Goal: Task Accomplishment & Management: Use online tool/utility

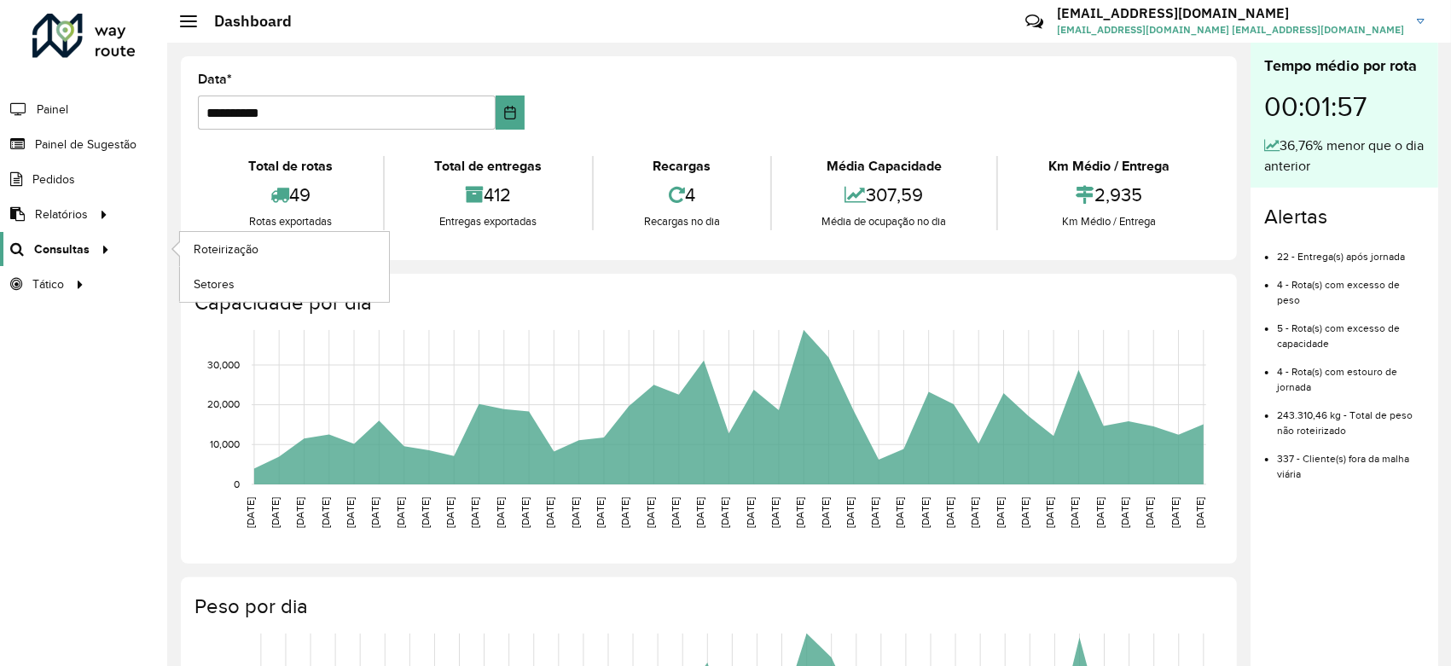
click at [30, 239] on link "Consultas" at bounding box center [57, 249] width 115 height 34
click at [197, 244] on span "Roteirização" at bounding box center [228, 250] width 69 height 18
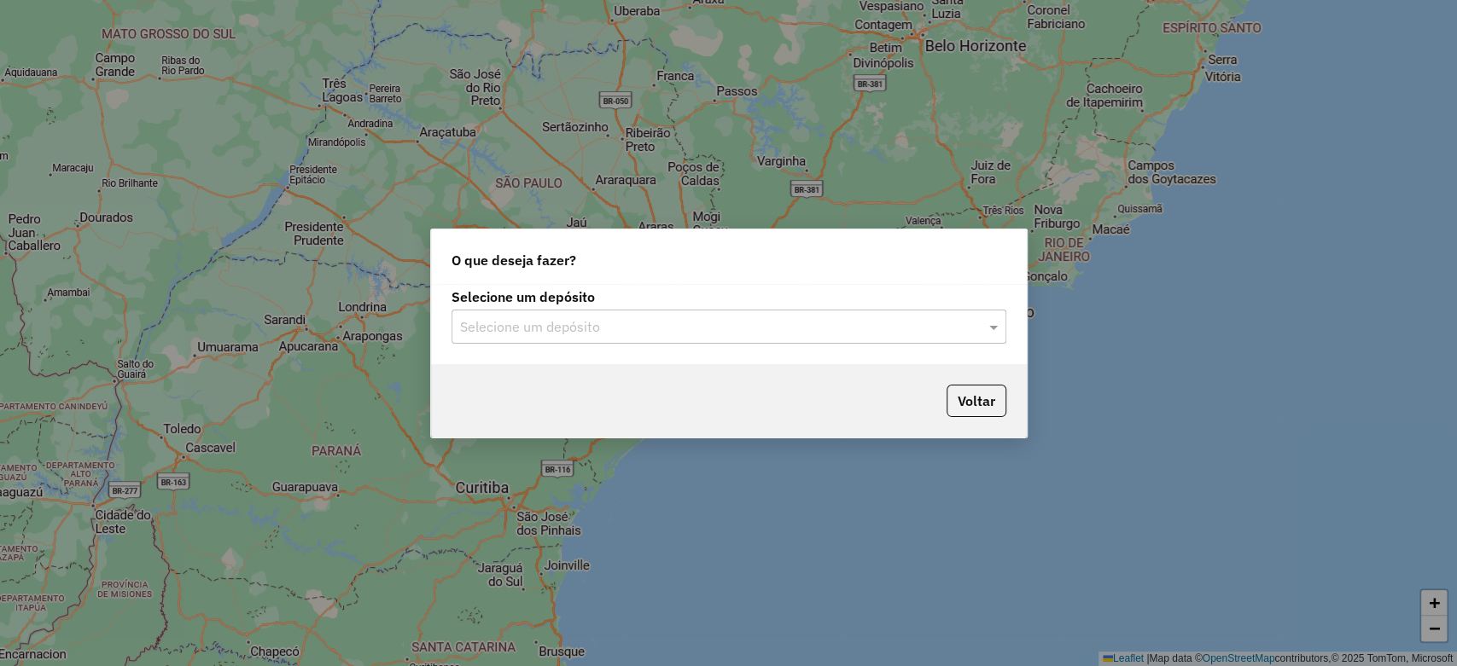
click at [700, 323] on input "text" at bounding box center [711, 327] width 503 height 20
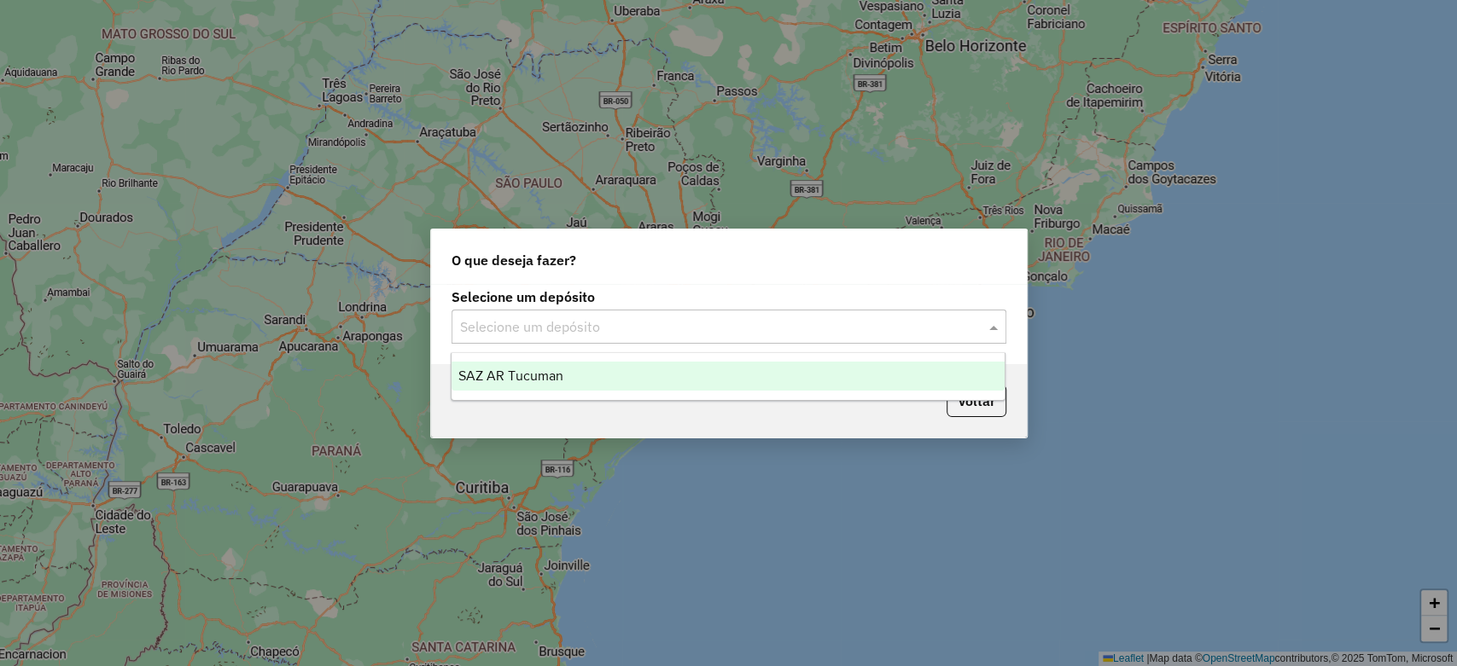
click at [579, 381] on div "SAZ AR Tucuman" at bounding box center [727, 376] width 553 height 29
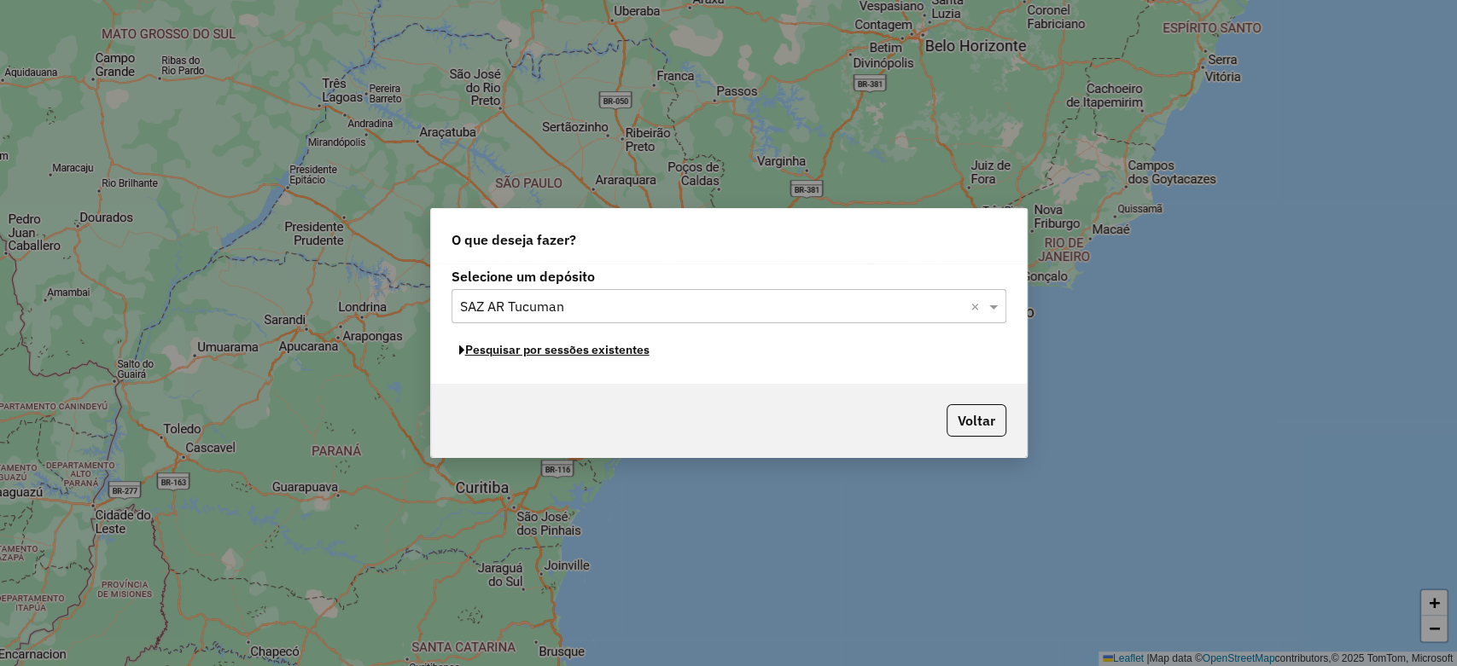
click at [567, 346] on button "Pesquisar por sessões existentes" at bounding box center [554, 350] width 206 height 26
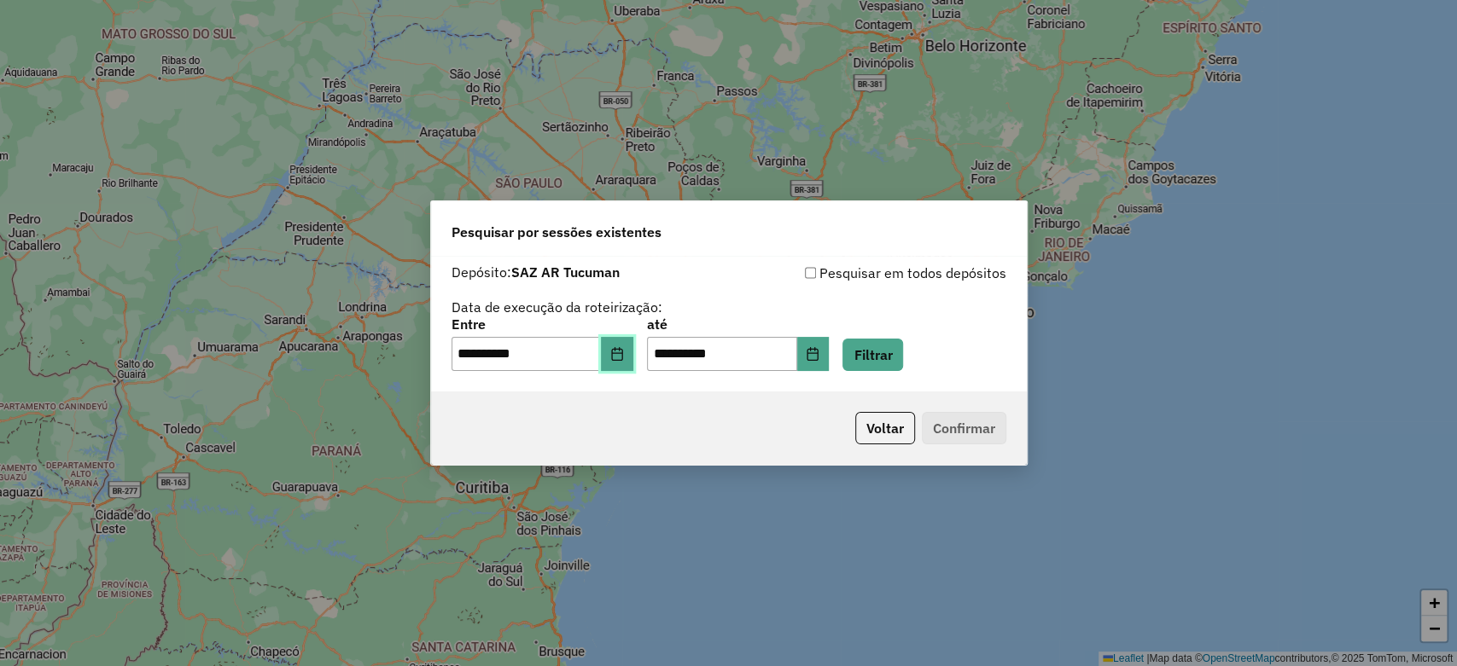
click at [632, 365] on button "Choose Date" at bounding box center [617, 354] width 32 height 34
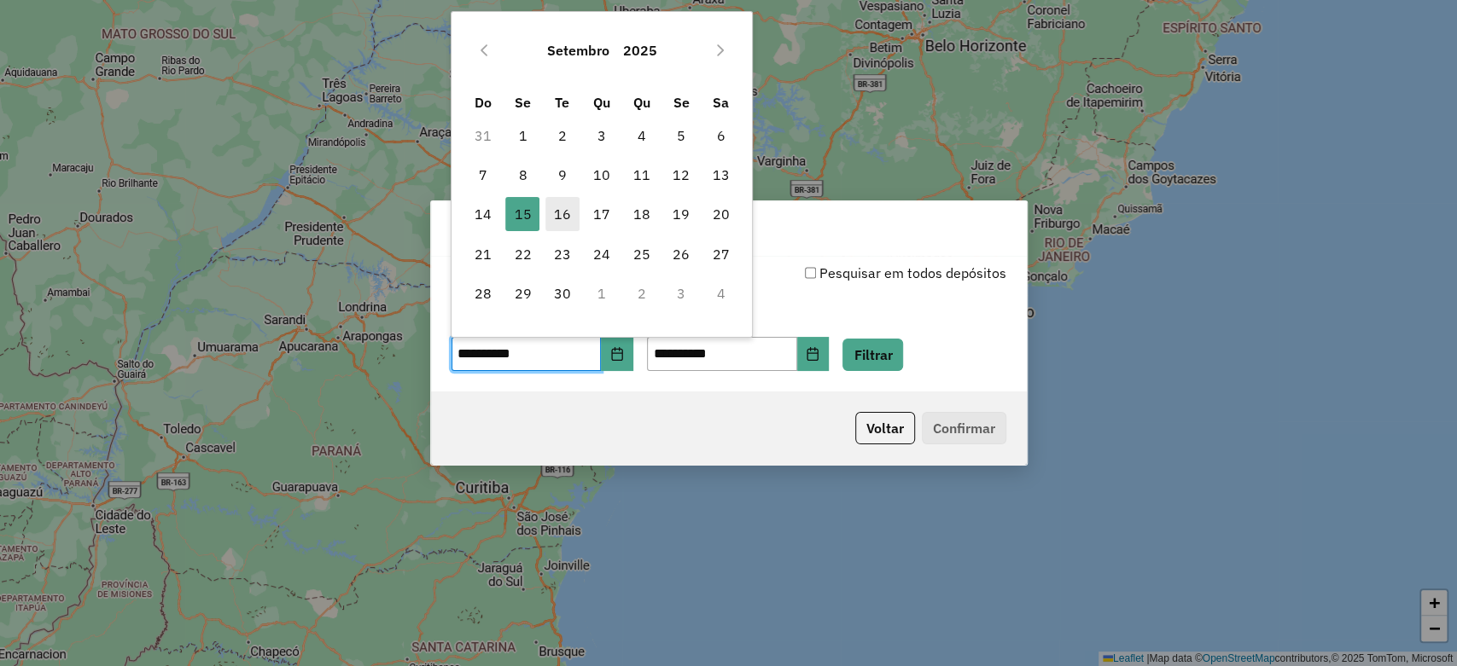
click at [568, 217] on span "16" at bounding box center [562, 214] width 34 height 34
type input "**********"
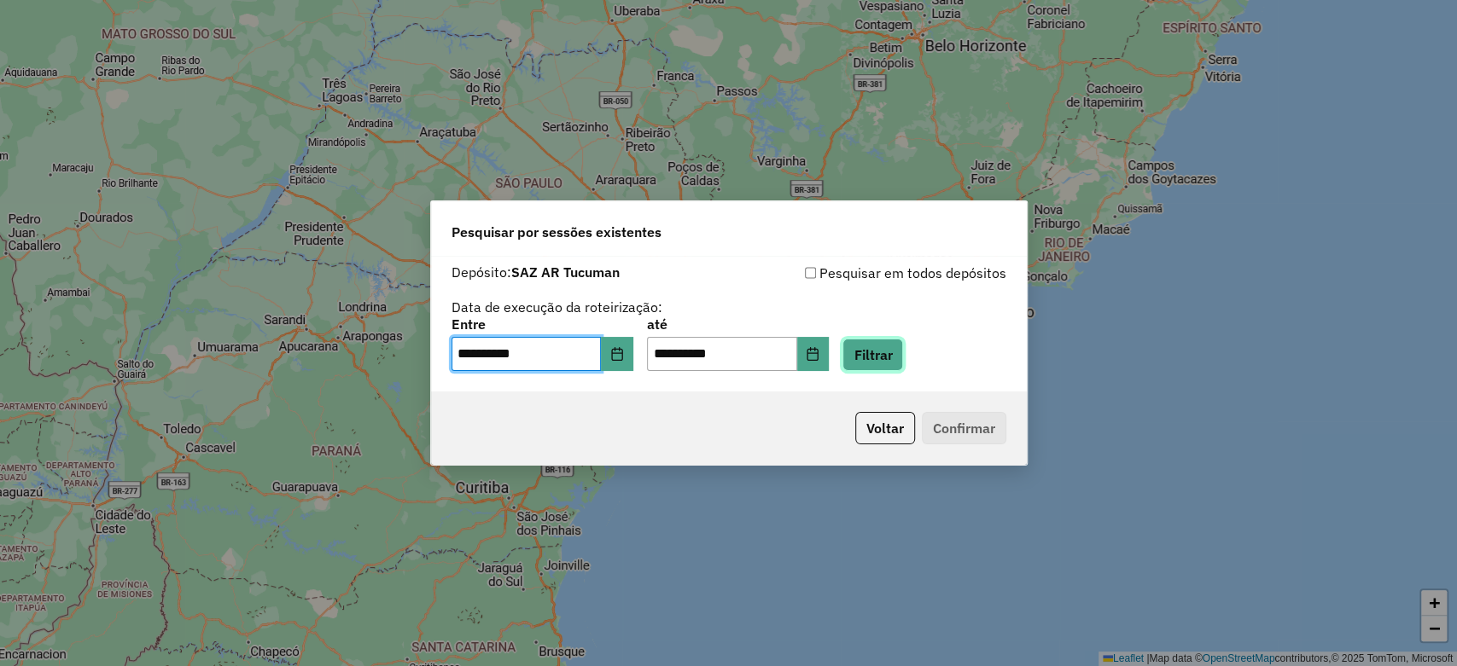
click at [875, 356] on button "Filtrar" at bounding box center [872, 355] width 61 height 32
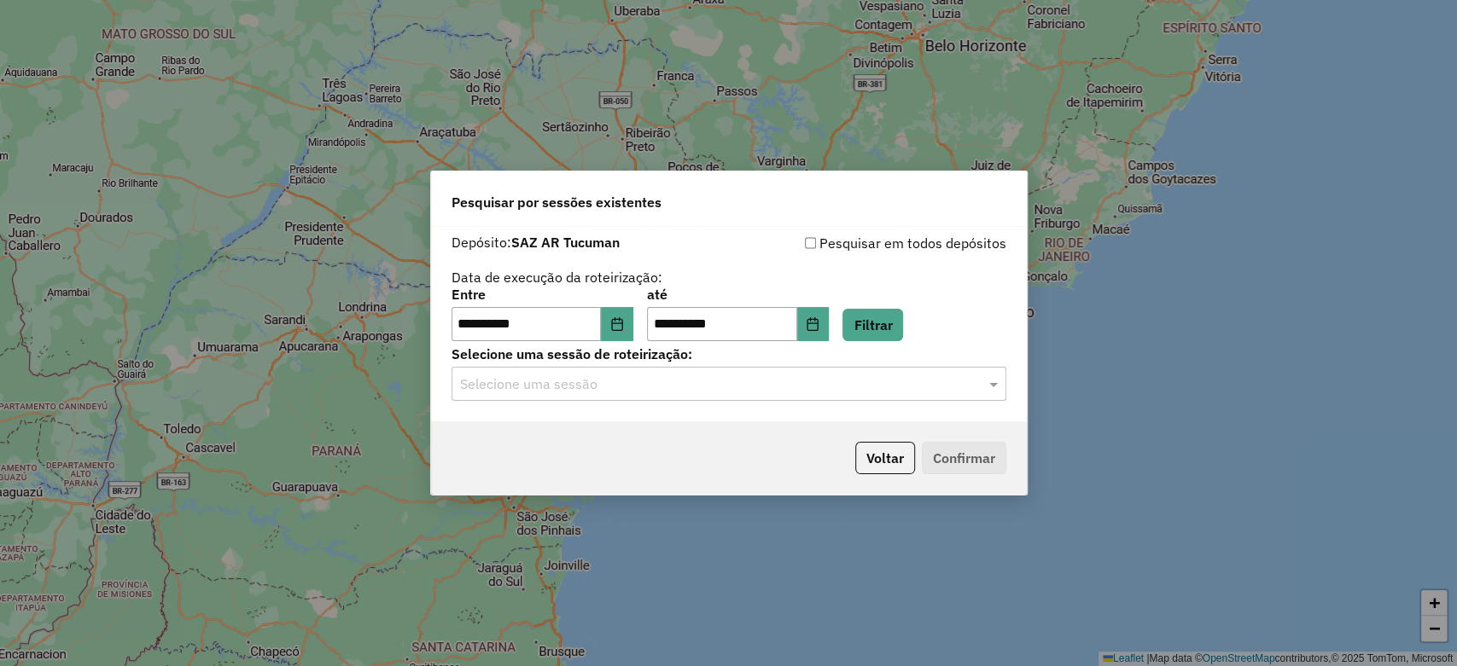
click at [623, 387] on input "text" at bounding box center [711, 385] width 503 height 20
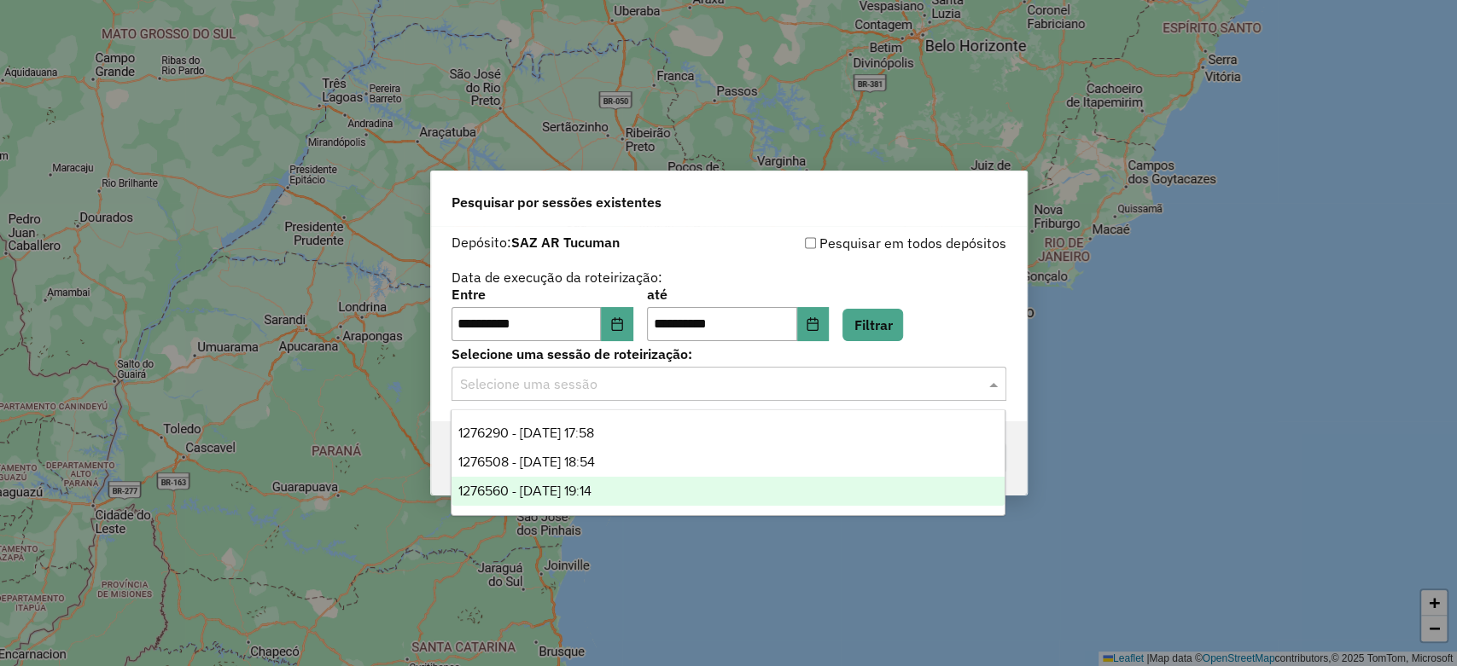
click at [591, 485] on span "1276560 - 16/09/2025 19:14" at bounding box center [524, 491] width 133 height 15
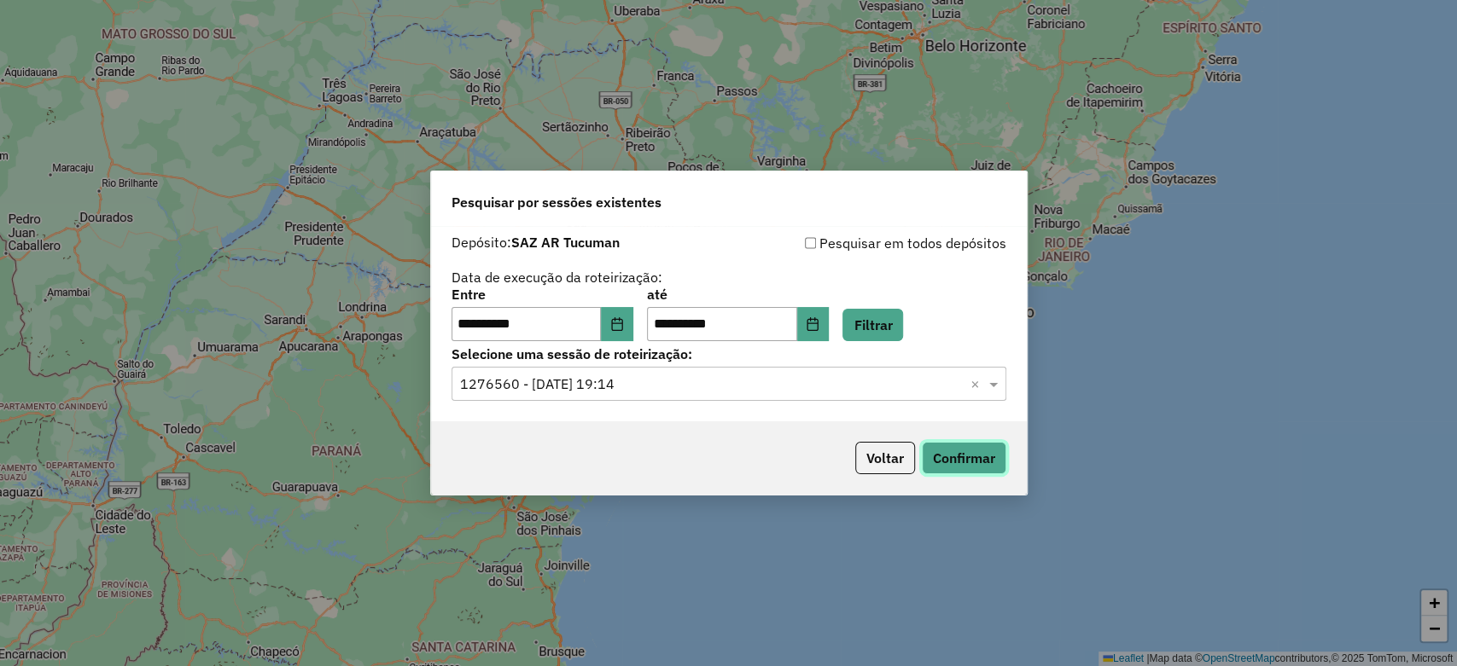
click at [951, 449] on button "Confirmar" at bounding box center [964, 458] width 84 height 32
click at [900, 329] on button "Filtrar" at bounding box center [872, 325] width 61 height 32
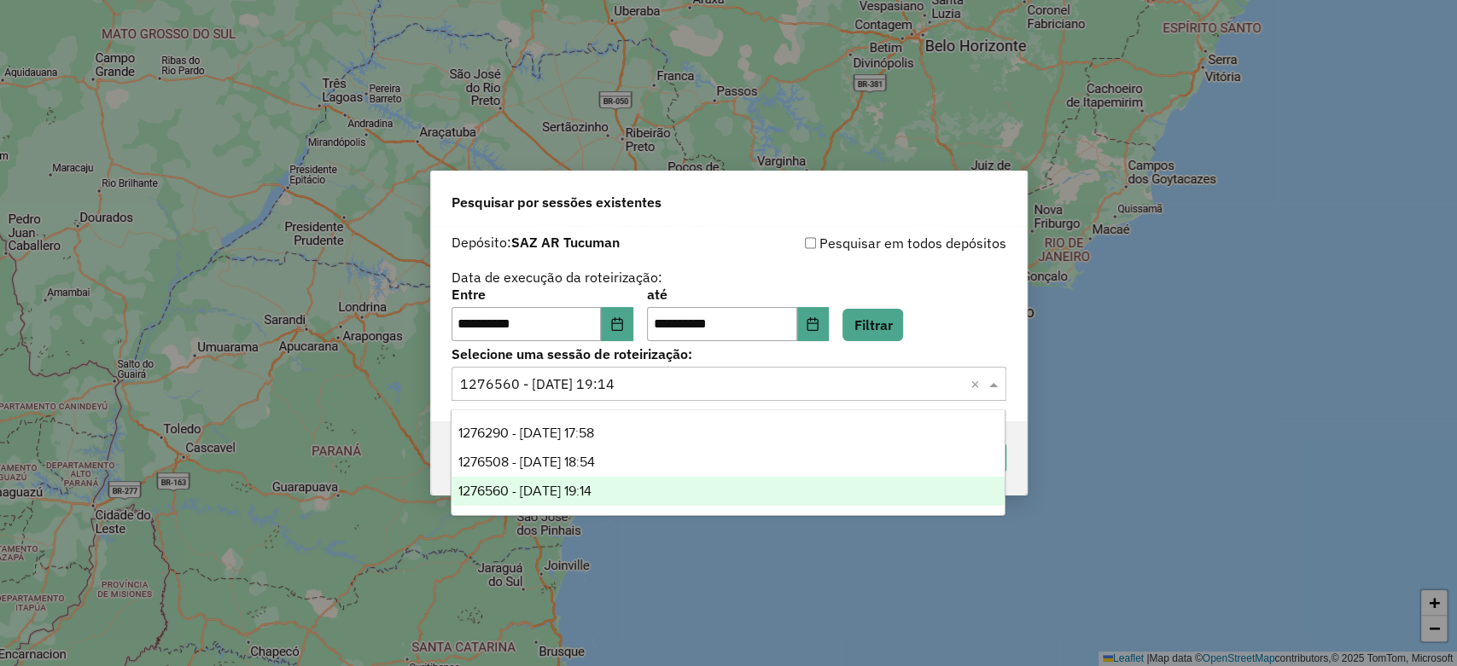
click at [986, 385] on span at bounding box center [995, 384] width 21 height 20
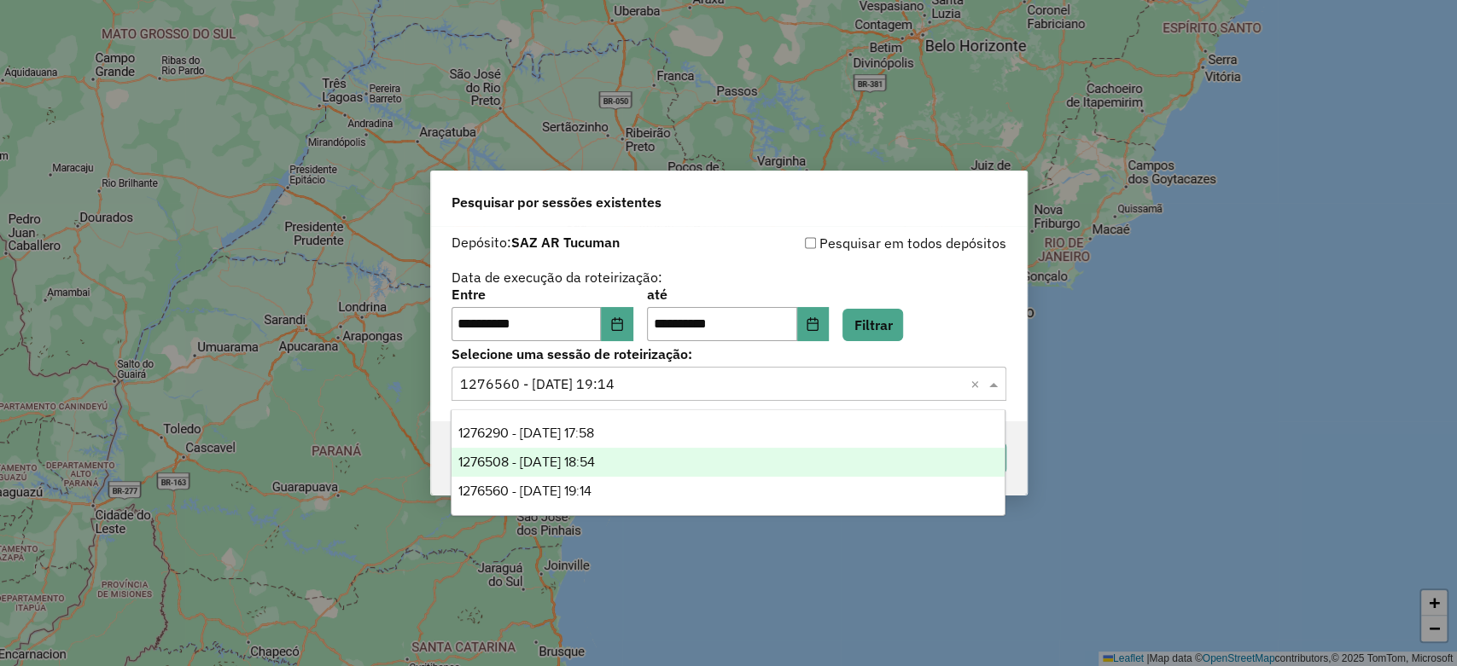
click at [595, 463] on span "1276508 - 16/09/2025 18:54" at bounding box center [526, 462] width 137 height 15
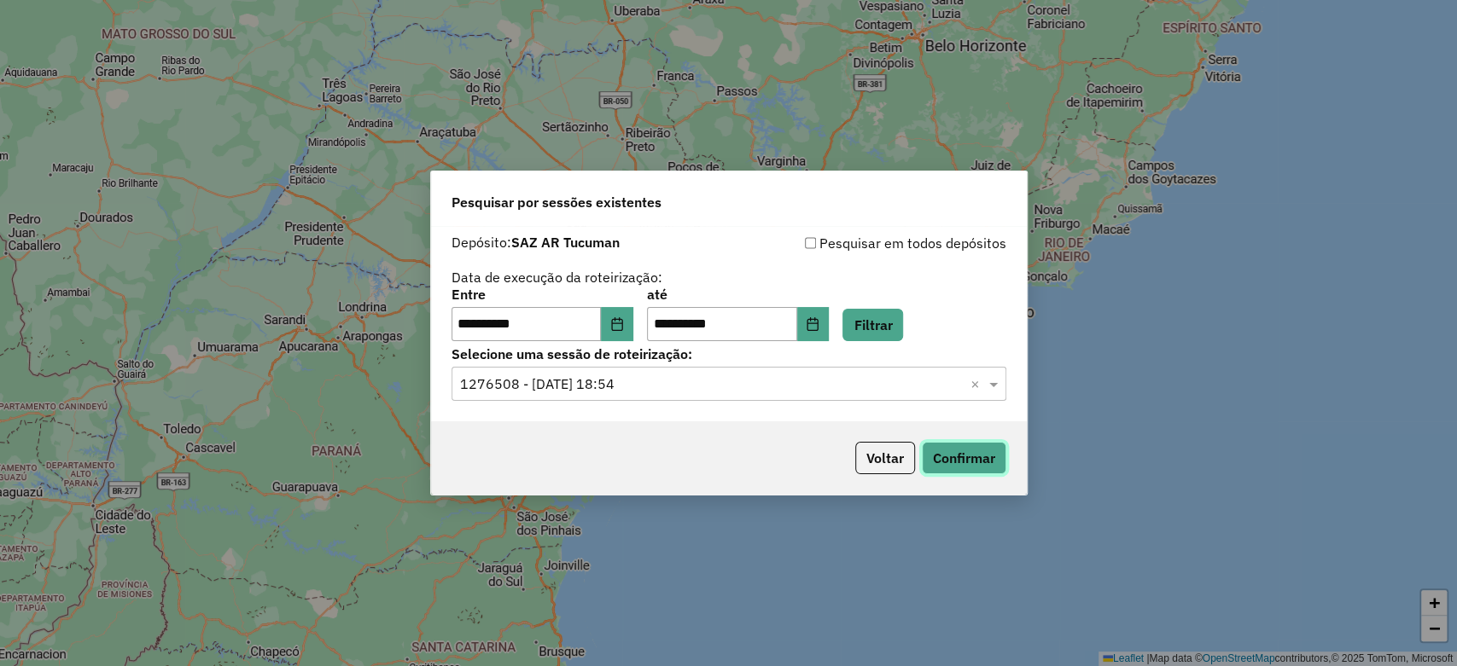
click at [954, 442] on button "Confirmar" at bounding box center [964, 458] width 84 height 32
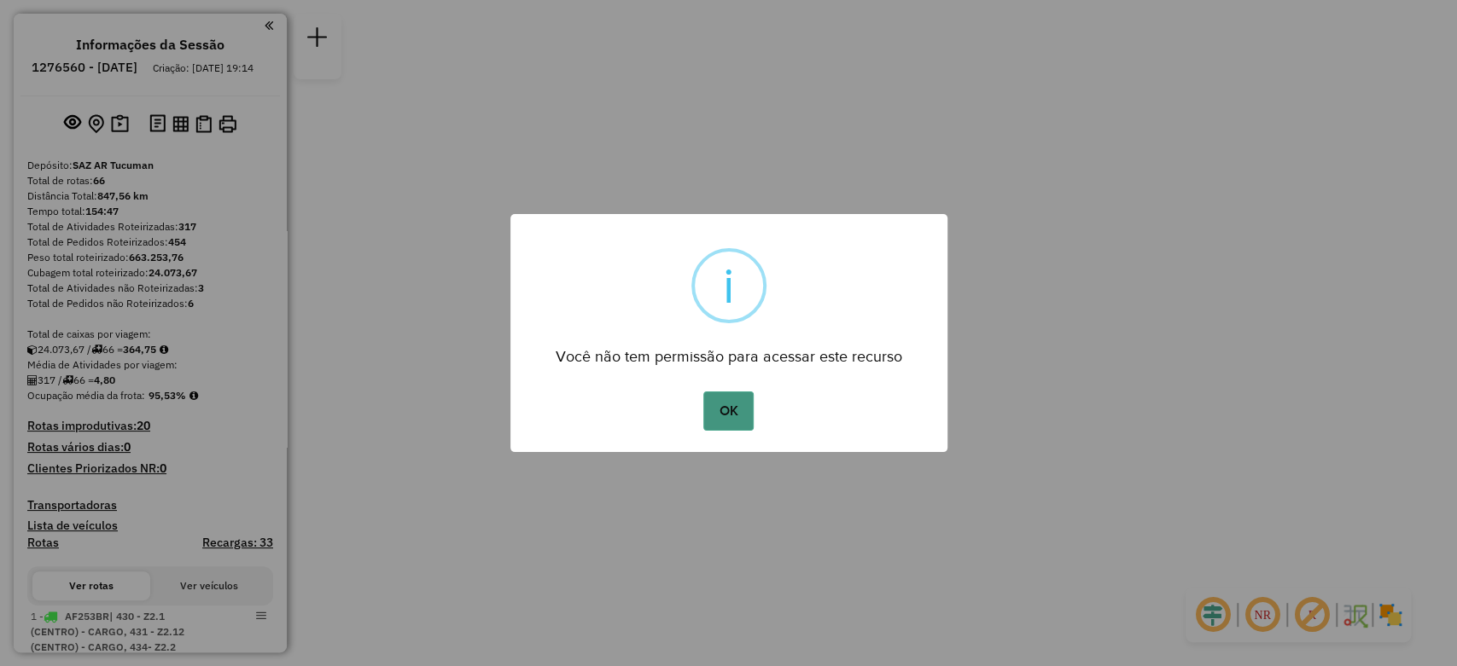
click at [718, 407] on button "OK" at bounding box center [728, 411] width 50 height 39
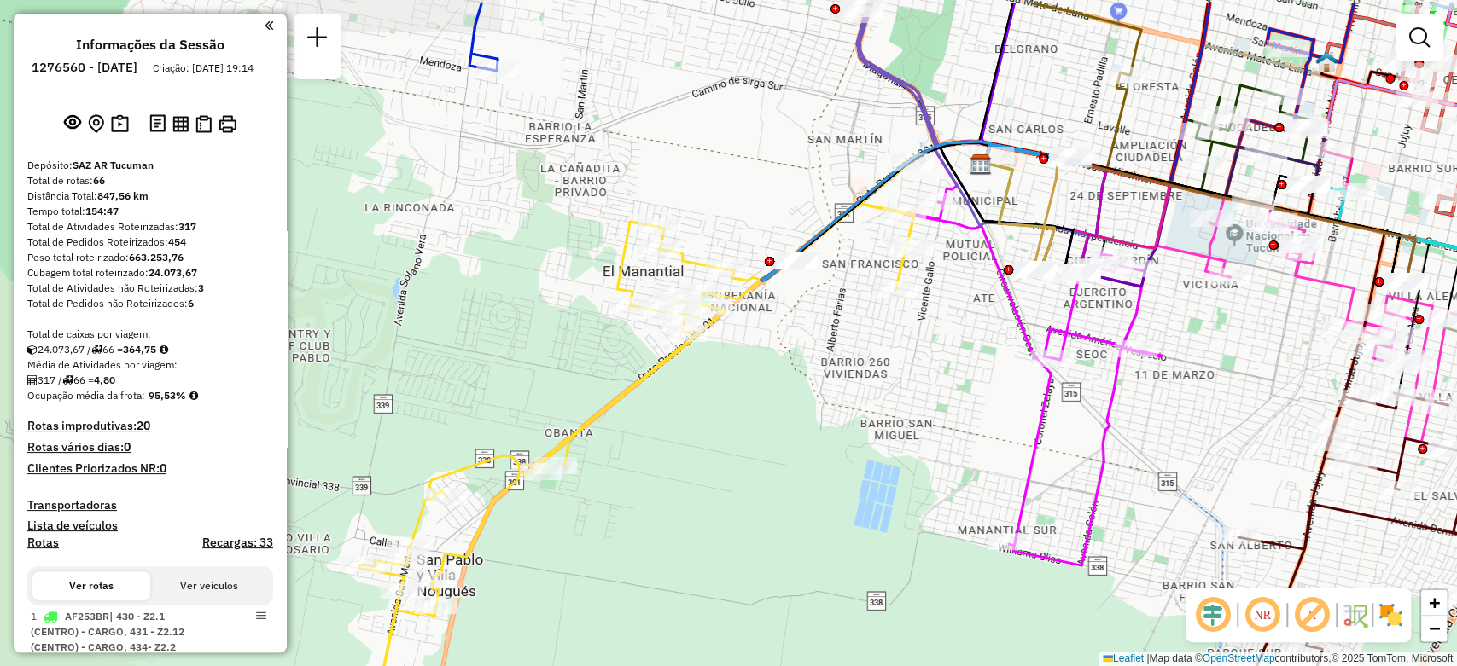
drag, startPoint x: 634, startPoint y: 497, endPoint x: 598, endPoint y: 567, distance: 78.6
click at [598, 567] on div "Janela de atendimento Grade de atendimento Capacidade Transportadoras Veículos …" at bounding box center [728, 333] width 1457 height 666
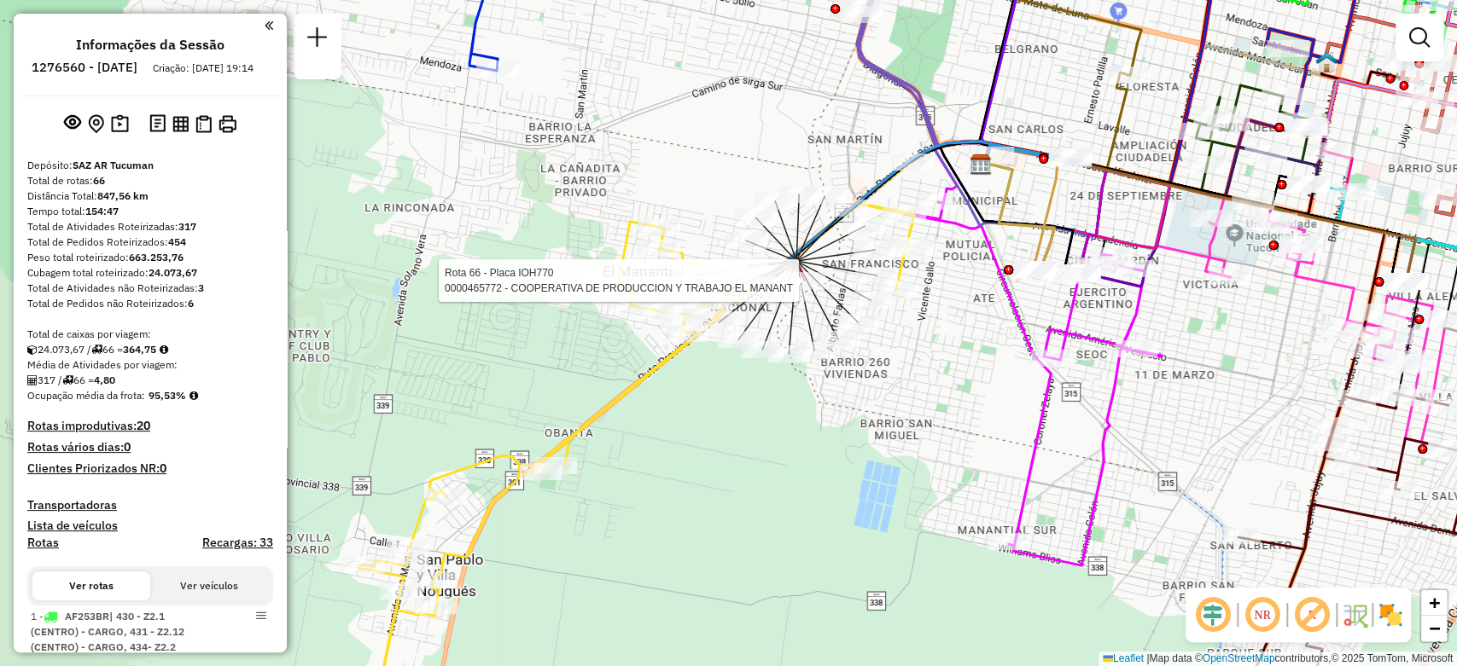
select select "**********"
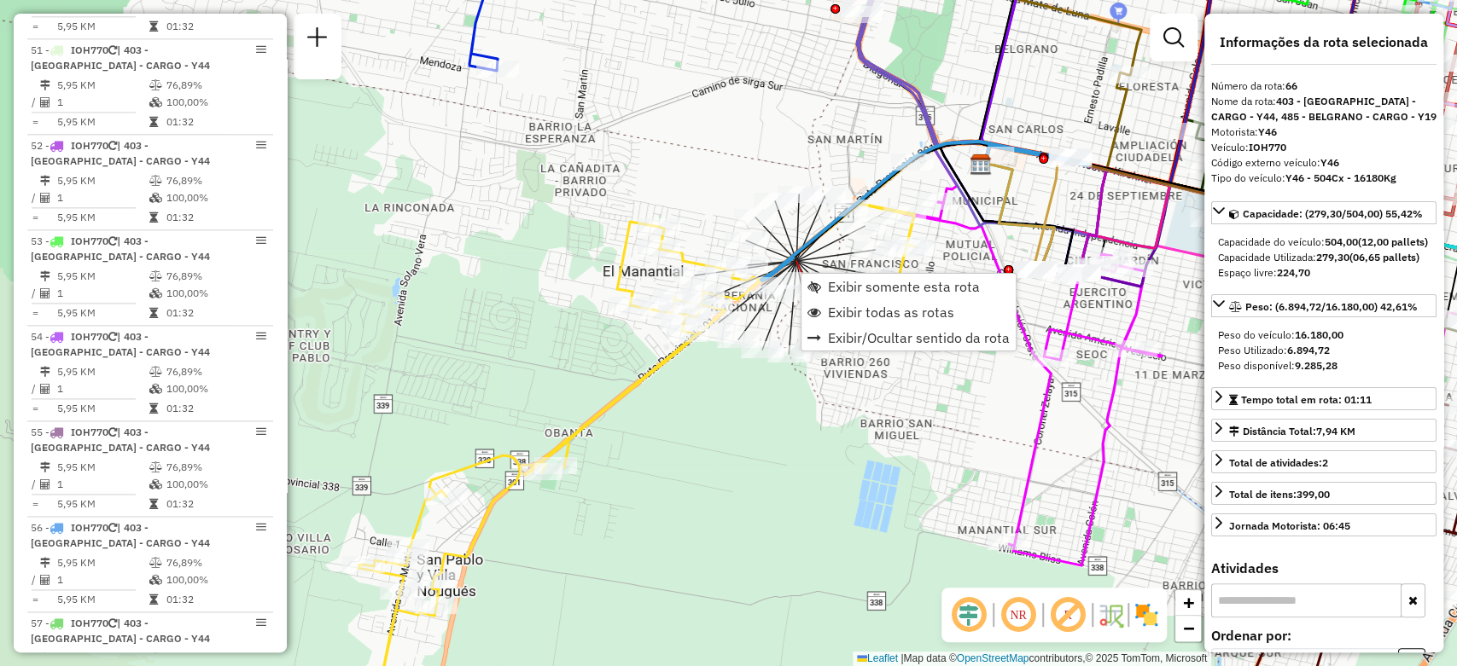
scroll to position [7179, 0]
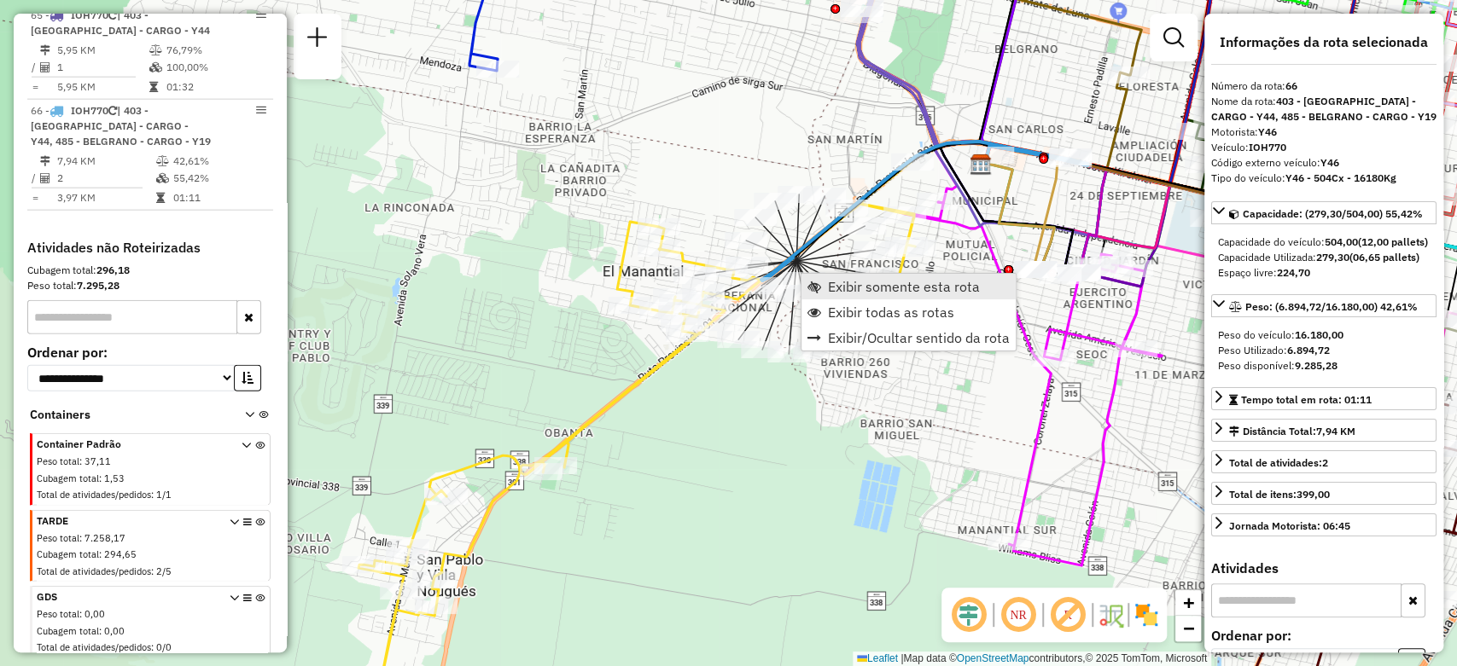
click at [831, 281] on span "Exibir somente esta rota" at bounding box center [904, 287] width 152 height 14
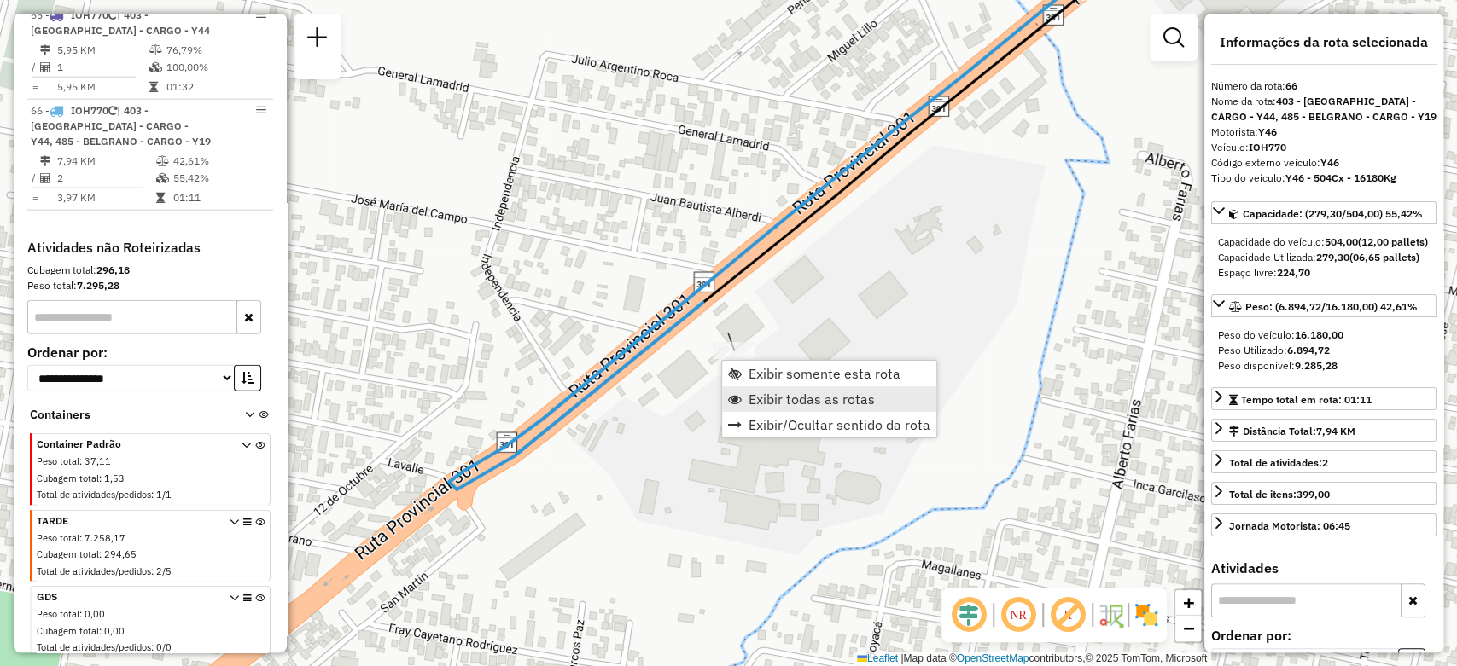
click at [788, 393] on span "Exibir todas as rotas" at bounding box center [811, 400] width 126 height 14
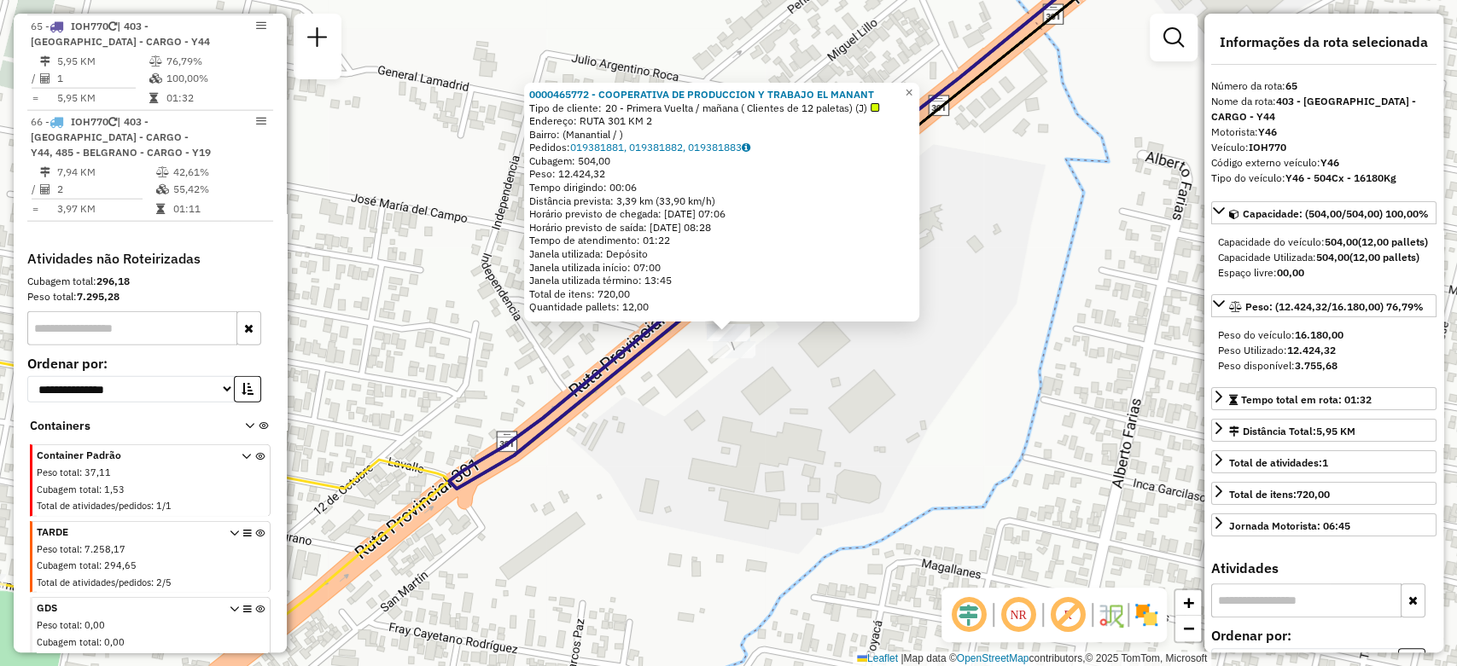
scroll to position [7162, 0]
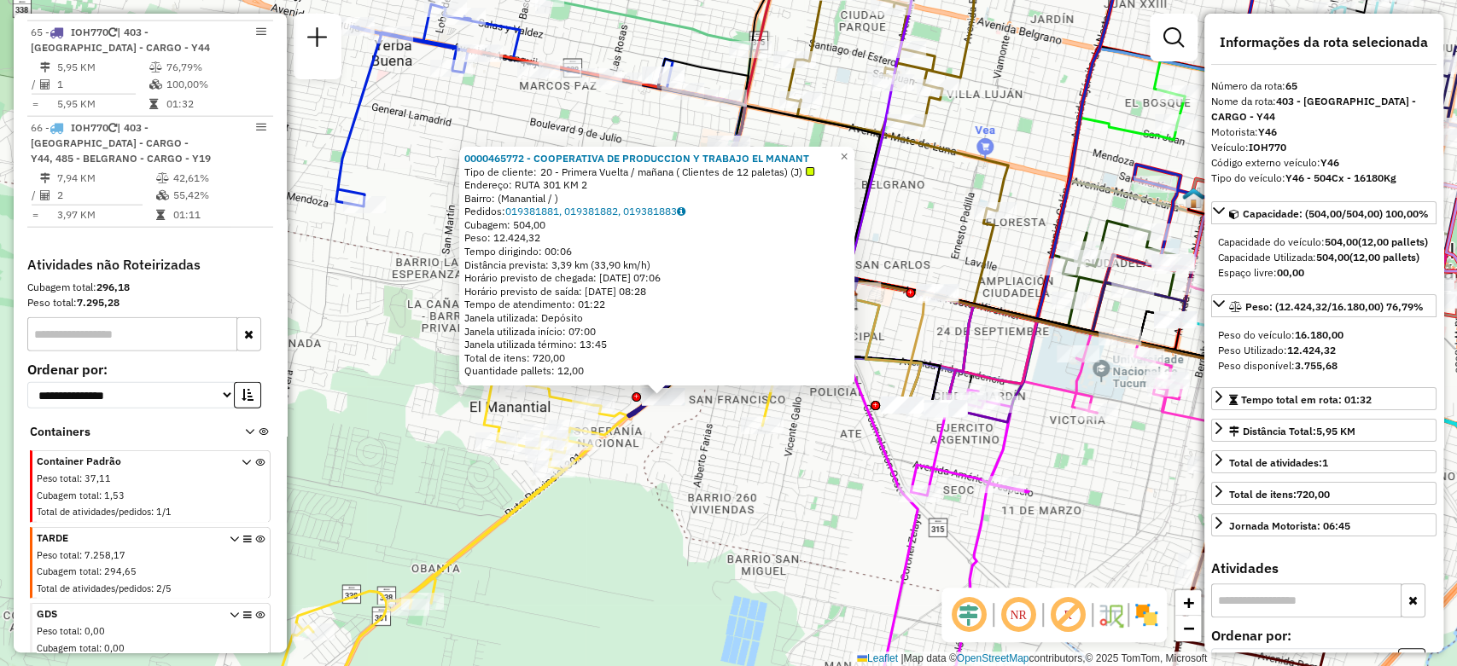
click at [849, 522] on div "0000465772 - COOPERATIVA DE PRODUCCION Y TRABAJO EL MANANT Tipo de cliente: 20 …" at bounding box center [728, 333] width 1457 height 666
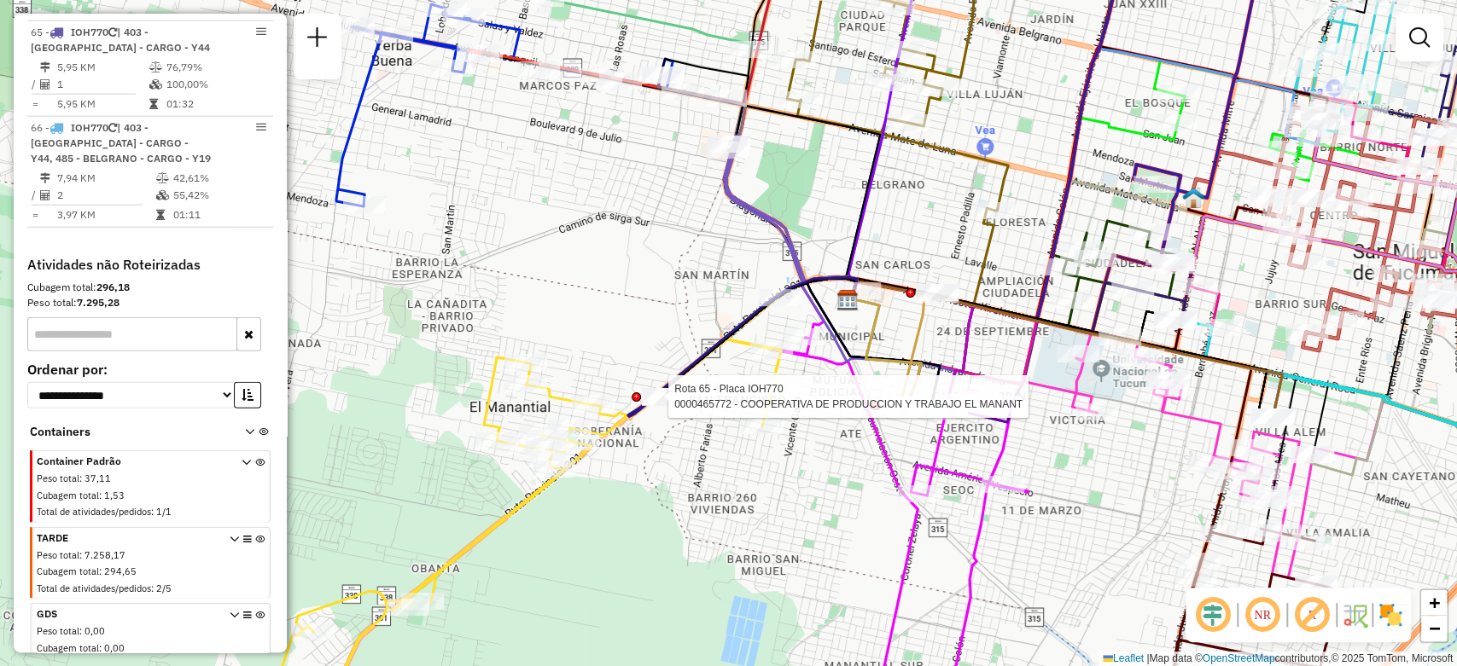
select select "**********"
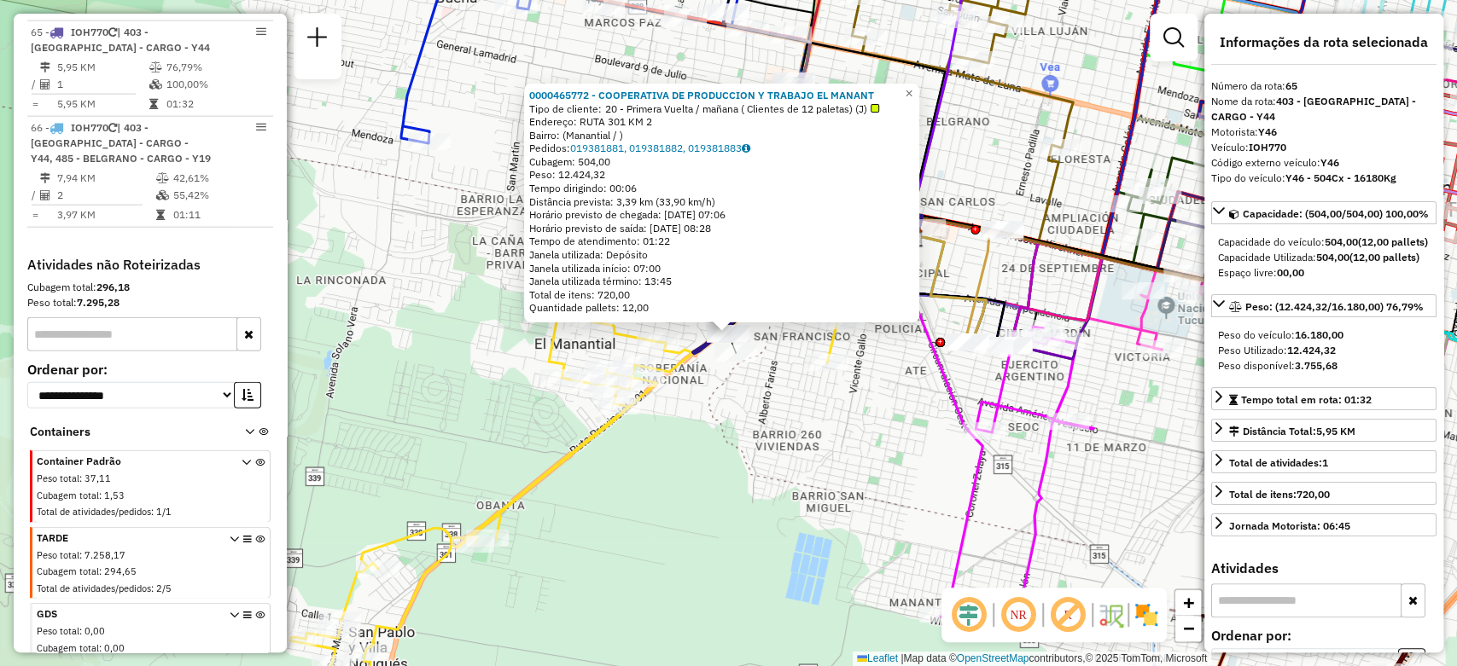
click at [744, 380] on div "0000465772 - COOPERATIVA DE PRODUCCION Y TRABAJO EL MANANT Tipo de cliente: 20 …" at bounding box center [728, 333] width 1457 height 666
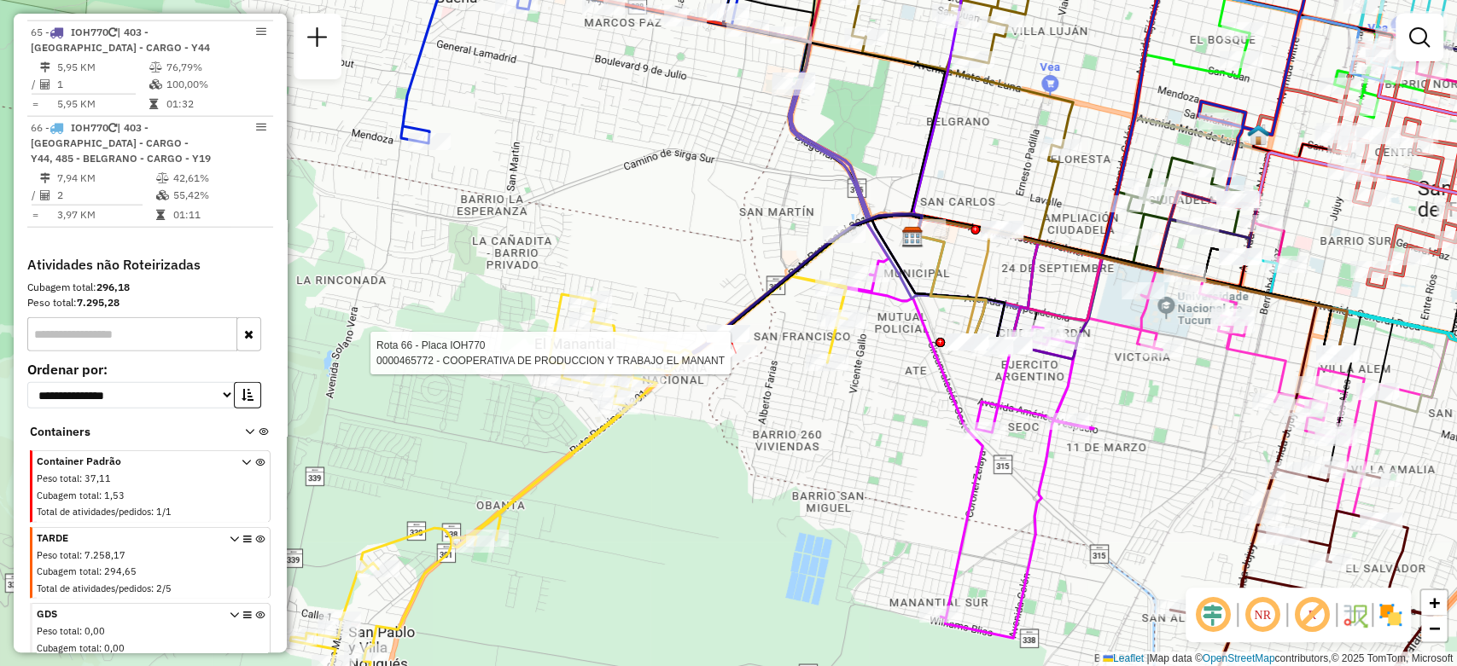
select select "**********"
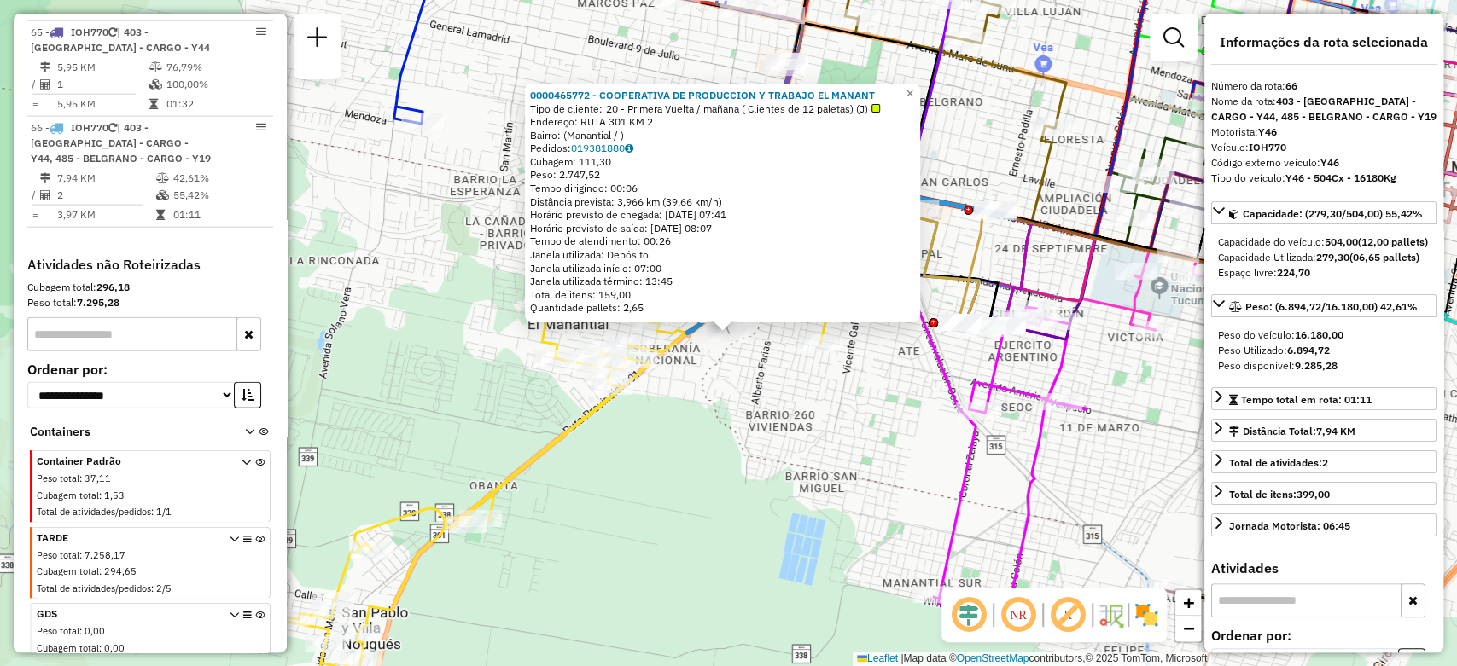
scroll to position [7179, 0]
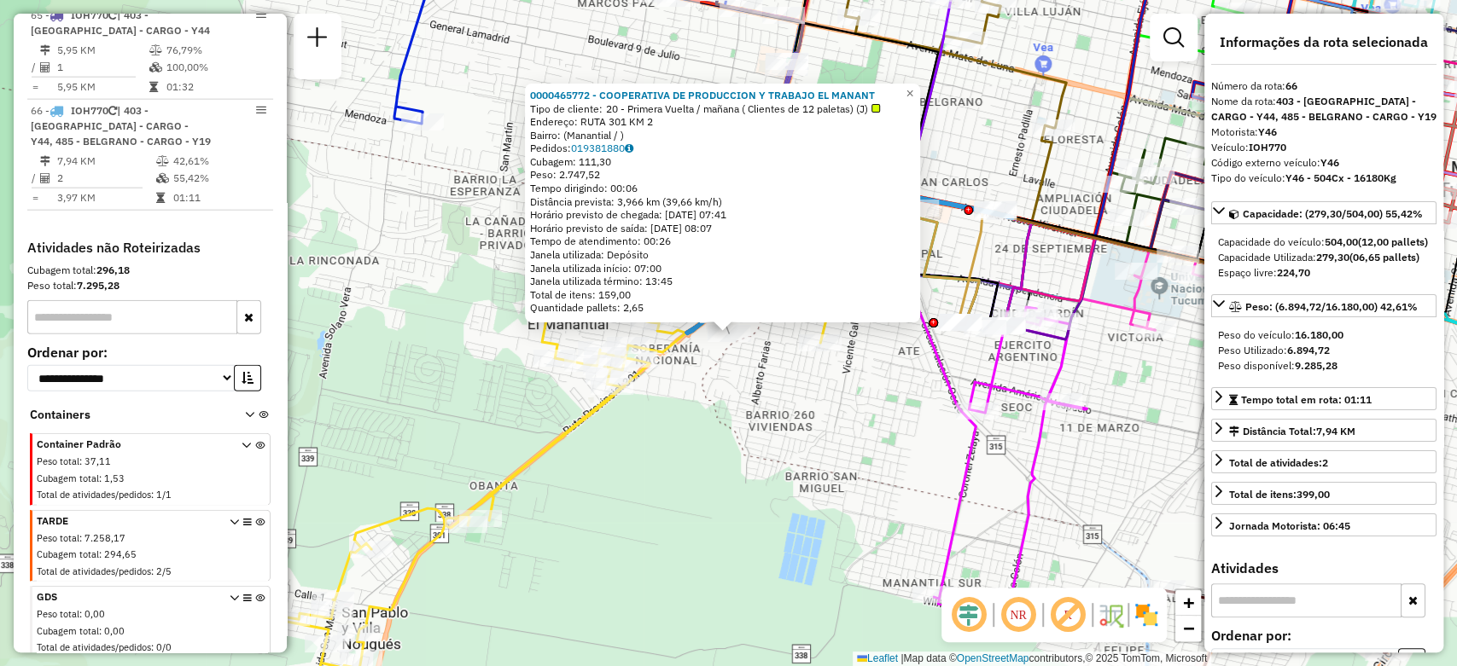
click at [703, 414] on div "0000465772 - COOPERATIVA DE PRODUCCION Y TRABAJO EL MANANT Tipo de cliente: 20 …" at bounding box center [728, 333] width 1457 height 666
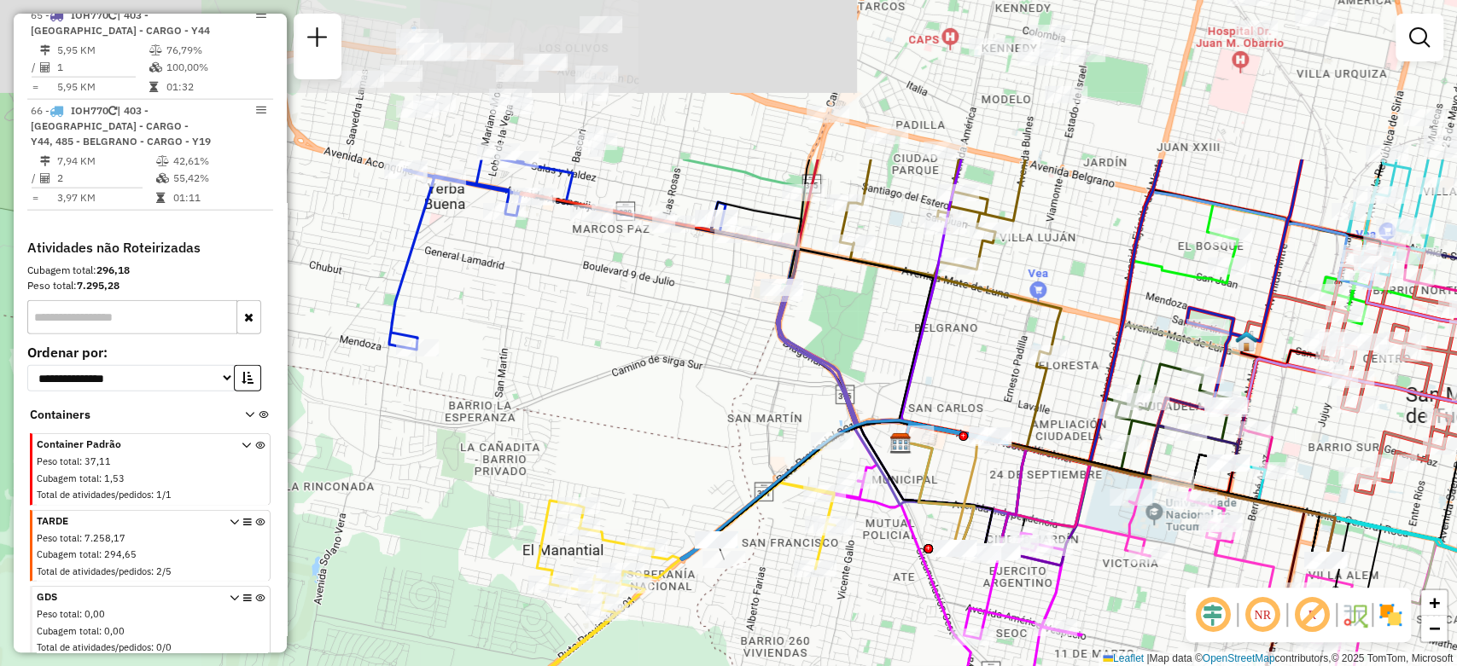
drag, startPoint x: 601, startPoint y: 169, endPoint x: 596, endPoint y: 396, distance: 227.0
click at [596, 396] on div "Janela de atendimento Grade de atendimento Capacidade Transportadoras Veículos …" at bounding box center [728, 333] width 1457 height 666
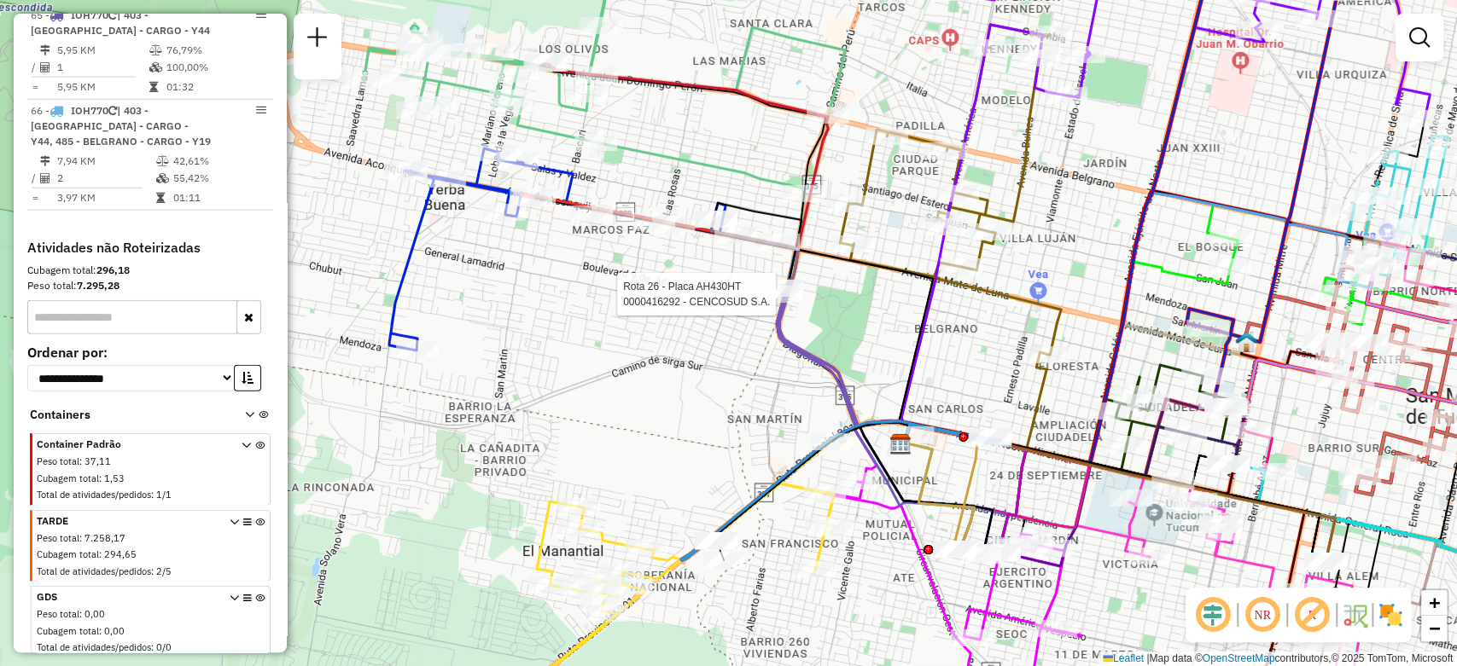
select select "**********"
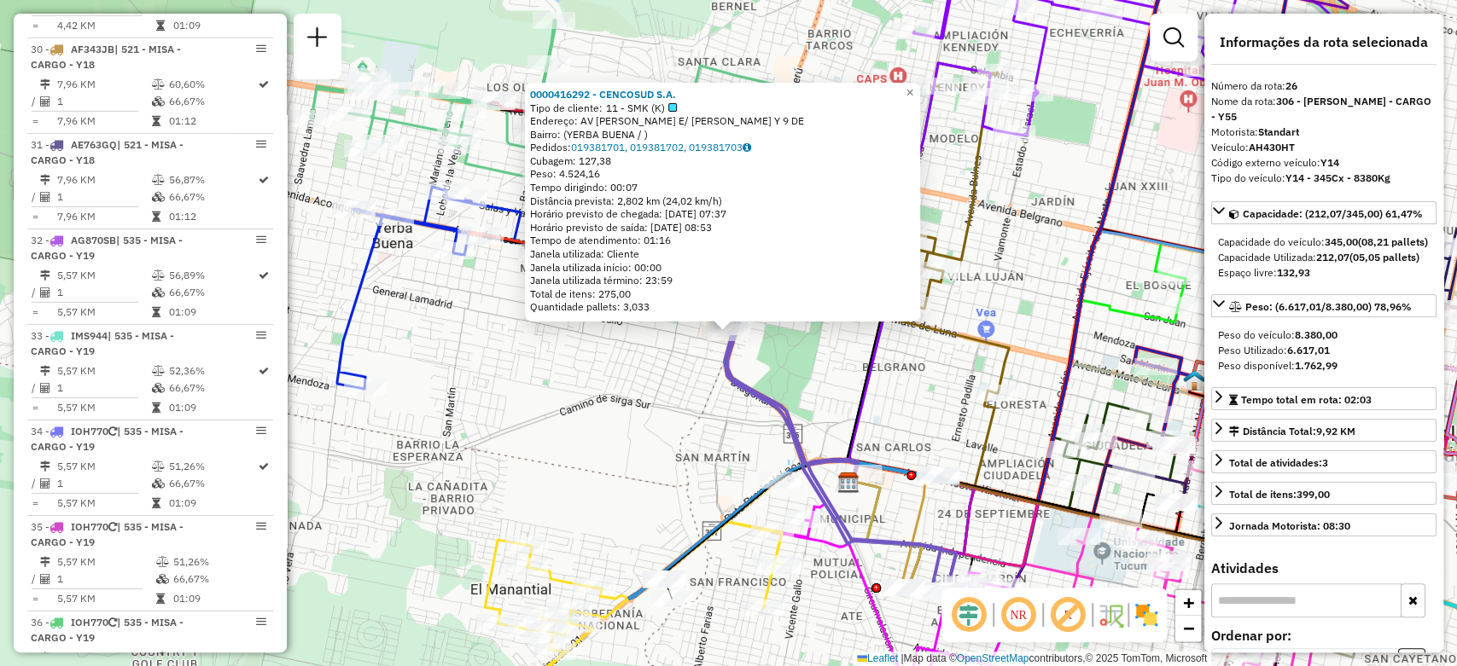
scroll to position [3424, 0]
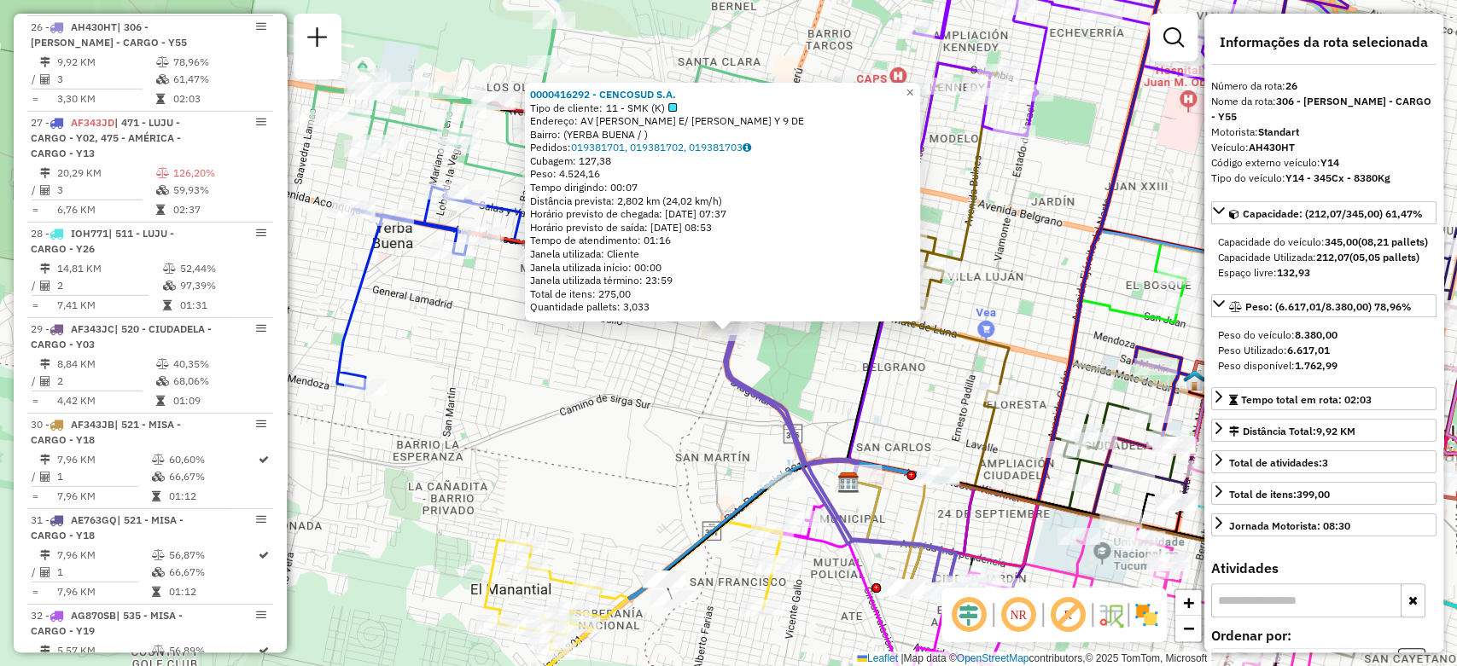
click at [717, 381] on div "0000416292 - CENCOSUD S.A. Tipo de cliente: 11 - SMK (K) Endereço: AV ALFREDO G…" at bounding box center [728, 333] width 1457 height 666
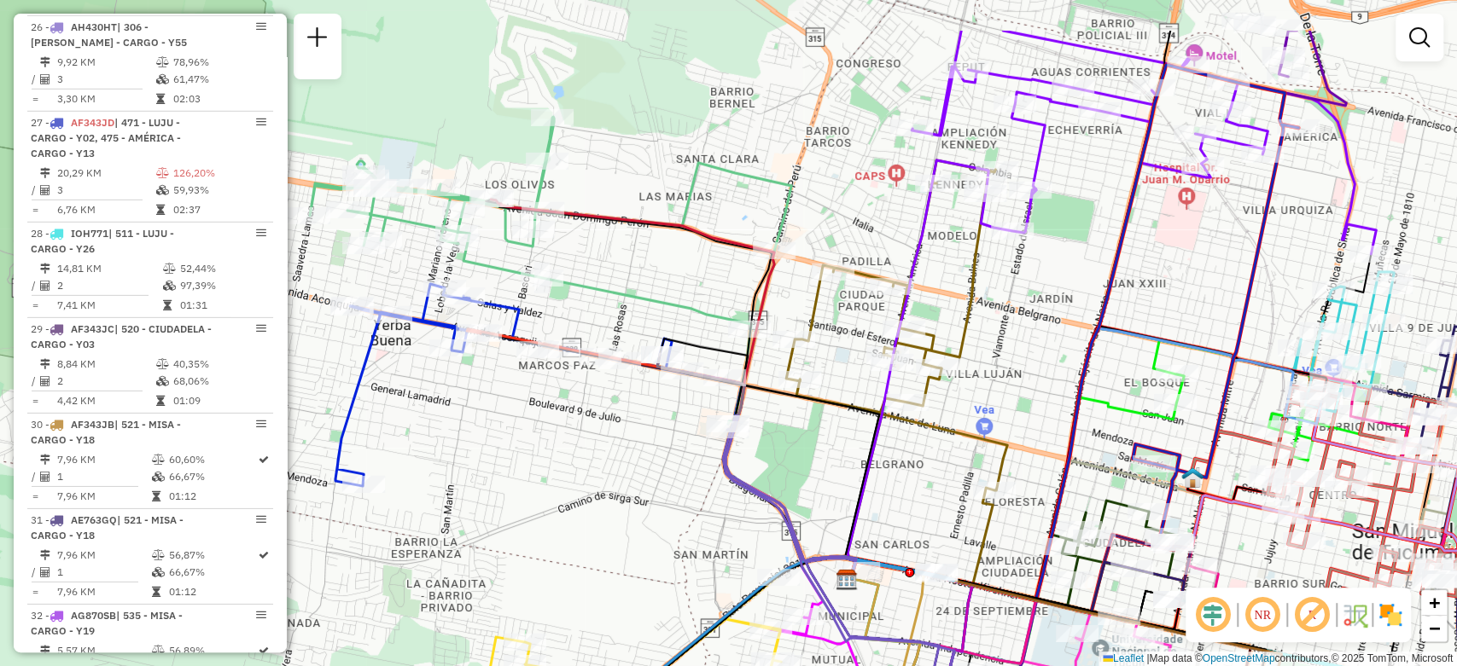
drag, startPoint x: 572, startPoint y: 307, endPoint x: 570, endPoint y: 404, distance: 97.3
click at [570, 404] on div "Janela de atendimento Grade de atendimento Capacidade Transportadoras Veículos …" at bounding box center [728, 333] width 1457 height 666
select select "**********"
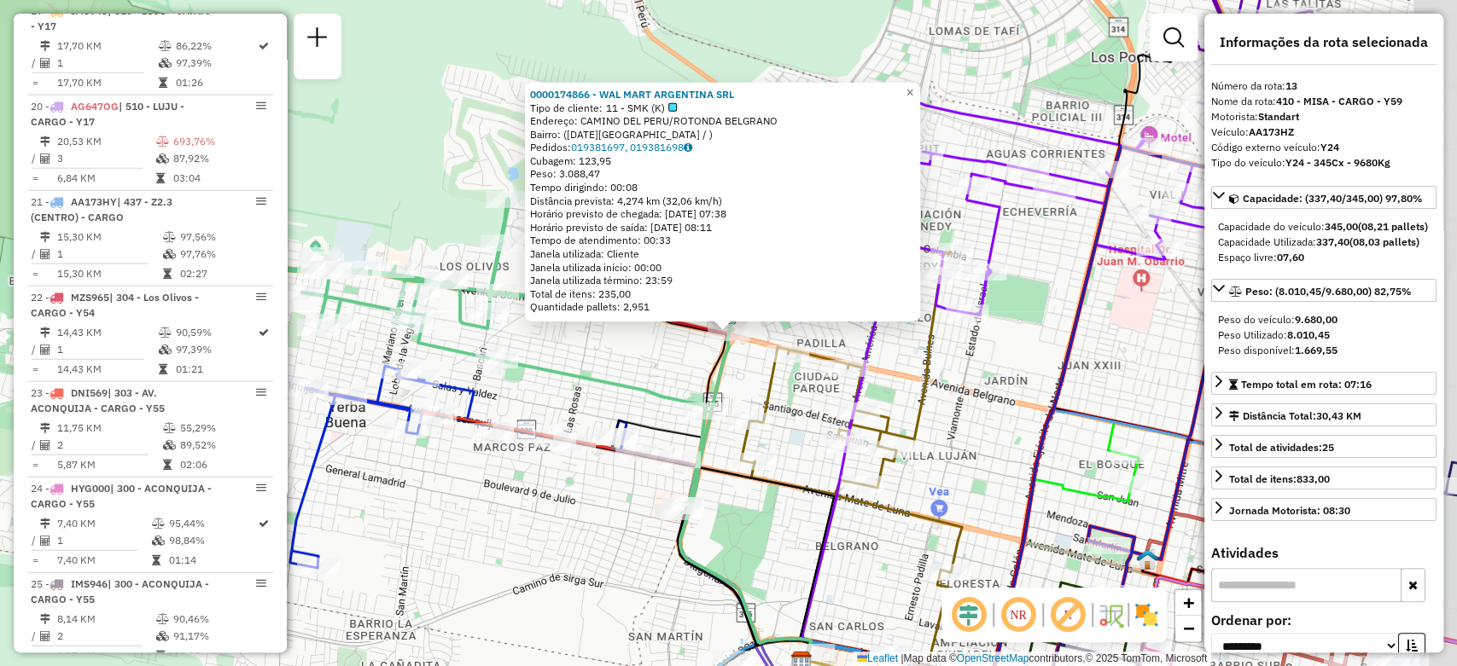
scroll to position [2121, 0]
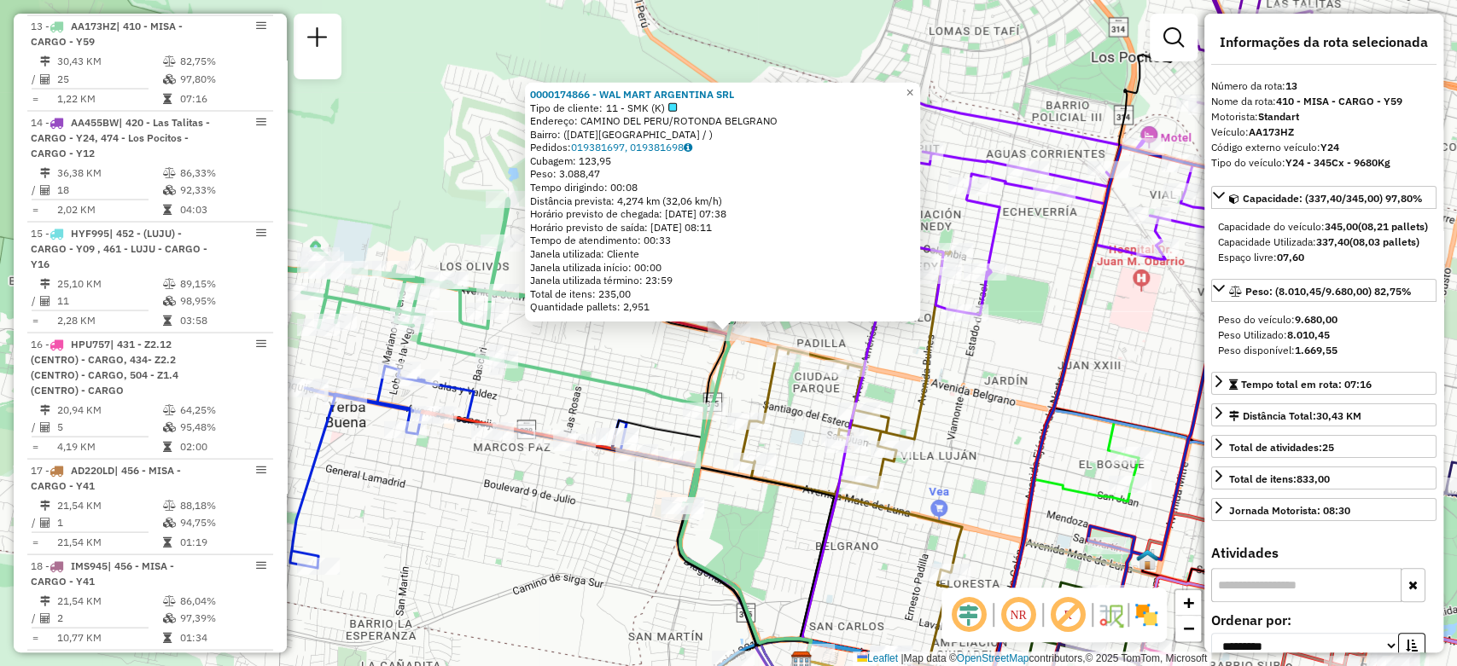
click at [648, 349] on div "0000174866 - WAL MART ARGENTINA SRL Tipo de cliente: 11 - SMK (K) Endereço: CAM…" at bounding box center [728, 333] width 1457 height 666
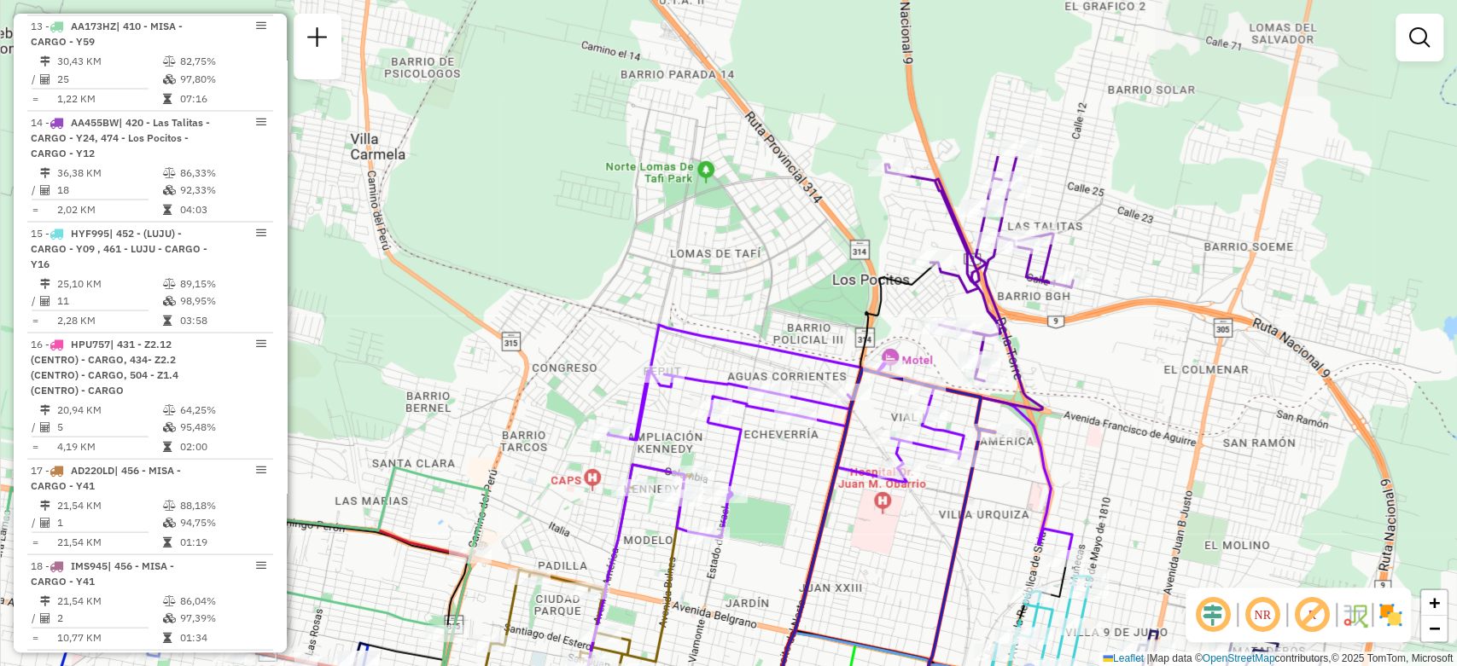
drag, startPoint x: 1003, startPoint y: 241, endPoint x: 745, endPoint y: 464, distance: 341.2
click at [745, 464] on div "Janela de atendimento Grade de atendimento Capacidade Transportadoras Veículos …" at bounding box center [728, 333] width 1457 height 666
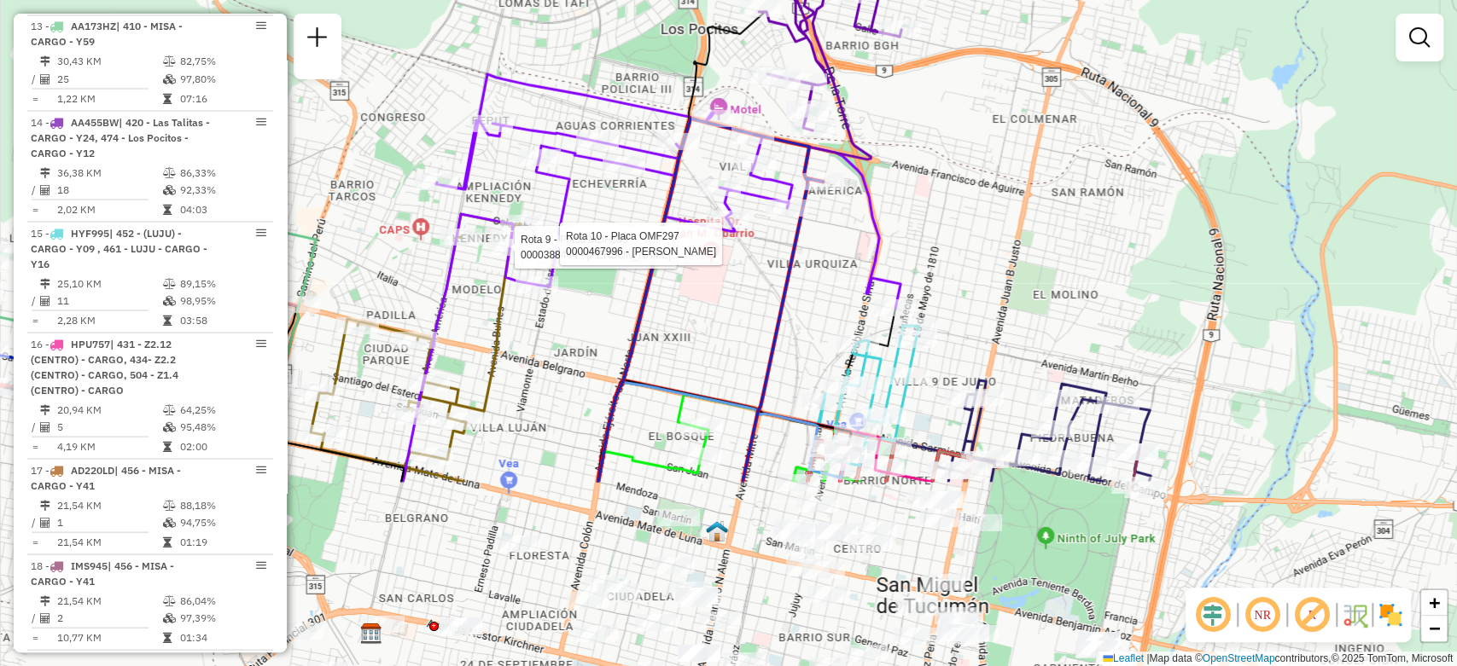
drag, startPoint x: 869, startPoint y: 555, endPoint x: 702, endPoint y: 305, distance: 300.8
click at [697, 304] on div "Rota 9 - Placa MDF663 0000388444 - CHICO DANTE ANTONIO Rota 10 - Placa OMF297 0…" at bounding box center [728, 333] width 1457 height 666
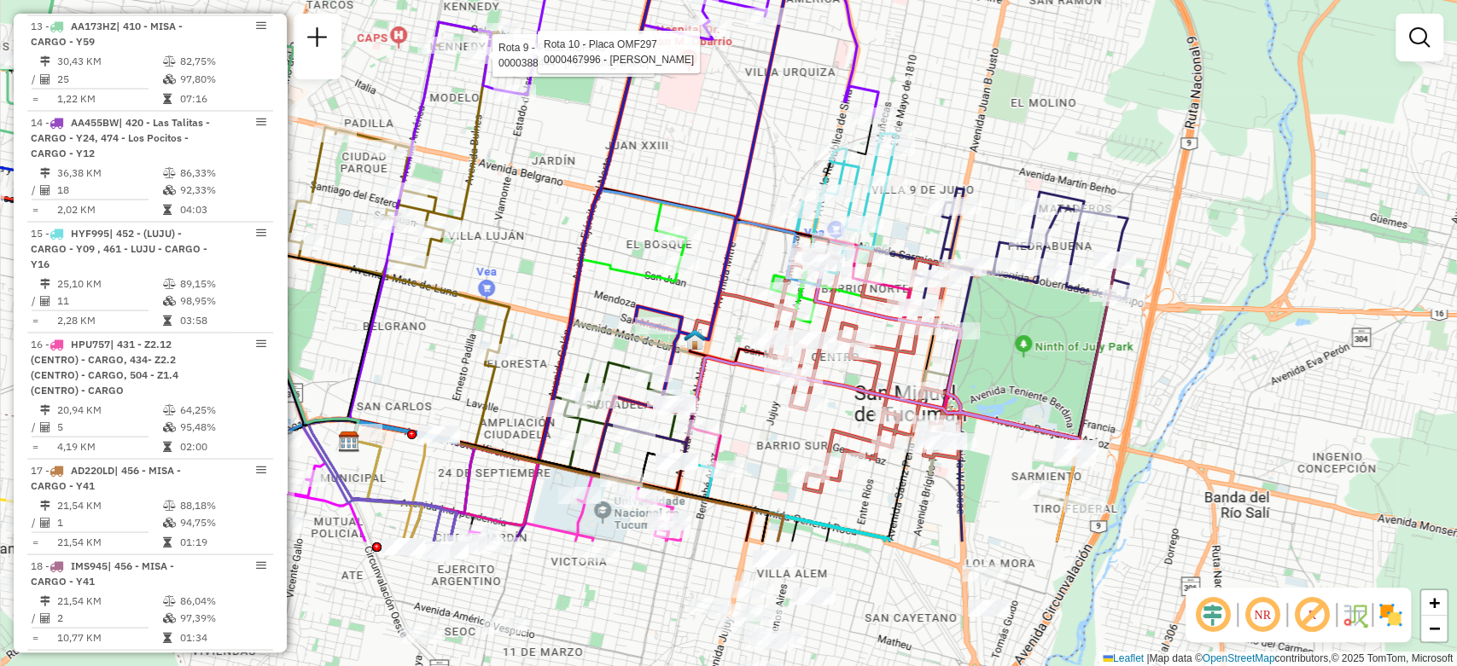
drag, startPoint x: 861, startPoint y: 515, endPoint x: 840, endPoint y: 324, distance: 192.3
click at [840, 324] on icon at bounding box center [865, 365] width 190 height 254
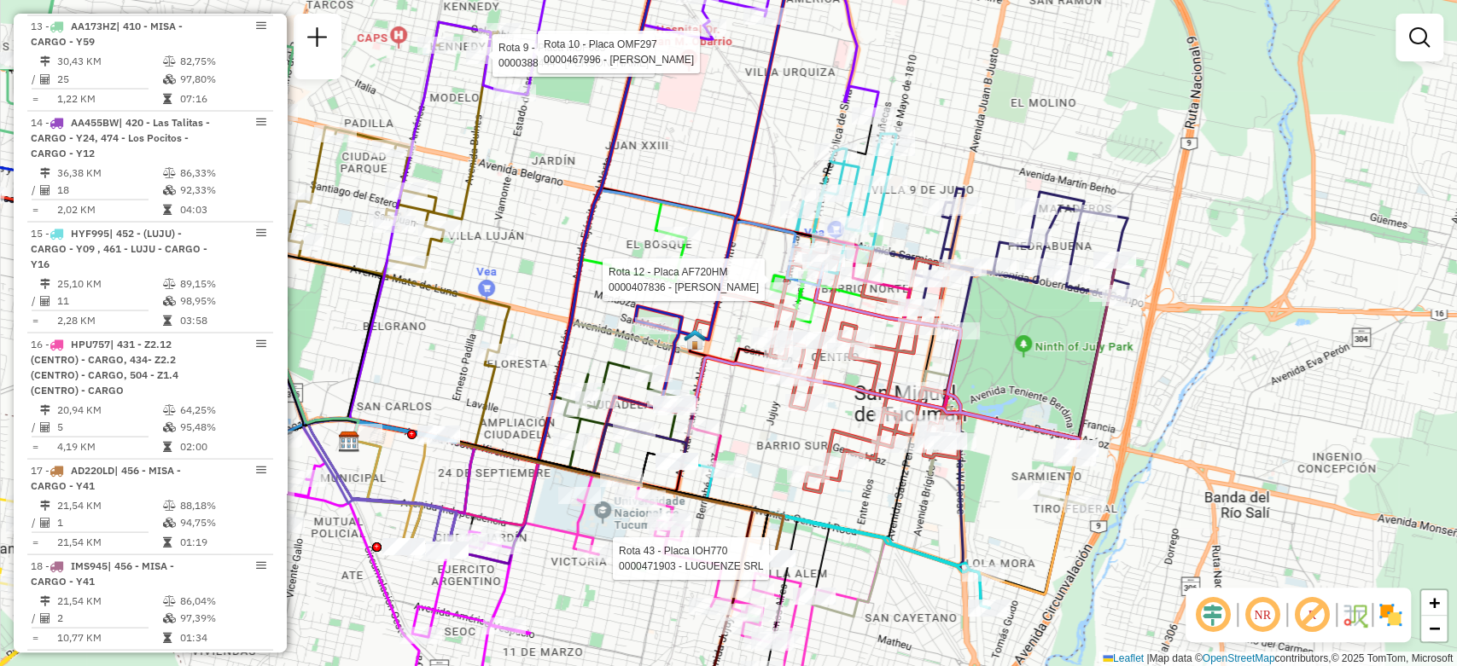
select select "**********"
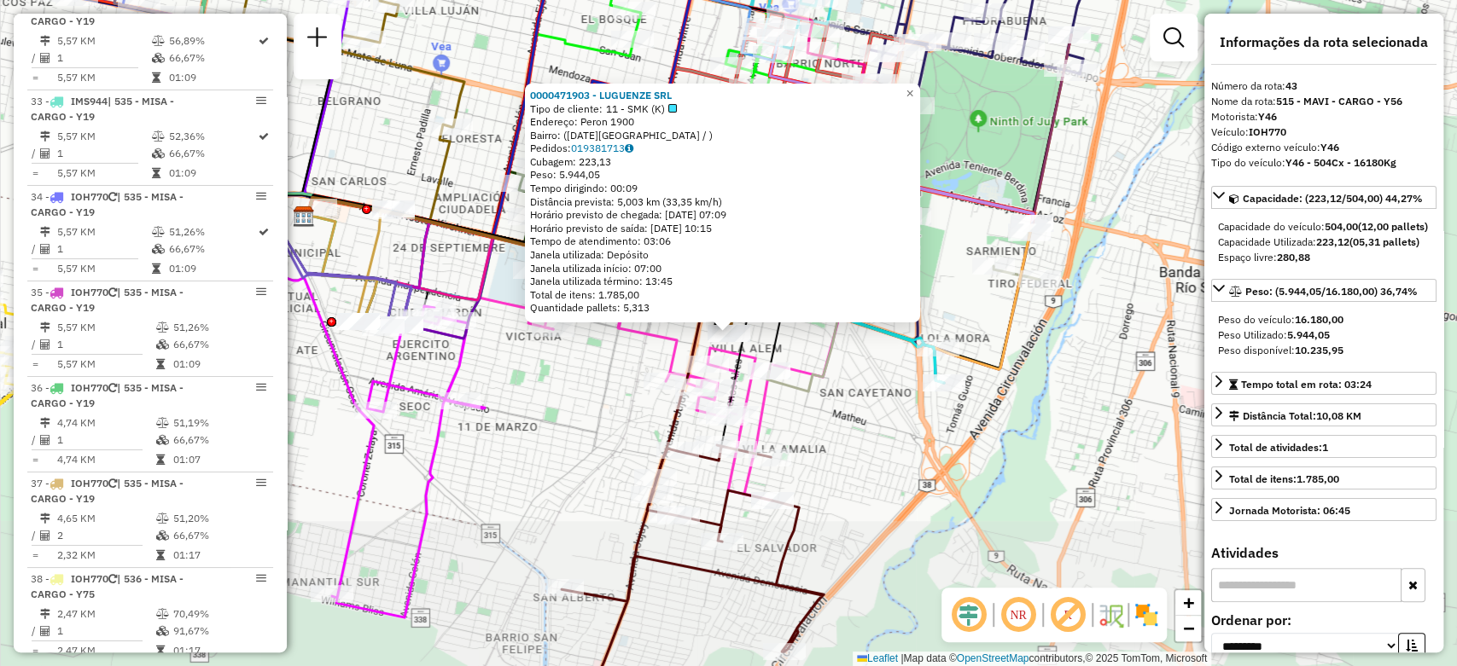
scroll to position [5062, 0]
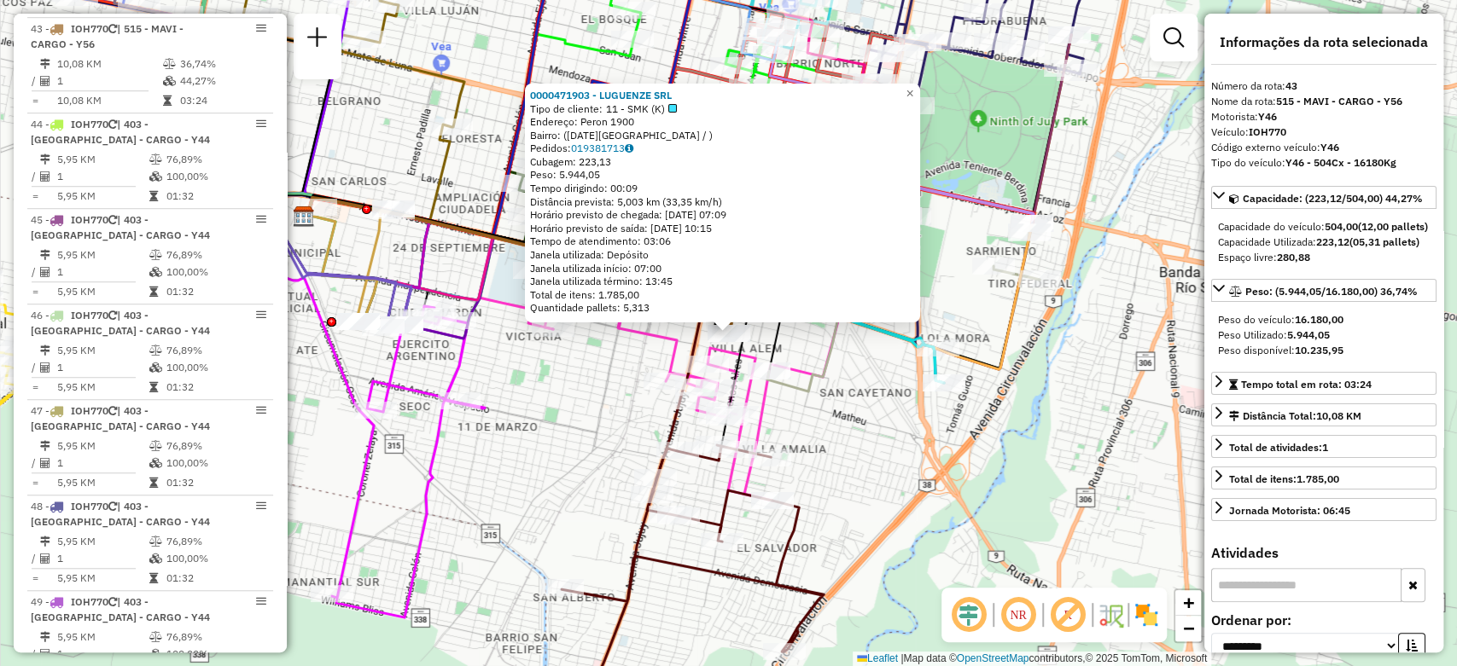
click at [867, 435] on div "0000471903 - LUGUENZE SRL Tipo de cliente: 11 - SMK (K) Endereço: Peron 1900 Ba…" at bounding box center [728, 333] width 1457 height 666
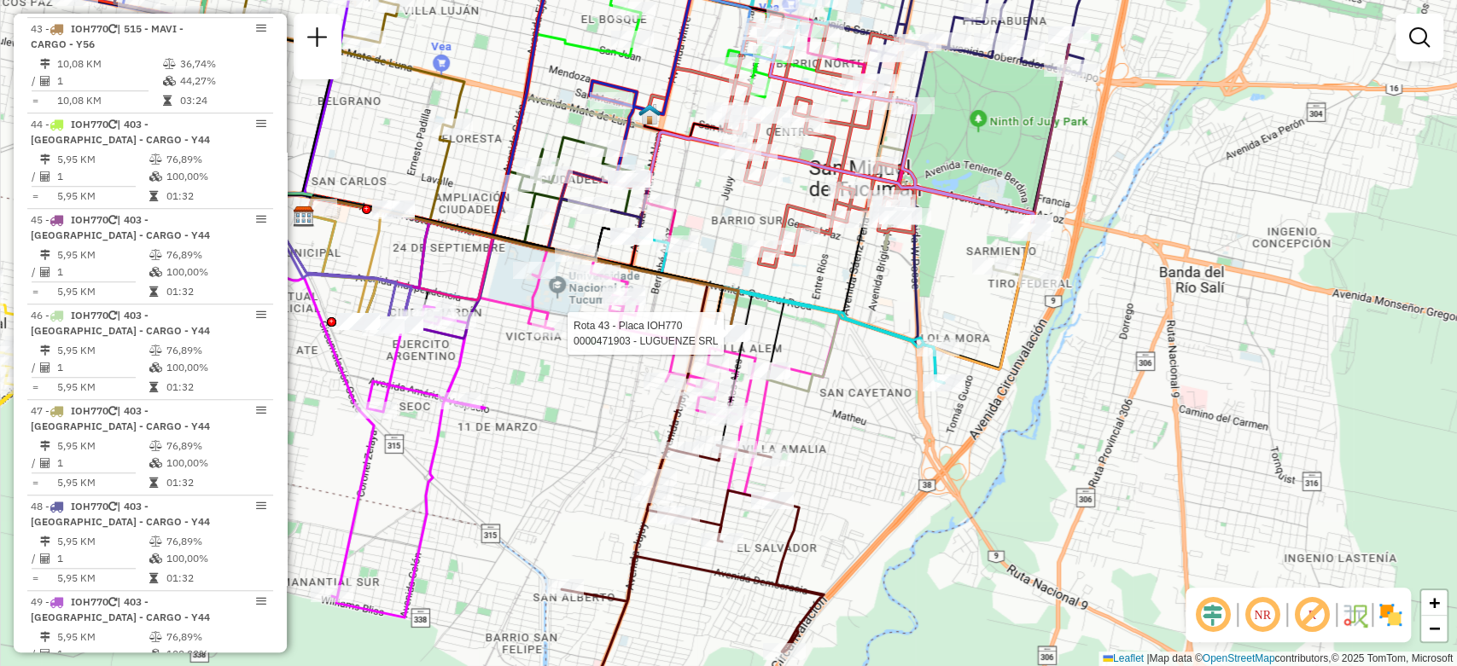
select select "**********"
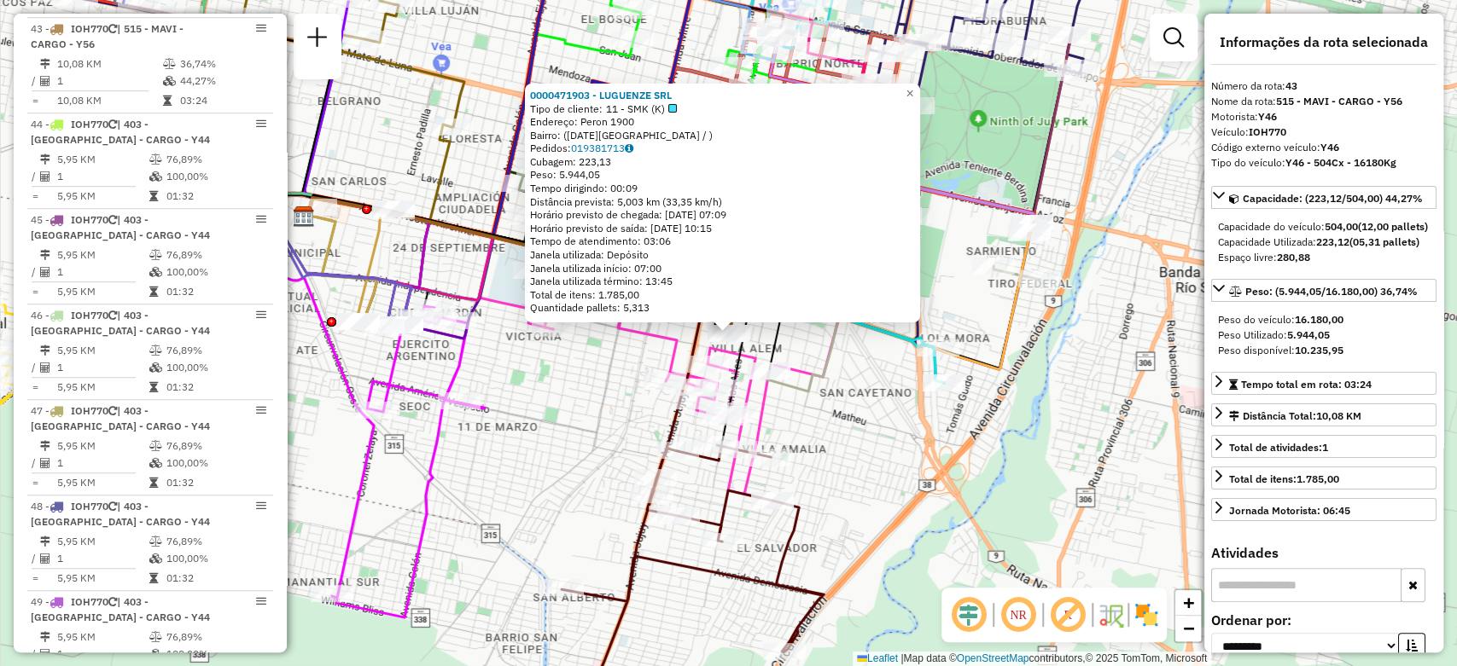
click at [602, 393] on div "0000471903 - LUGUENZE SRL Tipo de cliente: 11 - SMK (K) Endereço: Peron 1900 Ba…" at bounding box center [728, 333] width 1457 height 666
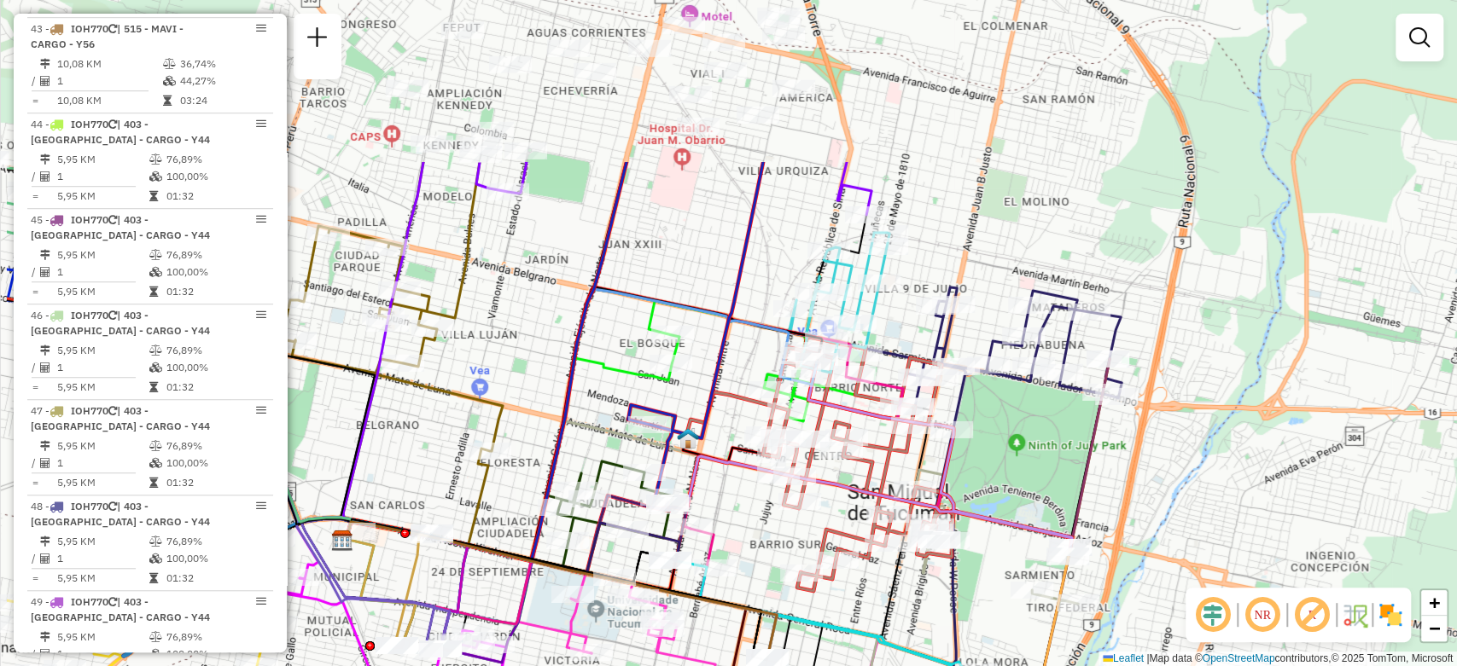
drag, startPoint x: 599, startPoint y: 294, endPoint x: 753, endPoint y: 523, distance: 275.5
click at [753, 523] on div "Janela de atendimento Grade de atendimento Capacidade Transportadoras Veículos …" at bounding box center [728, 333] width 1457 height 666
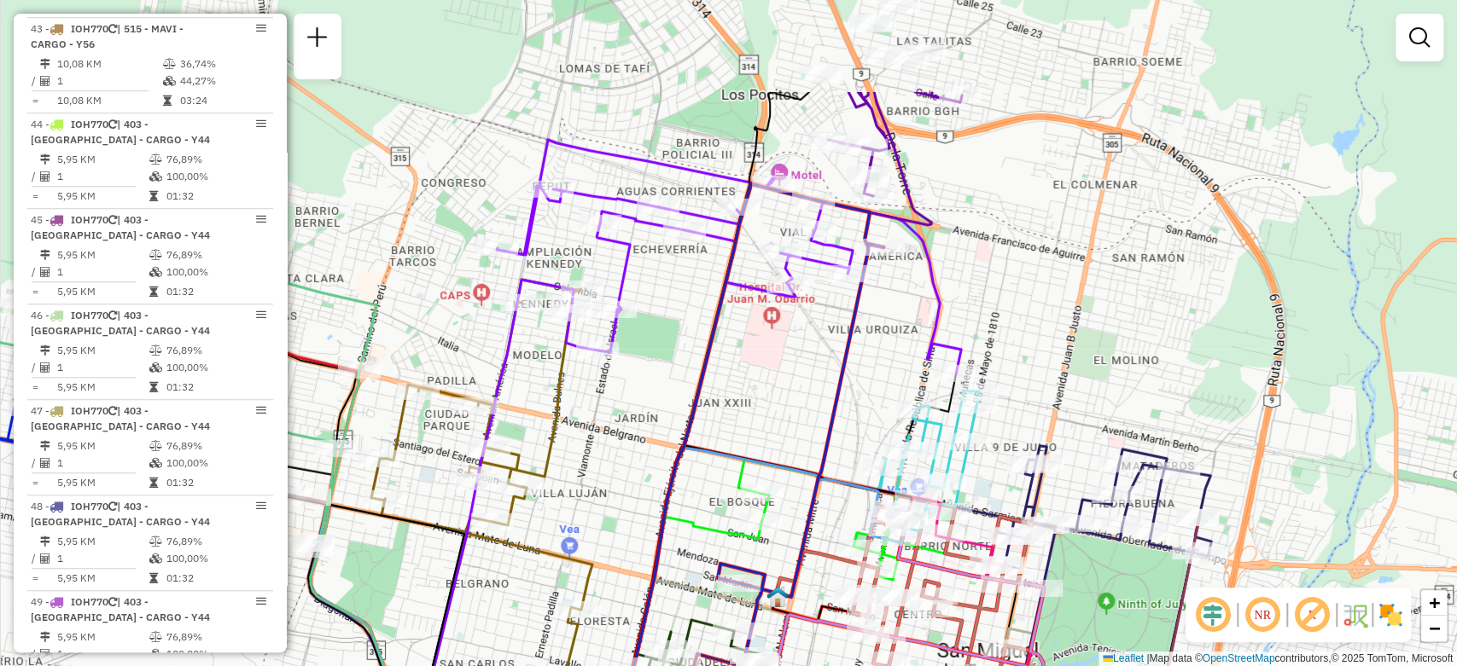
drag, startPoint x: 656, startPoint y: 206, endPoint x: 746, endPoint y: 364, distance: 182.3
click at [746, 364] on div "Janela de atendimento Grade de atendimento Capacidade Transportadoras Veículos …" at bounding box center [728, 333] width 1457 height 666
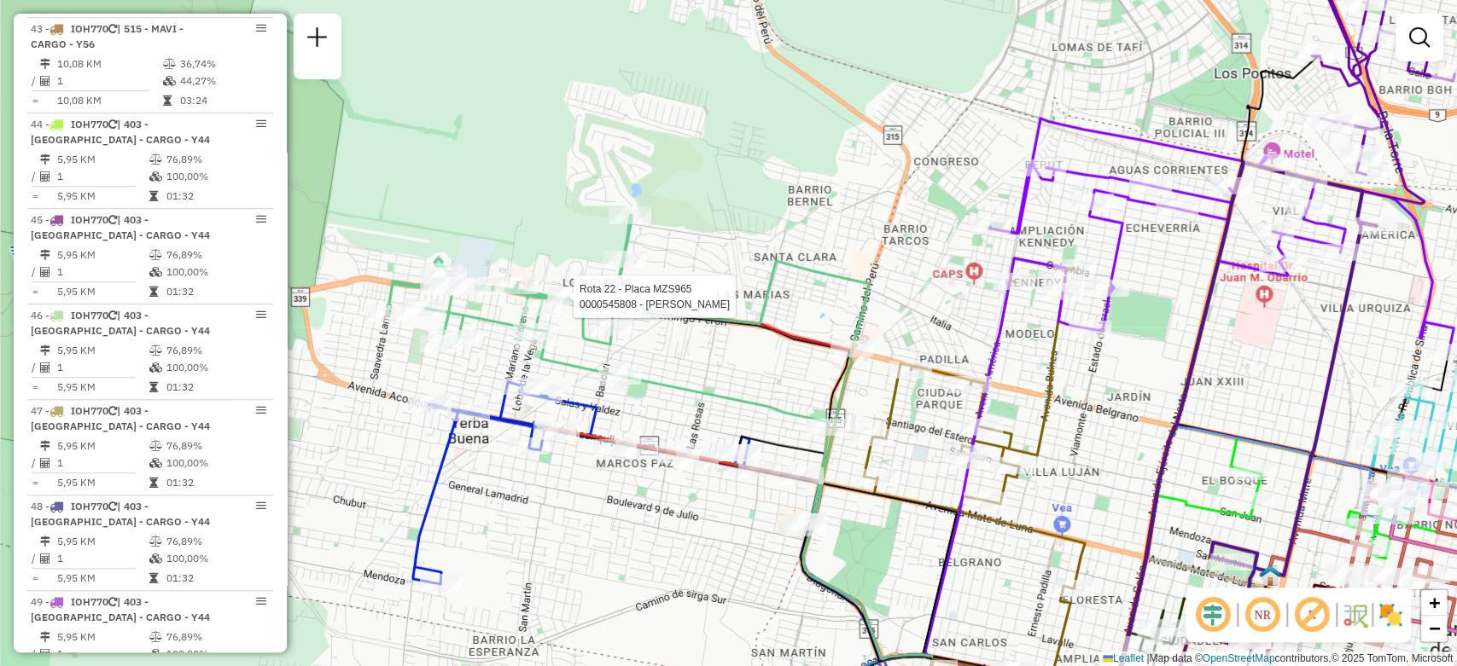
select select "**********"
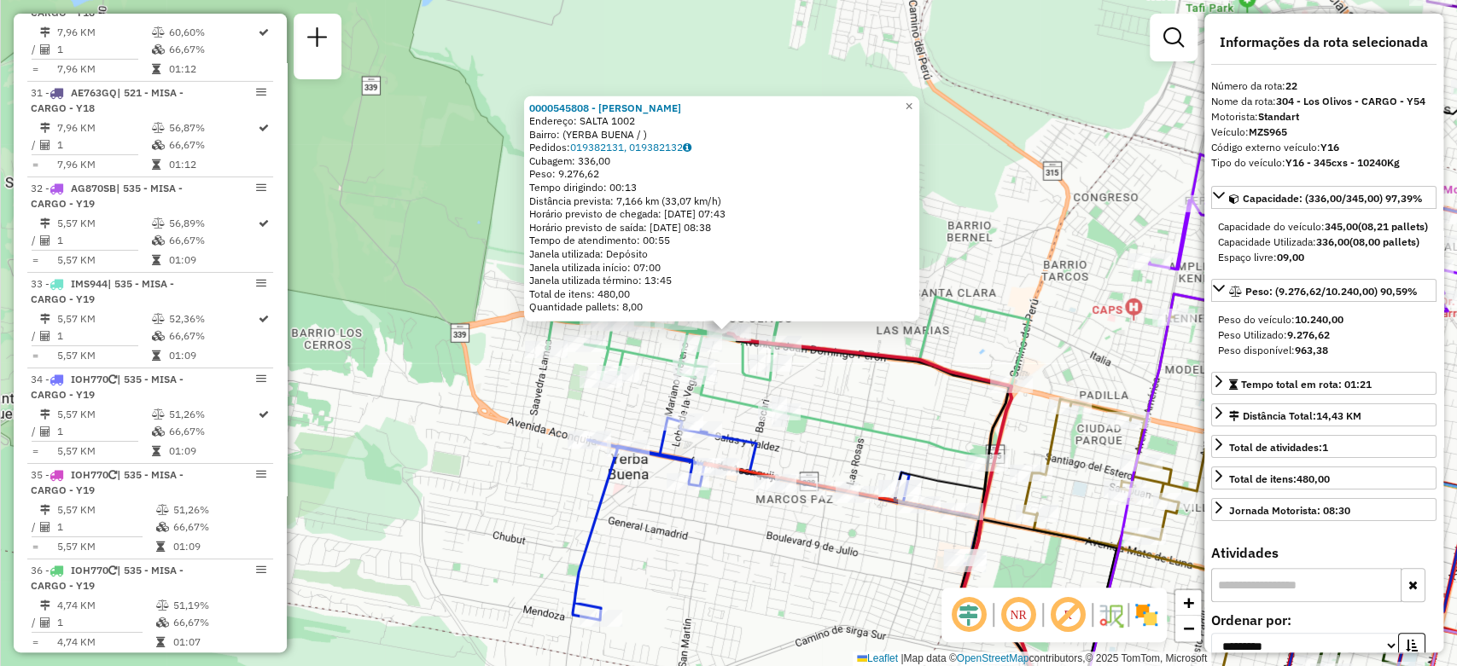
scroll to position [3042, 0]
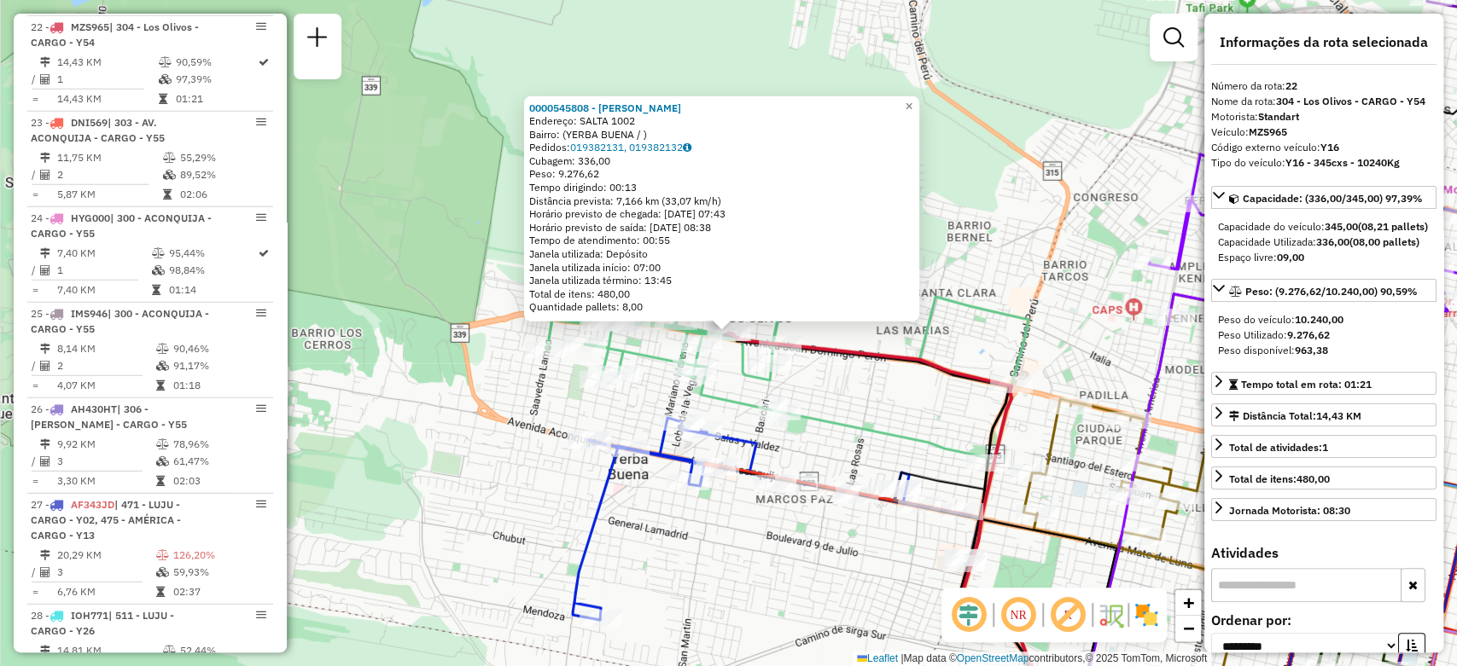
click at [490, 399] on div "0000545808 - Valera Ramiro Tomas Endereço: SALTA 1002 Bairro: (YERBA BUENA / ) …" at bounding box center [728, 333] width 1457 height 666
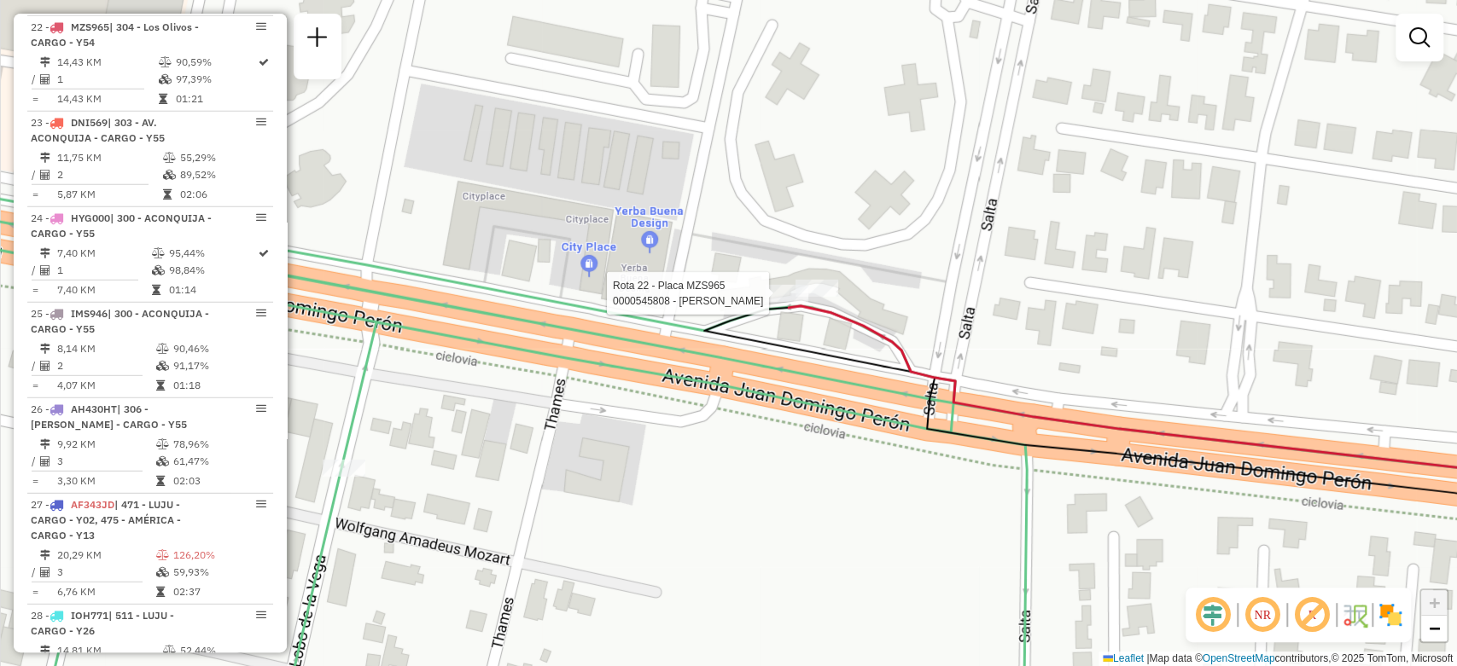
select select "**********"
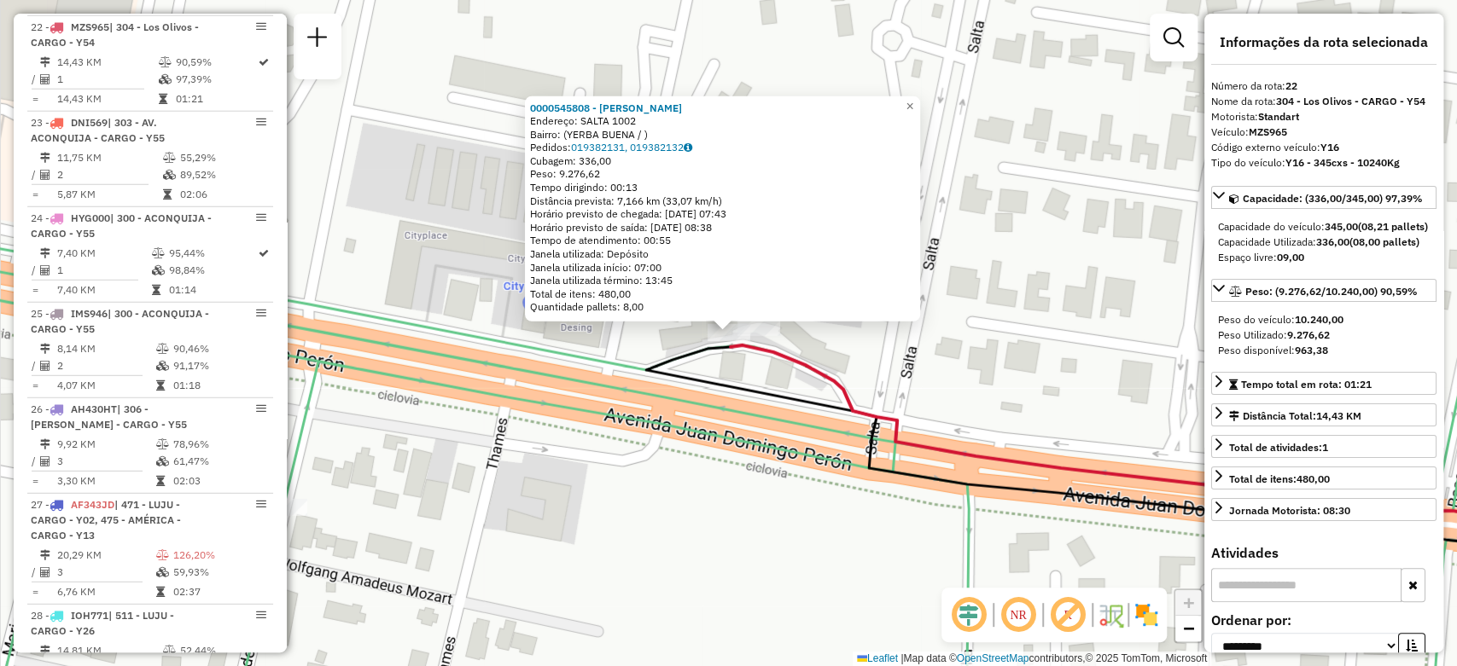
click at [956, 408] on div "0000545808 - Valera Ramiro Tomas Endereço: SALTA 1002 Bairro: (YERBA BUENA / ) …" at bounding box center [728, 333] width 1457 height 666
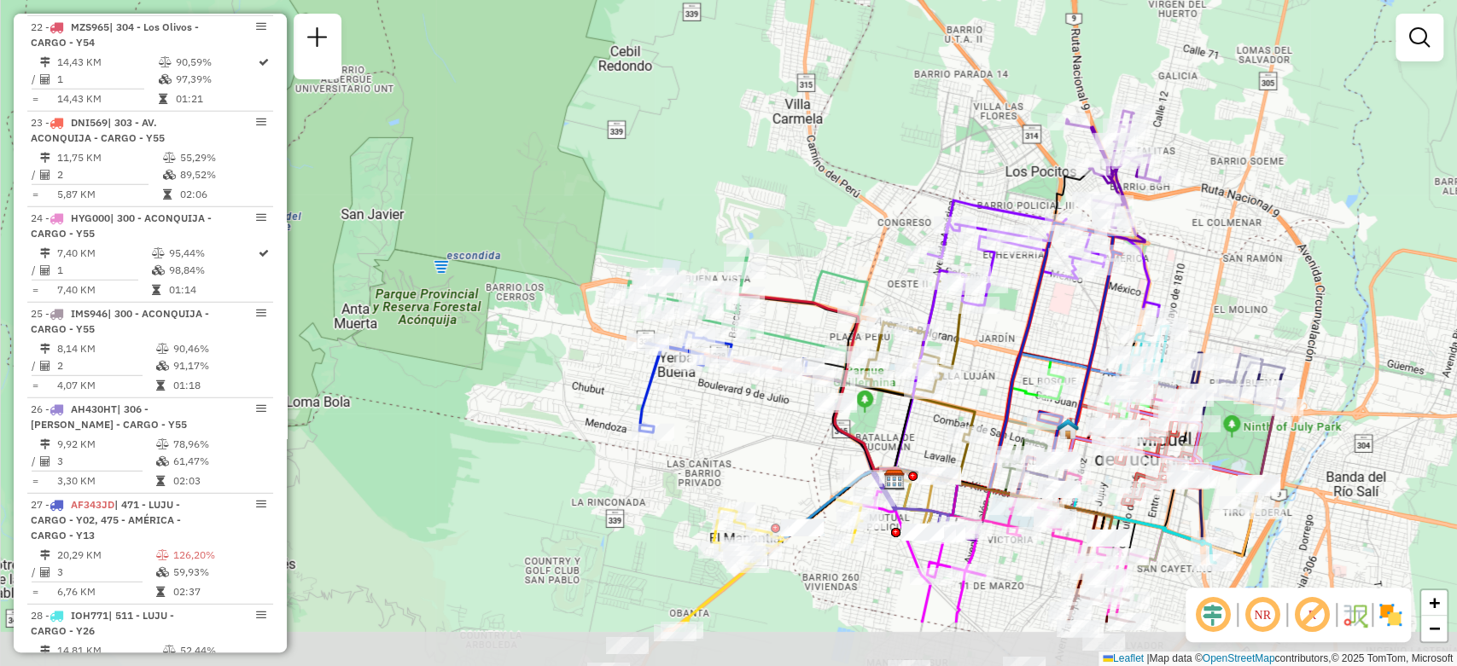
drag, startPoint x: 621, startPoint y: 408, endPoint x: 433, endPoint y: 297, distance: 218.8
click at [435, 298] on div "Janela de atendimento Grade de atendimento Capacidade Transportadoras Veículos …" at bounding box center [728, 333] width 1457 height 666
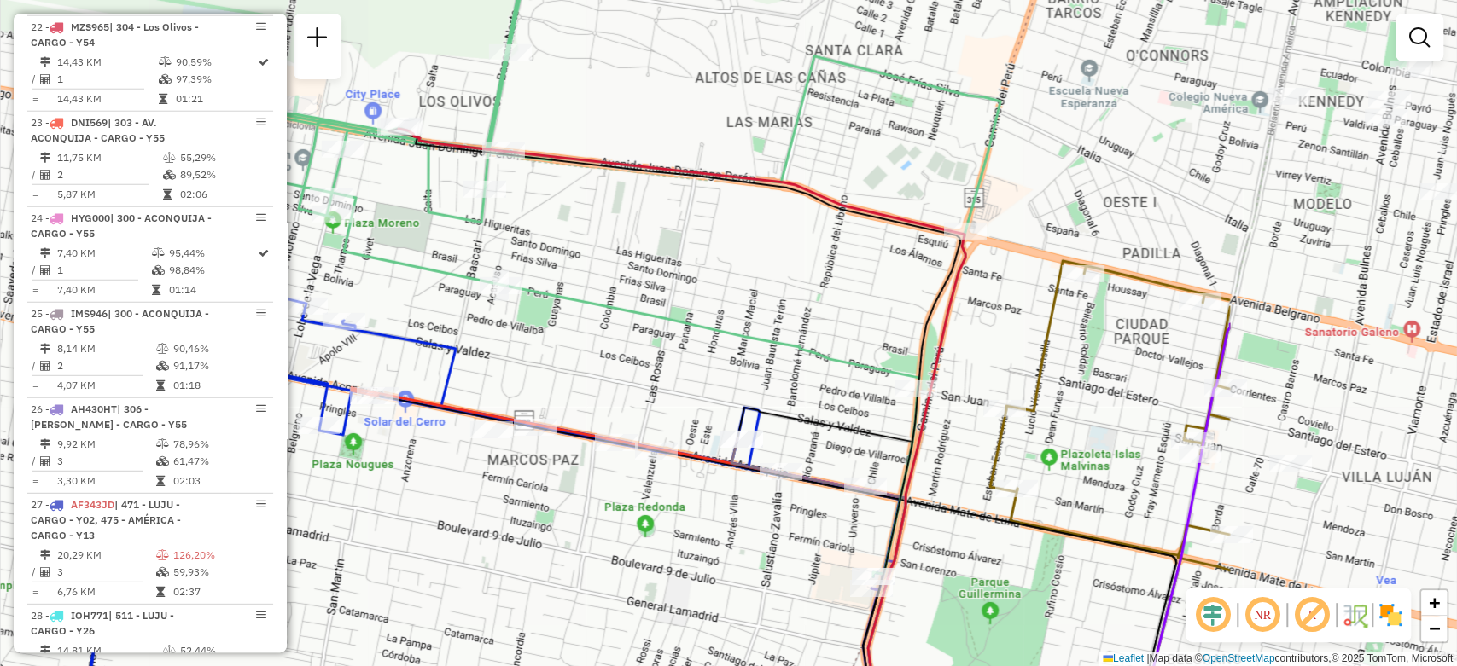
drag, startPoint x: 1058, startPoint y: 490, endPoint x: 685, endPoint y: 475, distance: 373.2
click at [685, 475] on div "Janela de atendimento Grade de atendimento Capacidade Transportadoras Veículos …" at bounding box center [728, 333] width 1457 height 666
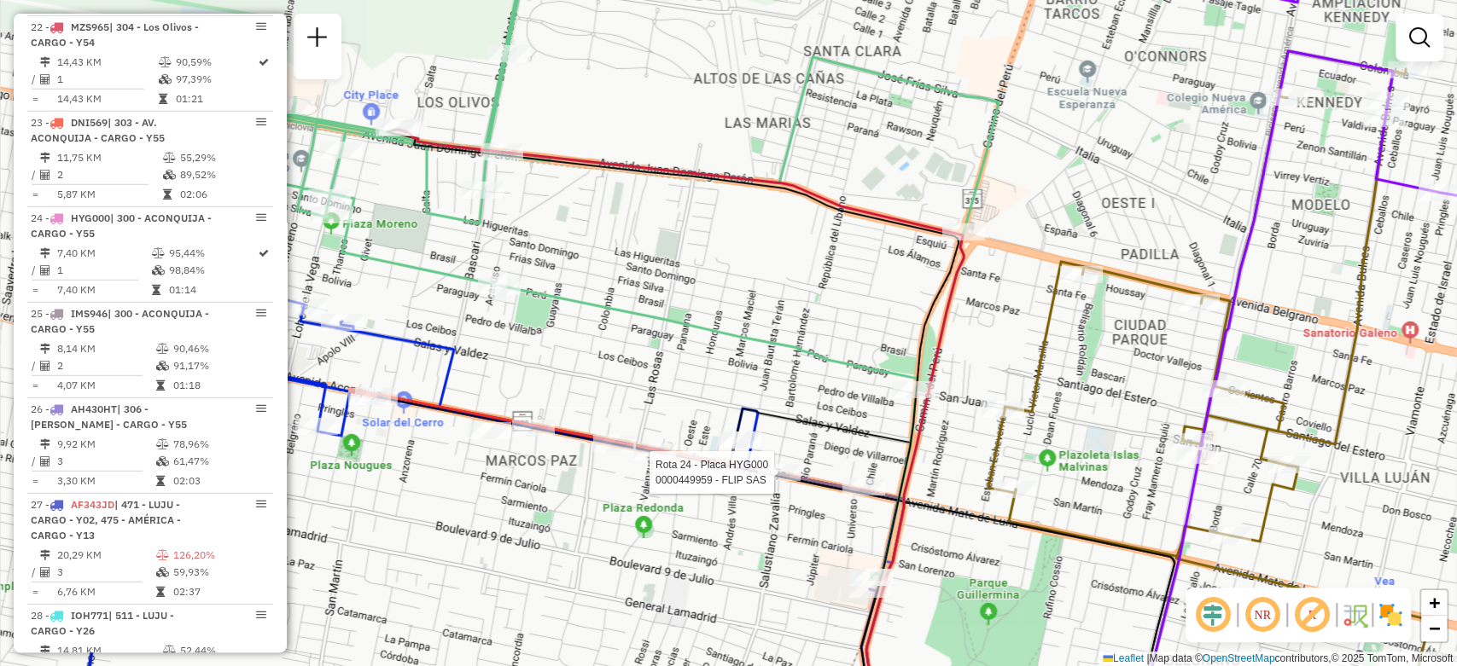
select select "**********"
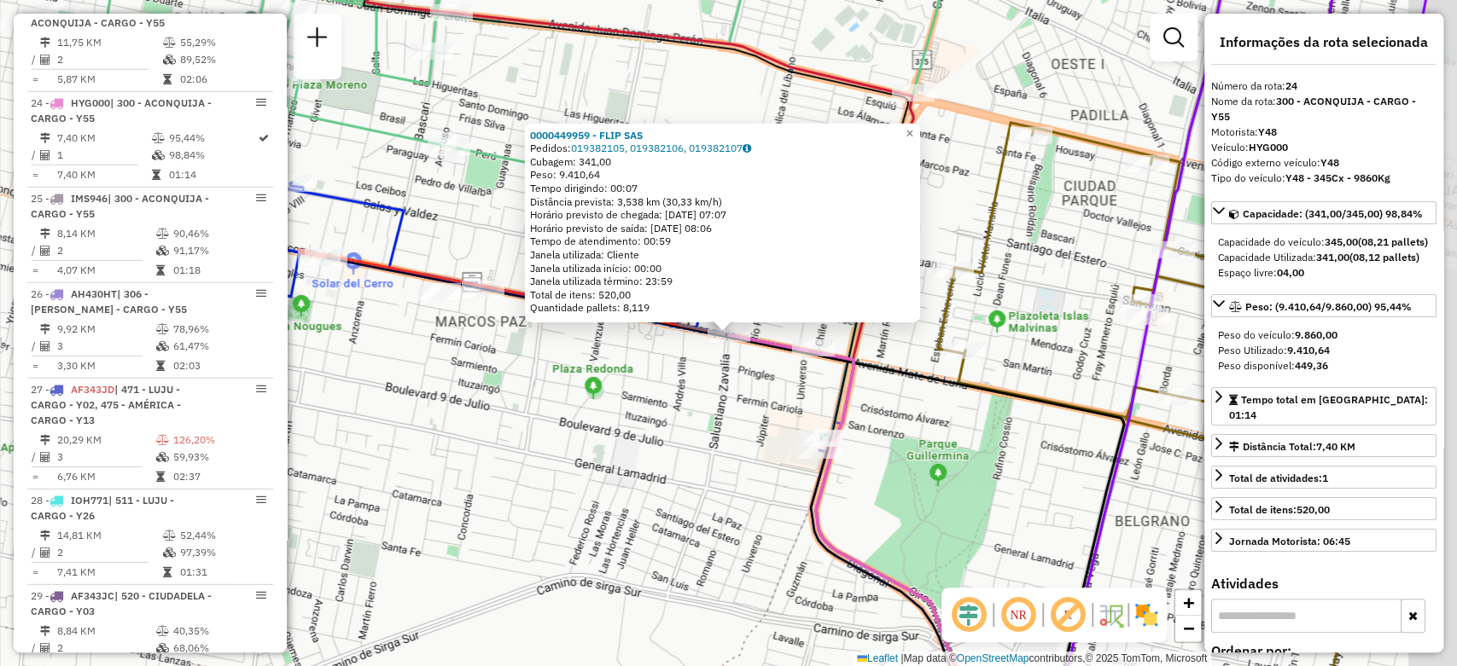
scroll to position [3233, 0]
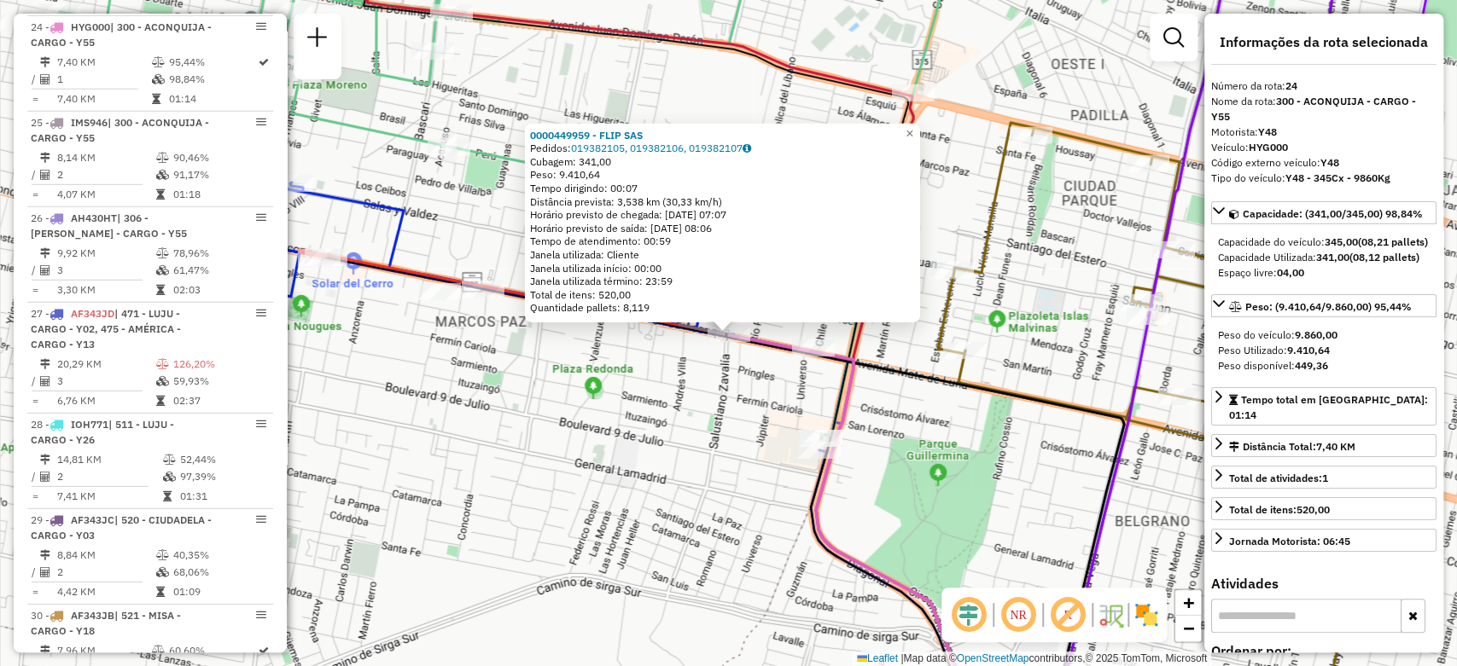
click at [719, 362] on div "0000449959 - FLIP SAS Pedidos: 019382105, 019382106, 019382107 Cubagem: 341,00 …" at bounding box center [728, 333] width 1457 height 666
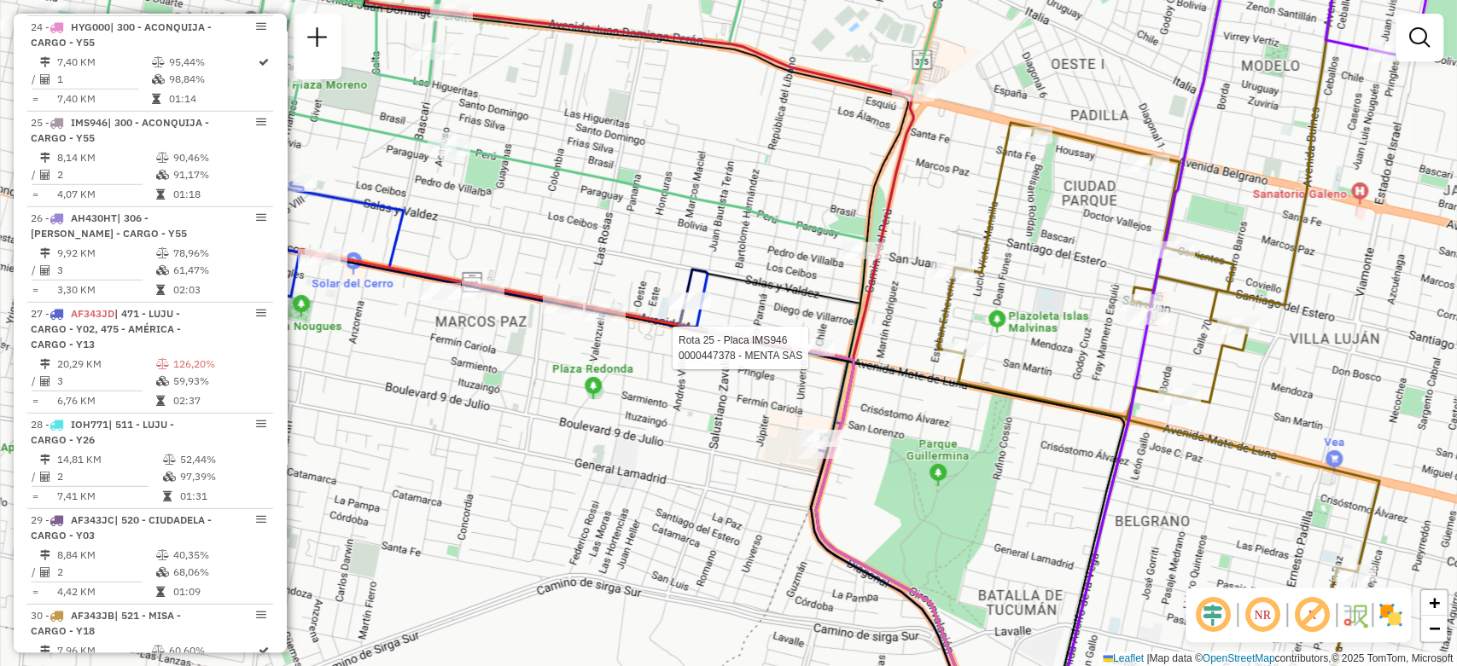
select select "**********"
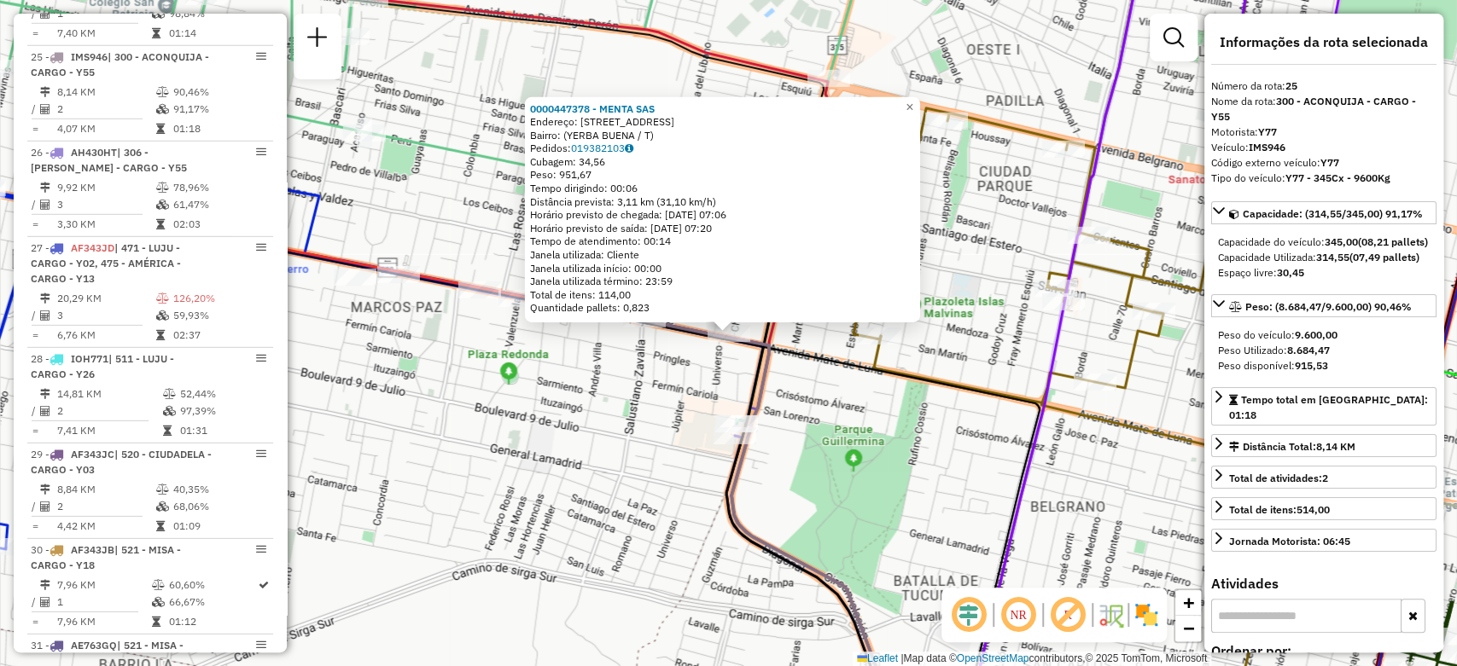
scroll to position [3329, 0]
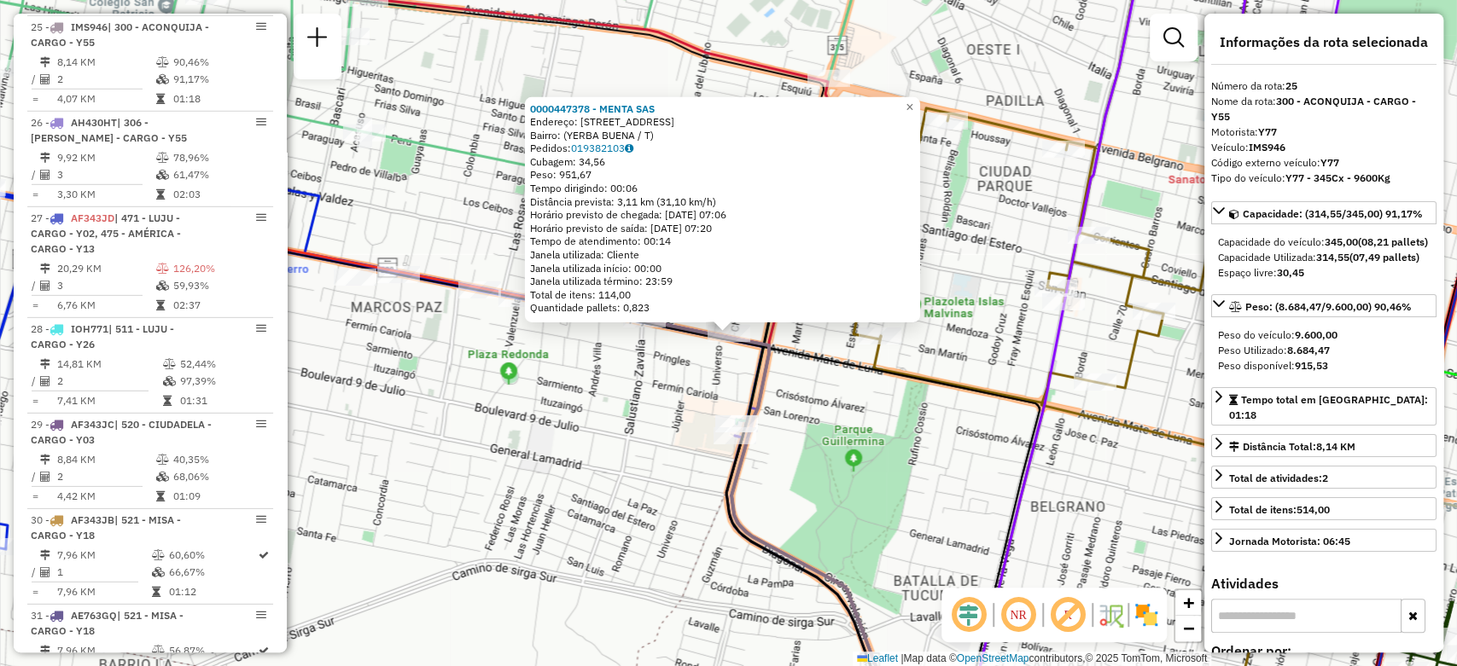
click at [610, 409] on div "0000447378 - MENTA SAS Endereço: AVENIDA ACONQUIJA 153 Bairro: (YERBA BUENA / T…" at bounding box center [728, 333] width 1457 height 666
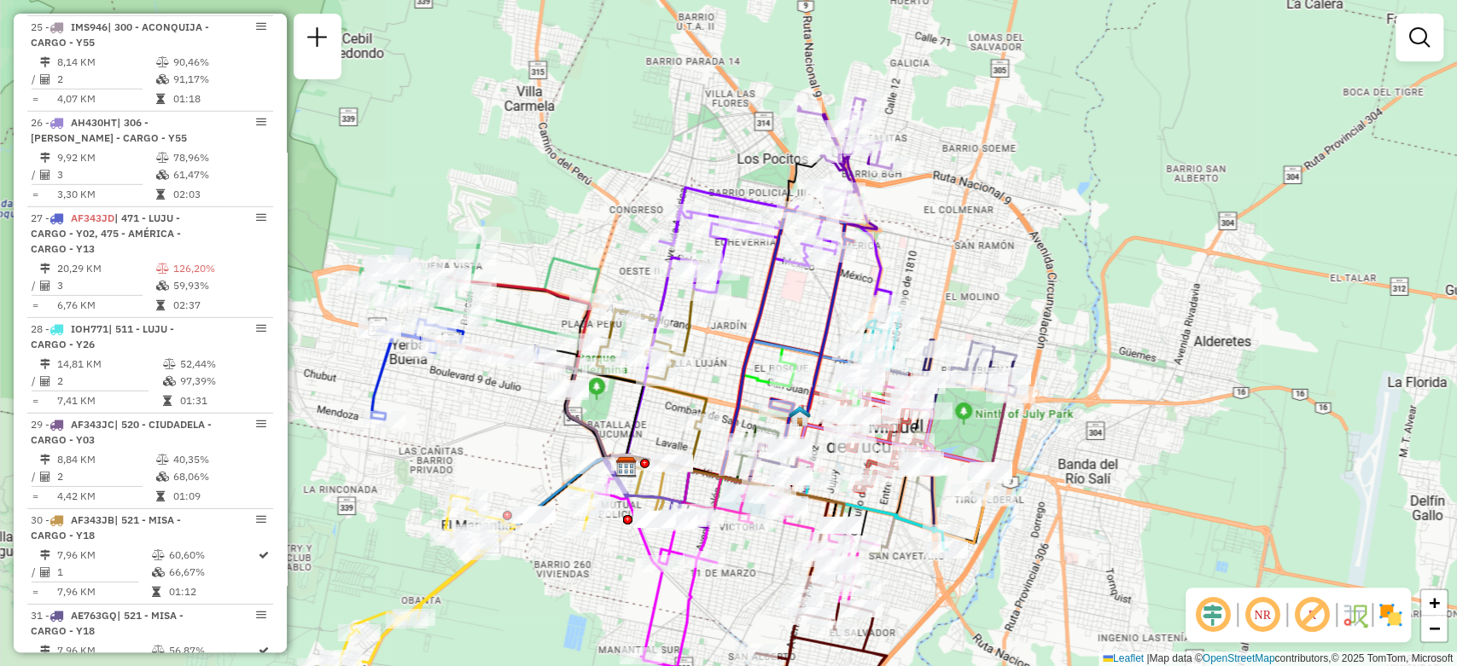
drag, startPoint x: 980, startPoint y: 263, endPoint x: 760, endPoint y: 280, distance: 220.0
click at [760, 280] on icon at bounding box center [739, 343] width 225 height 267
select select "**********"
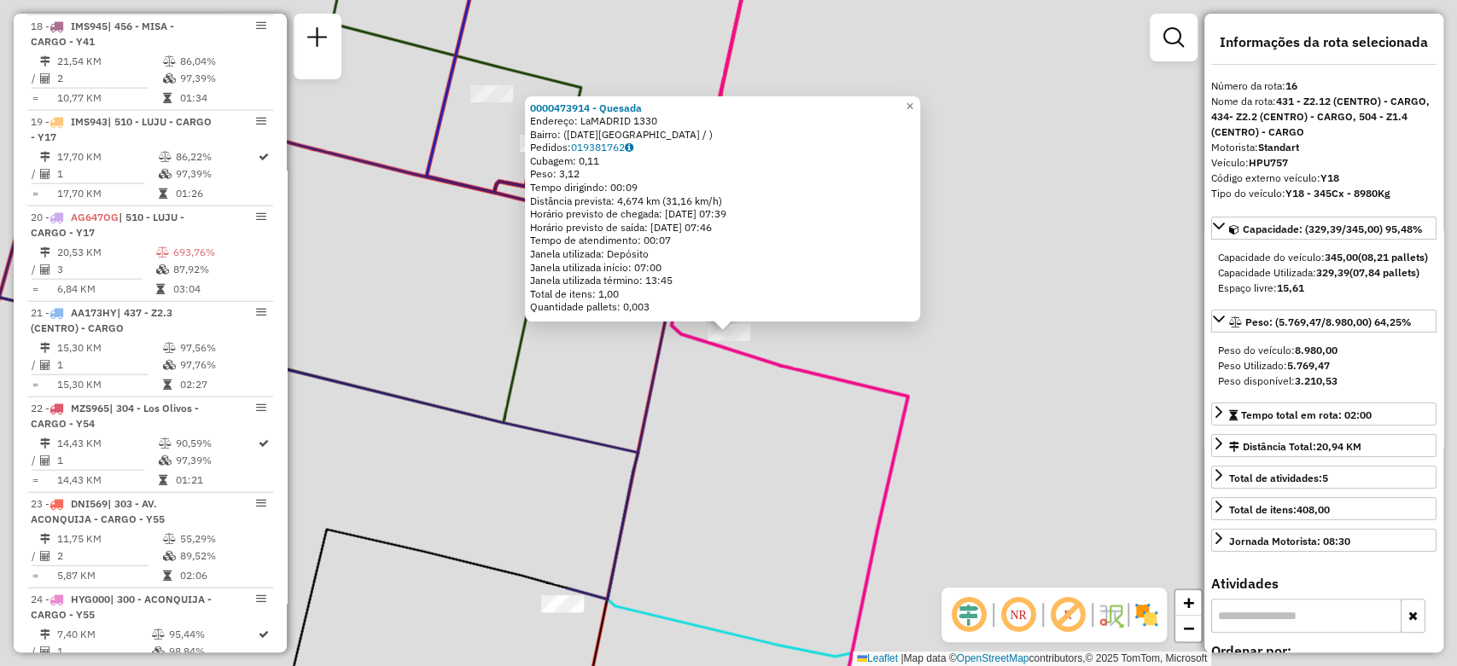
scroll to position [2438, 0]
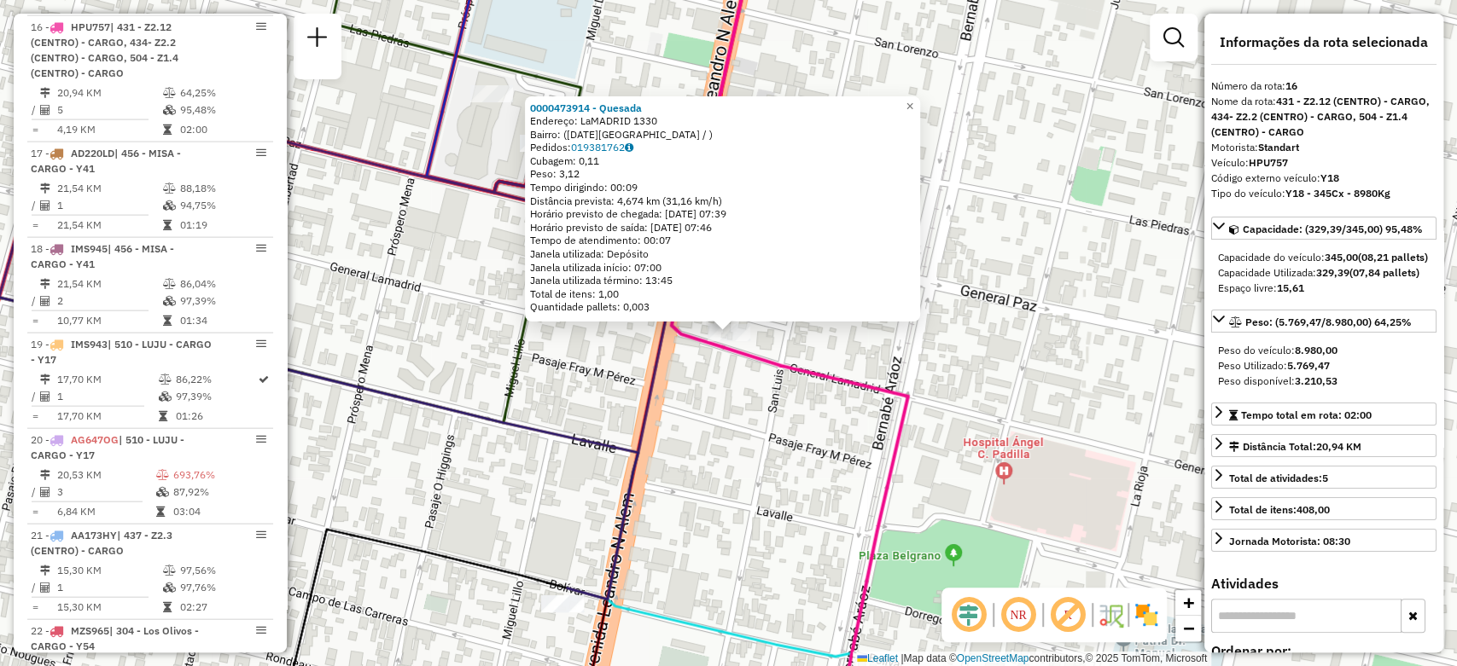
click at [755, 388] on div "0000473914 - [GEOGRAPHIC_DATA] Endereço: LaMADRID 1330 Bairro: ([DATE][GEOGRAPH…" at bounding box center [728, 333] width 1457 height 666
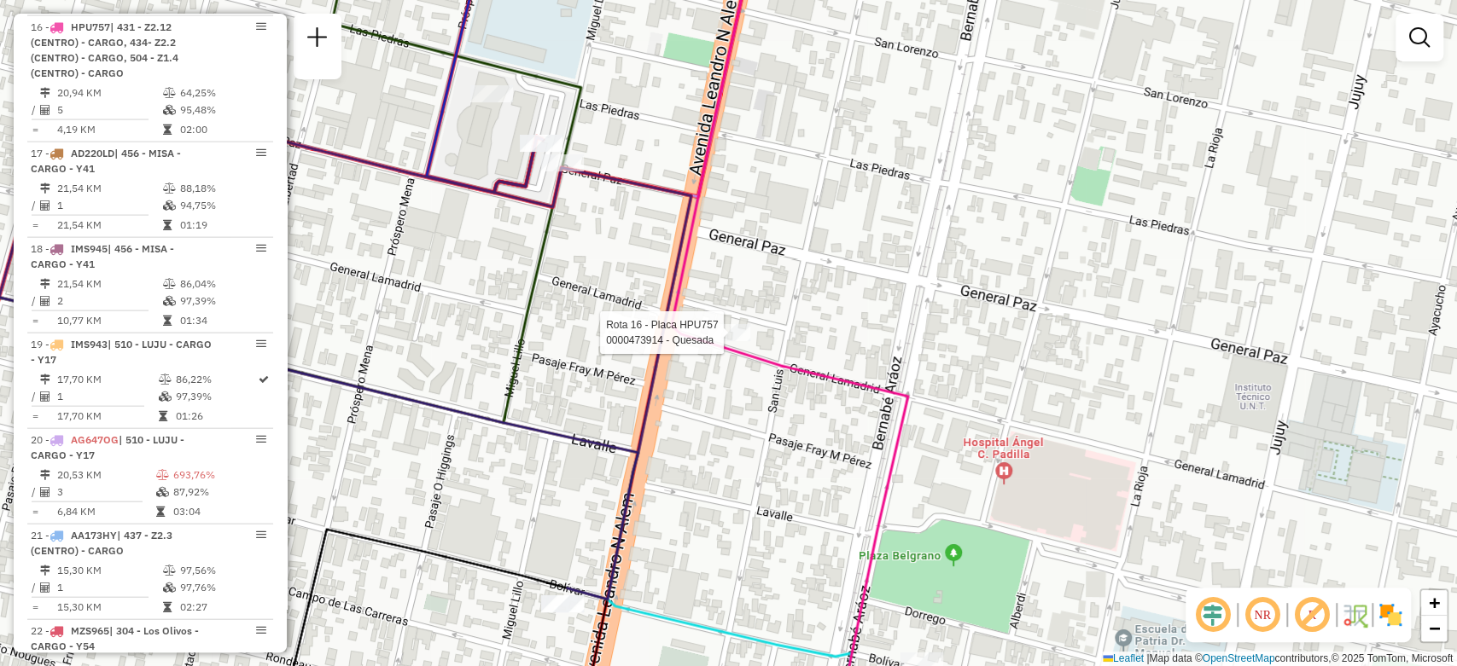
select select "**********"
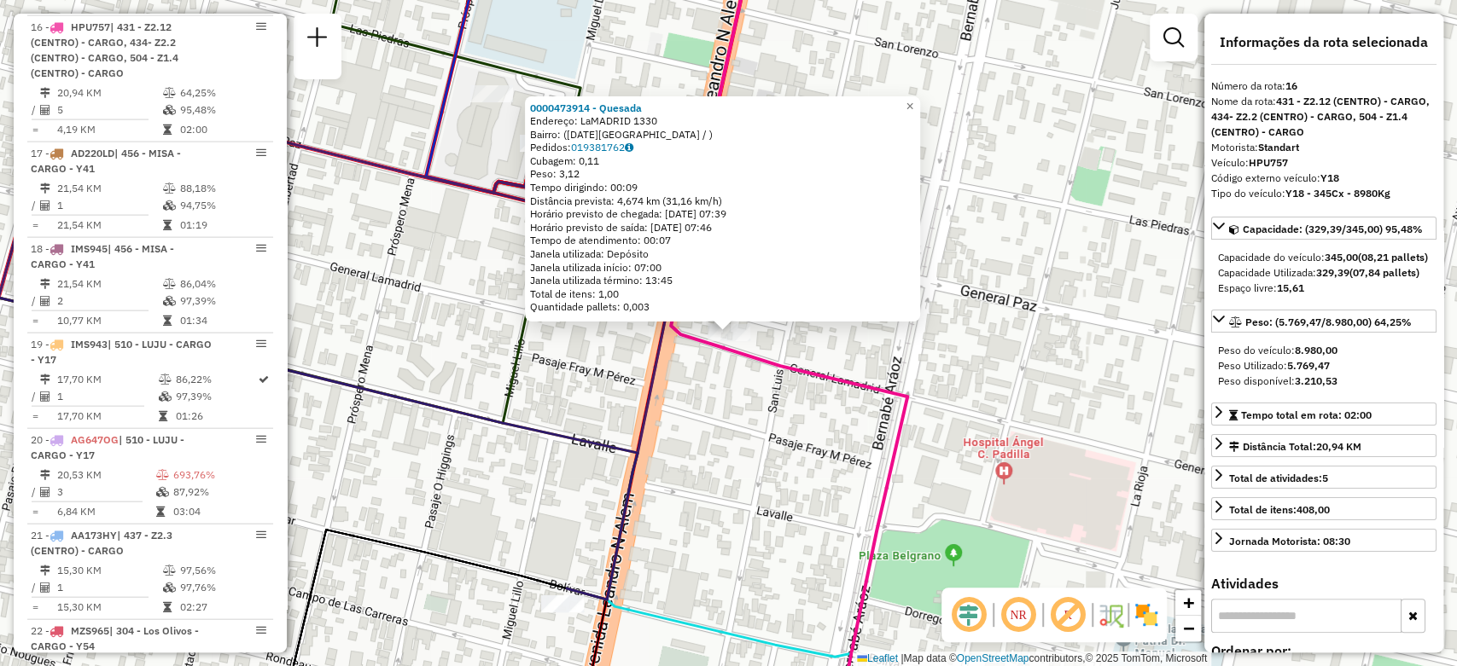
click at [706, 432] on div "0000473914 - [GEOGRAPHIC_DATA] Endereço: LaMADRID 1330 Bairro: ([DATE][GEOGRAPH…" at bounding box center [728, 333] width 1457 height 666
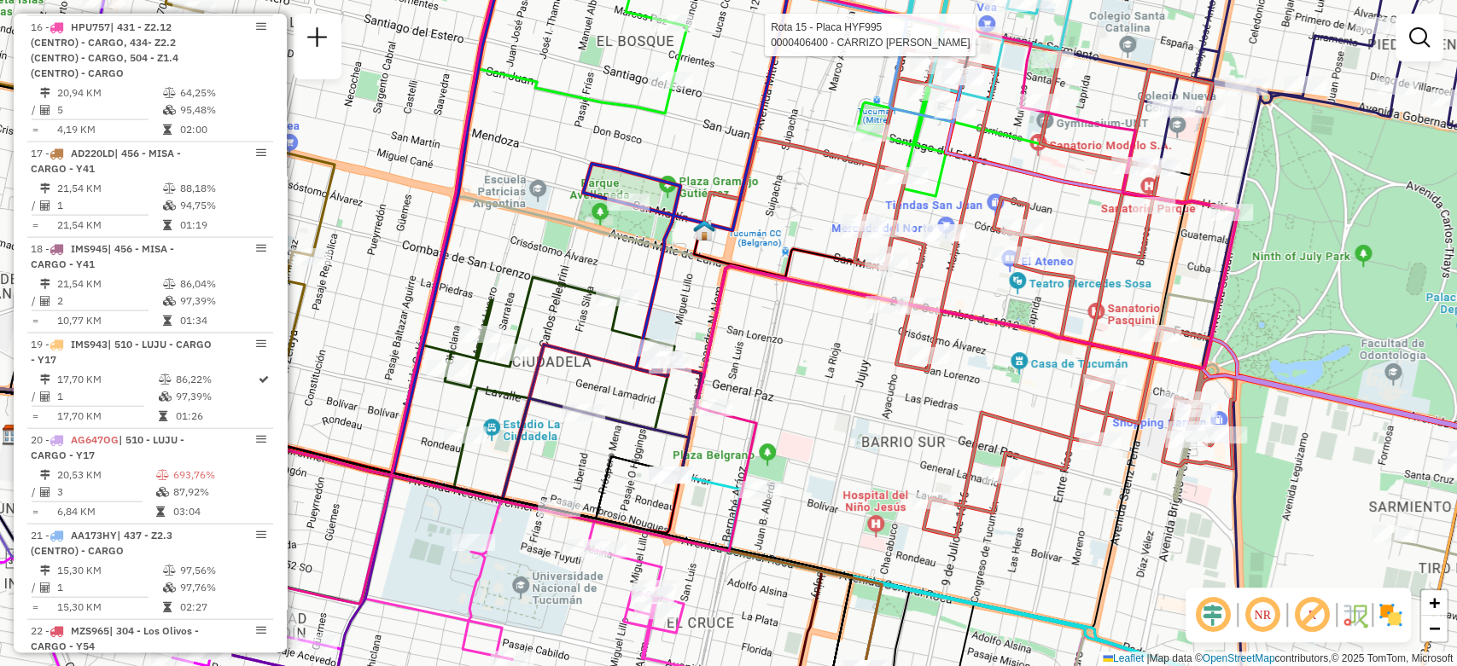
select select "**********"
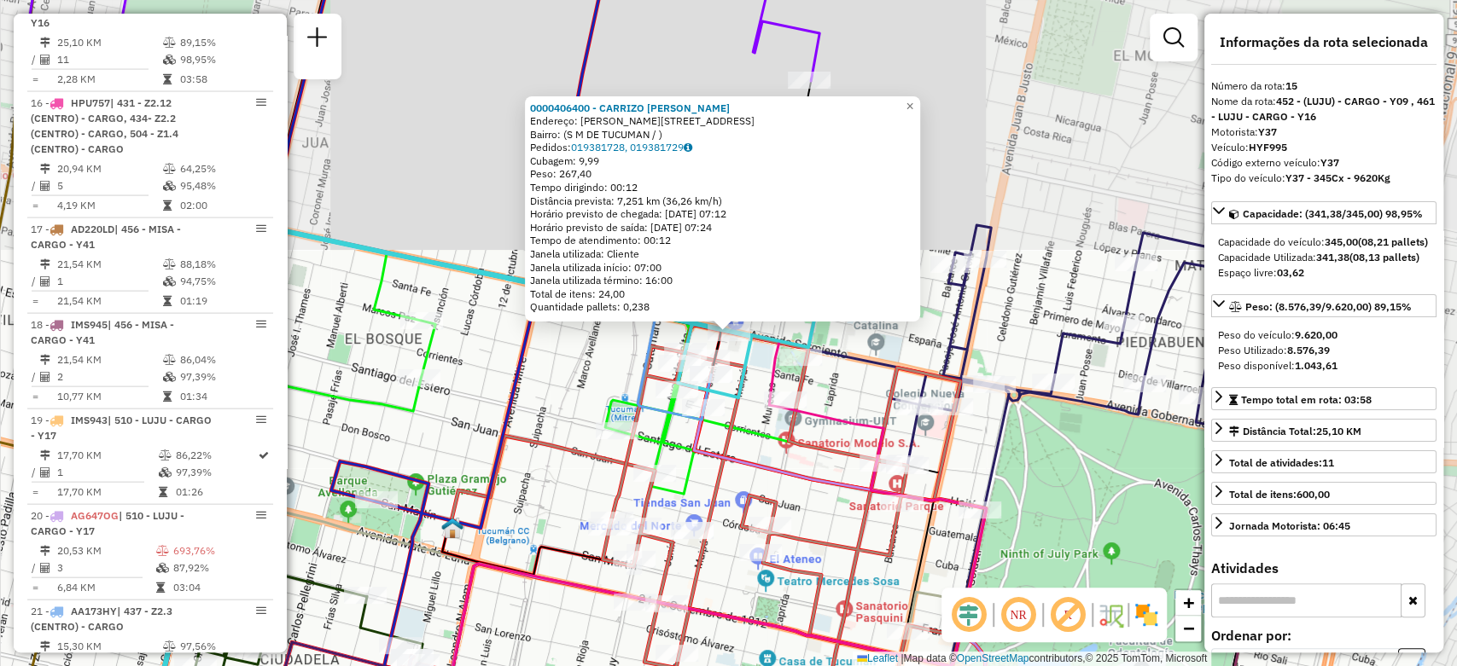
scroll to position [2328, 0]
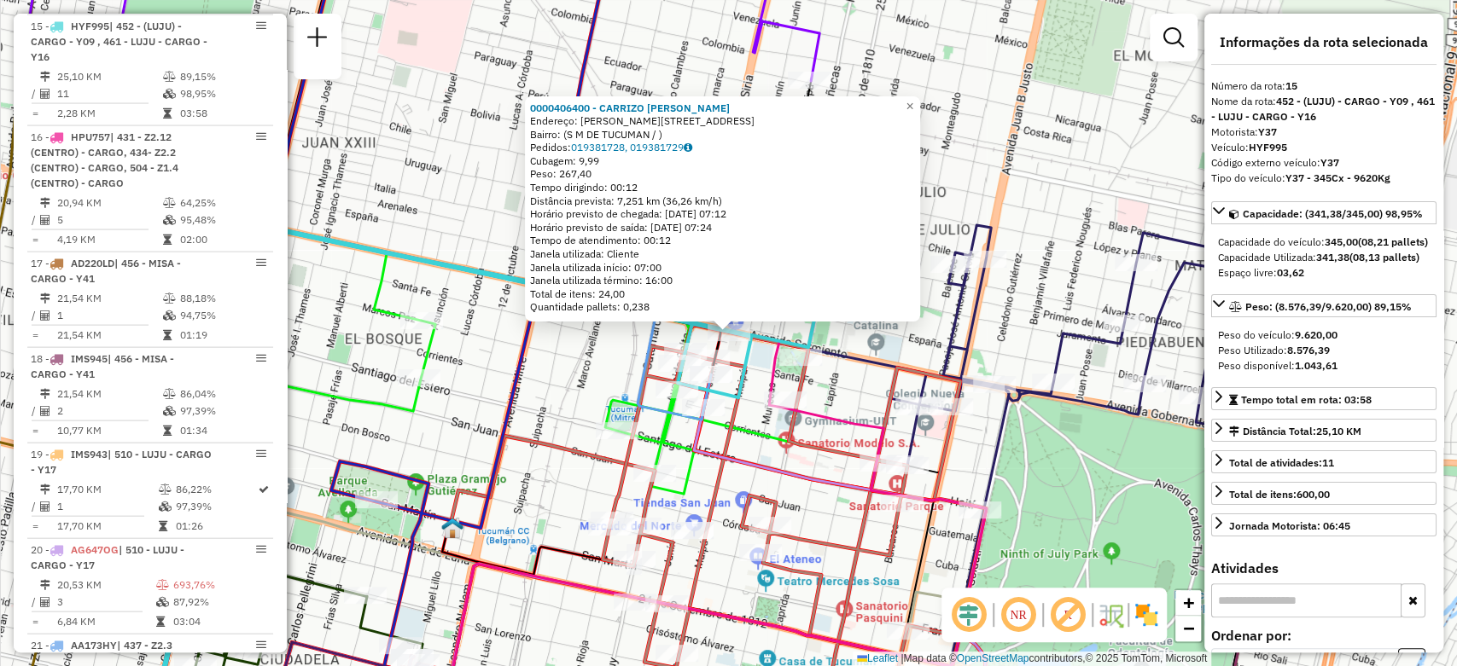
click at [962, 160] on div "0000406400 - CARRIZO MARIA MARCELA Endereço: AVDA SARMIENTO 701 Bairro: (S M DE…" at bounding box center [728, 333] width 1457 height 666
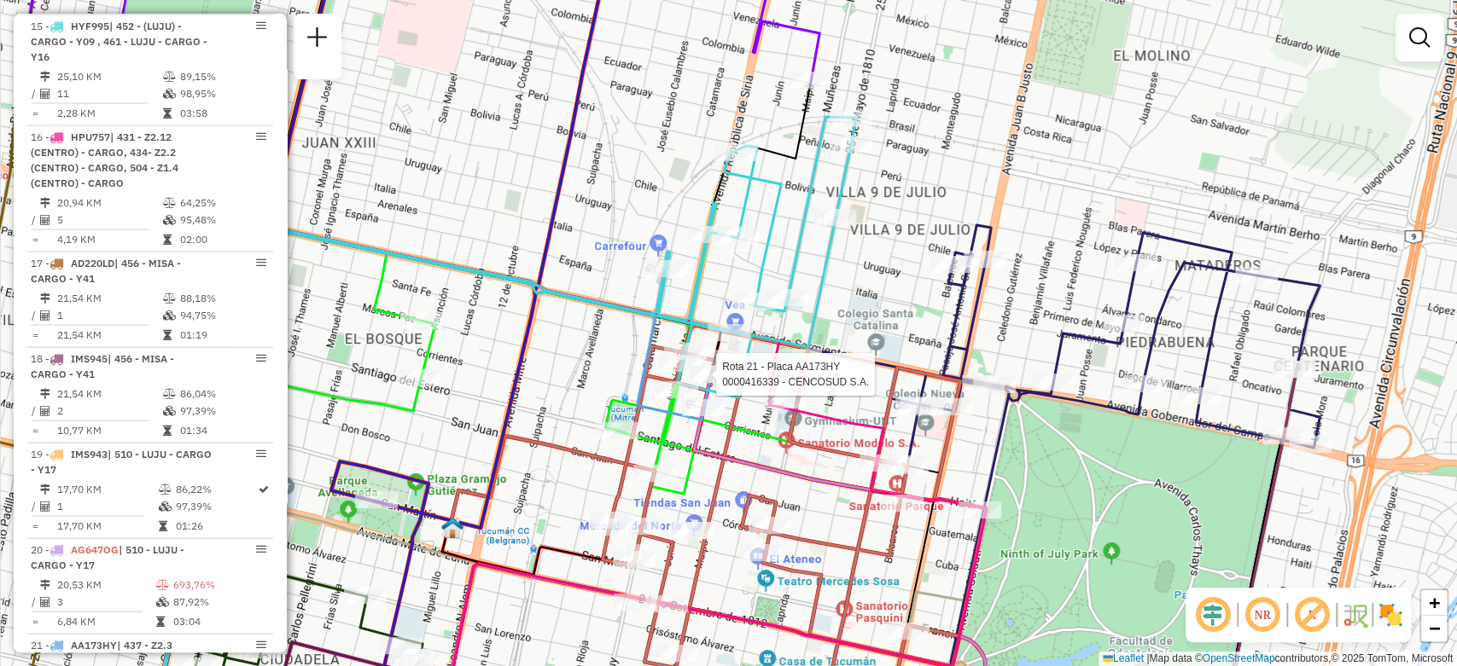
select select "**********"
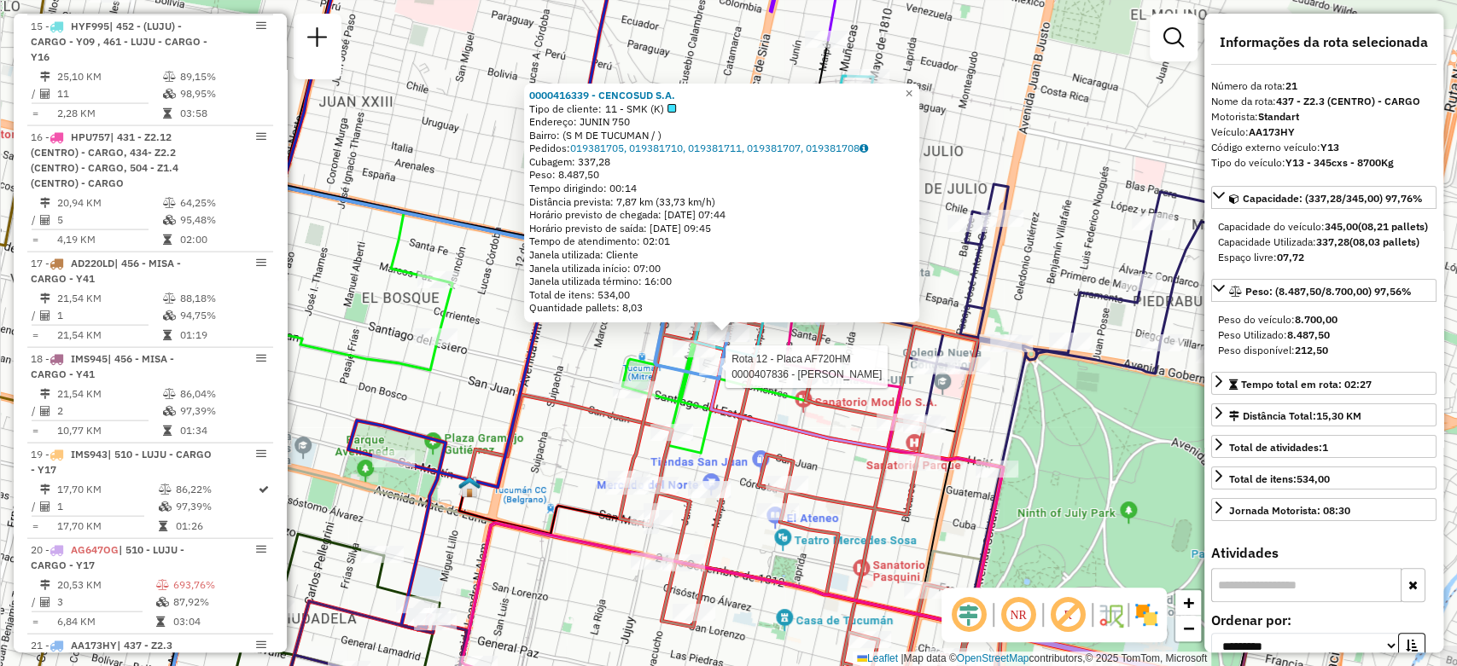
scroll to position [2946, 0]
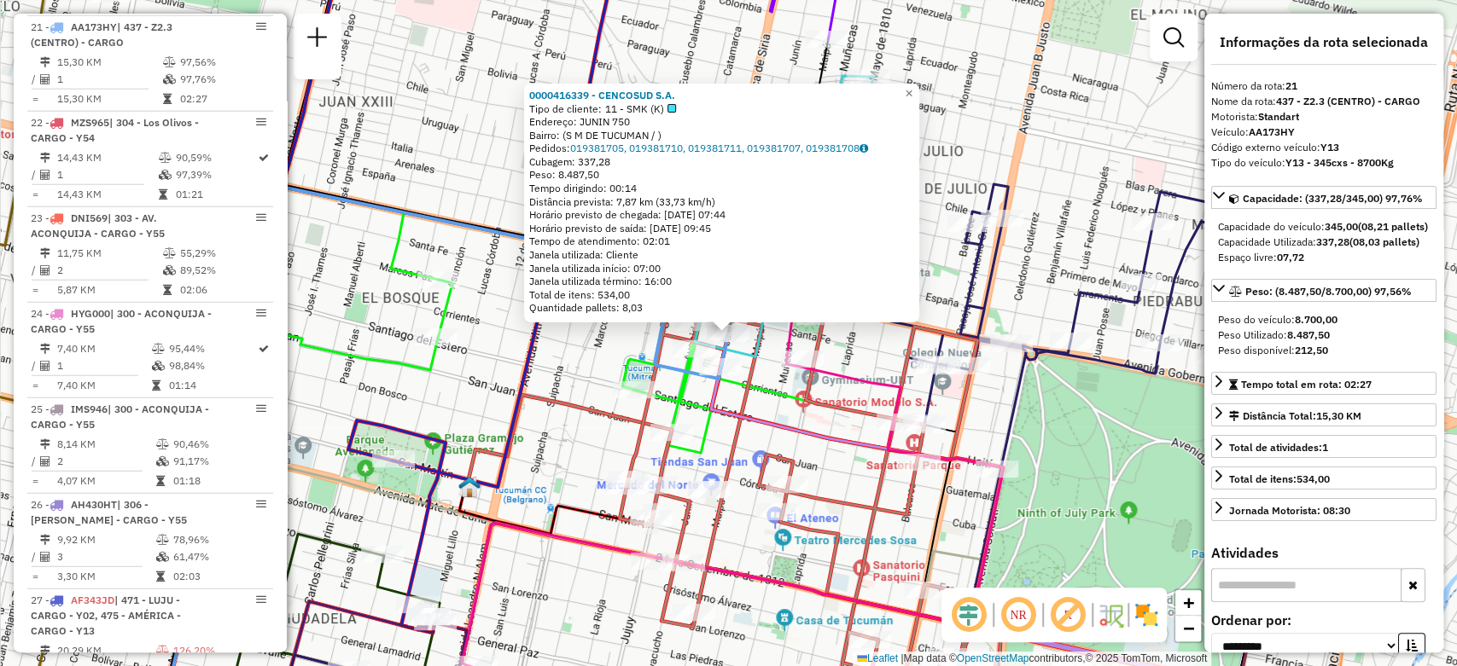
click at [568, 352] on div "0000416339 - CENCOSUD S.A. Tipo de cliente: 11 - SMK (K) Endereço: JUNIN 750 Ba…" at bounding box center [728, 333] width 1457 height 666
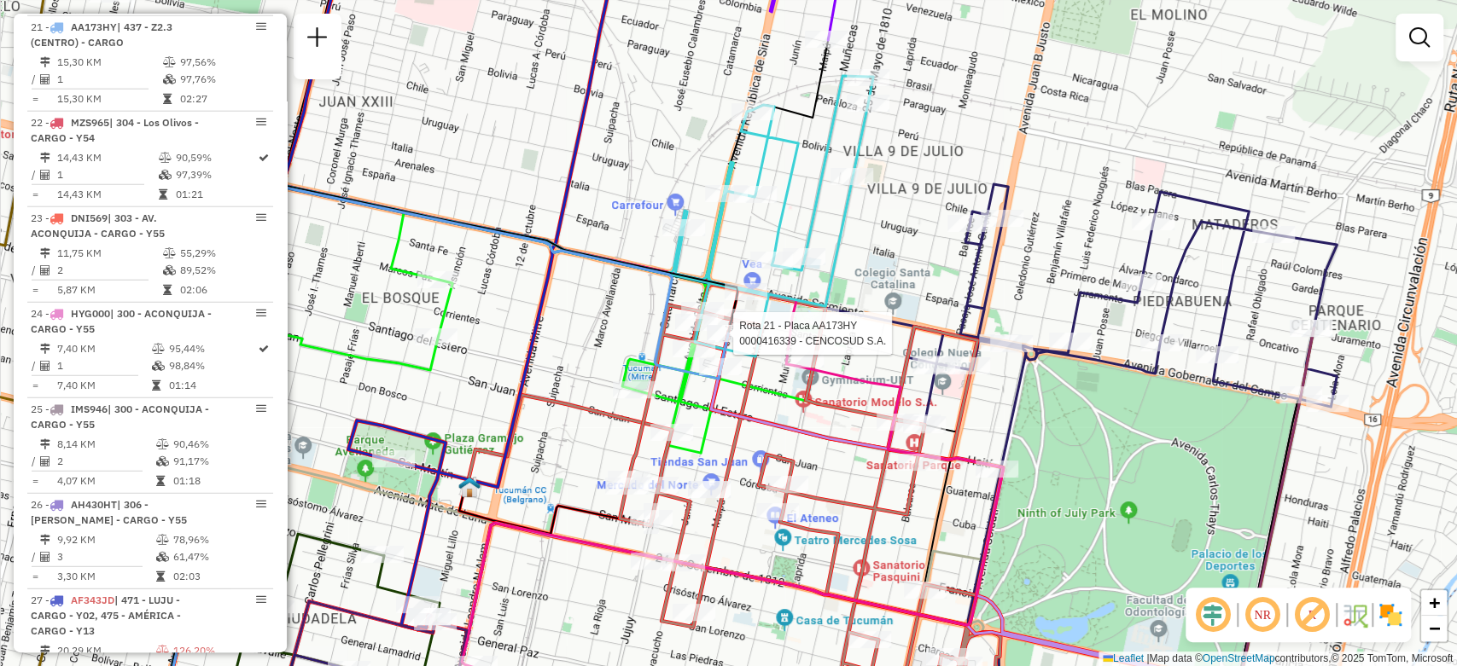
select select "**********"
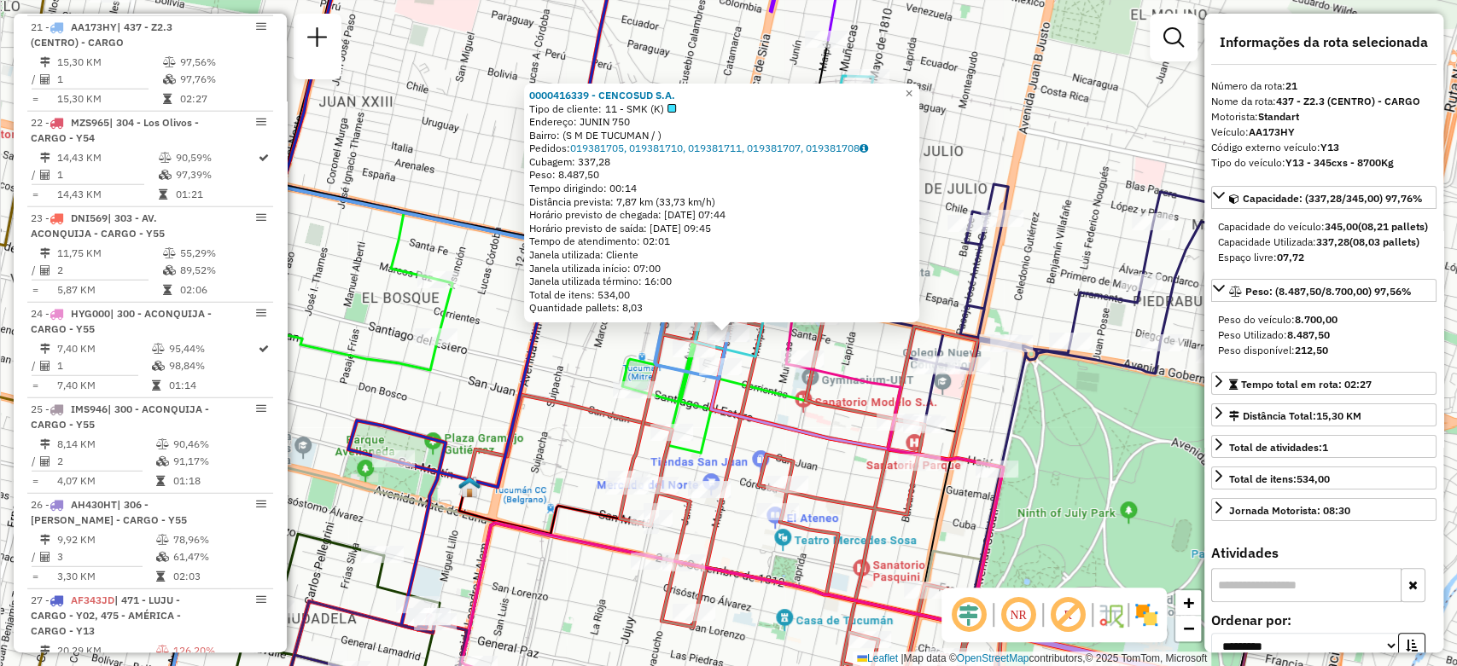
click at [725, 326] on div at bounding box center [721, 320] width 20 height 20
click at [776, 365] on icon at bounding box center [579, 459] width 846 height 547
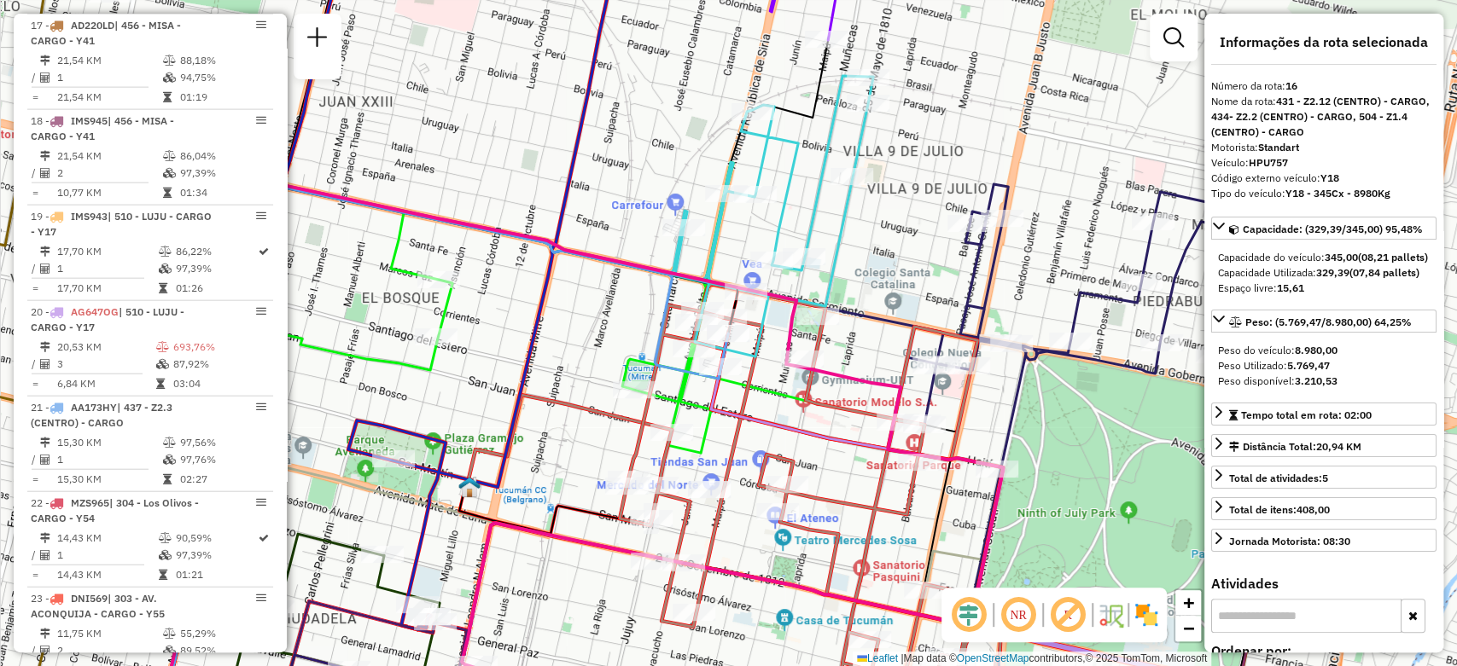
scroll to position [2438, 0]
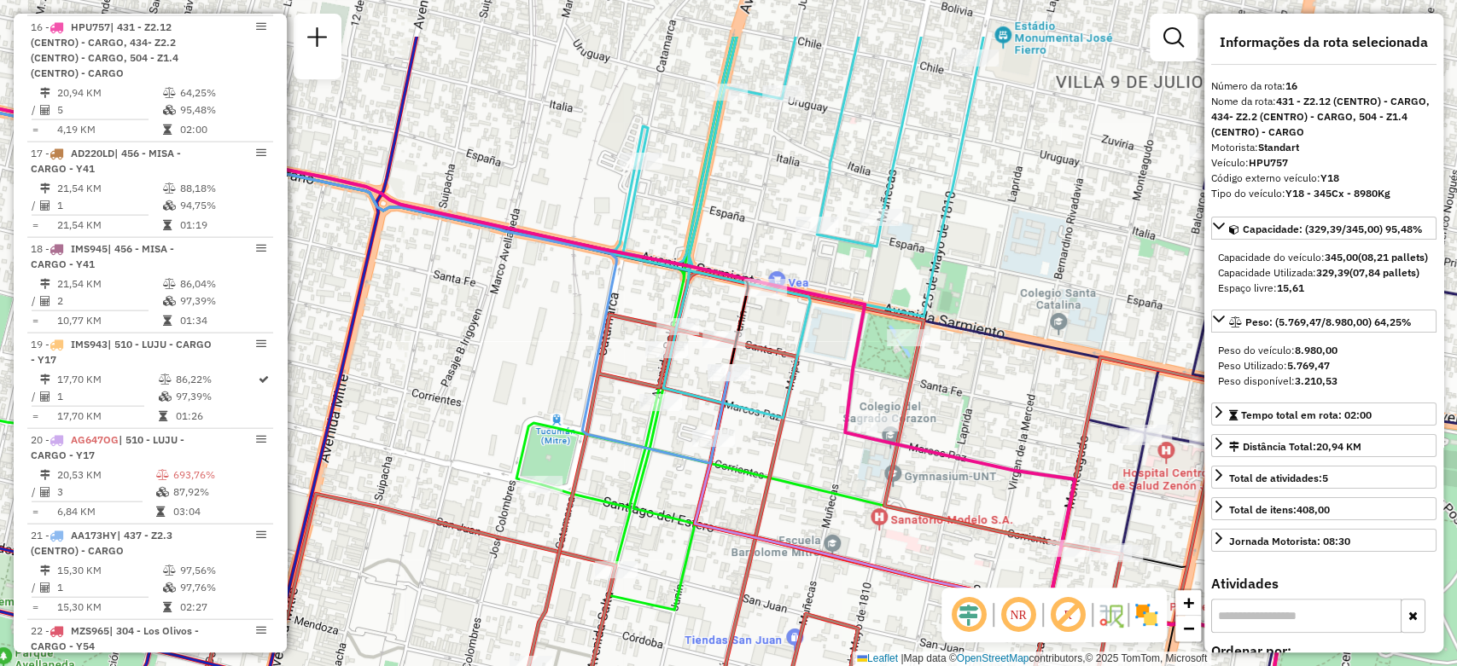
drag, startPoint x: 480, startPoint y: 198, endPoint x: 579, endPoint y: 301, distance: 143.0
click at [579, 301] on div "Janela de atendimento Grade de atendimento Capacidade Transportadoras Veículos …" at bounding box center [728, 333] width 1457 height 666
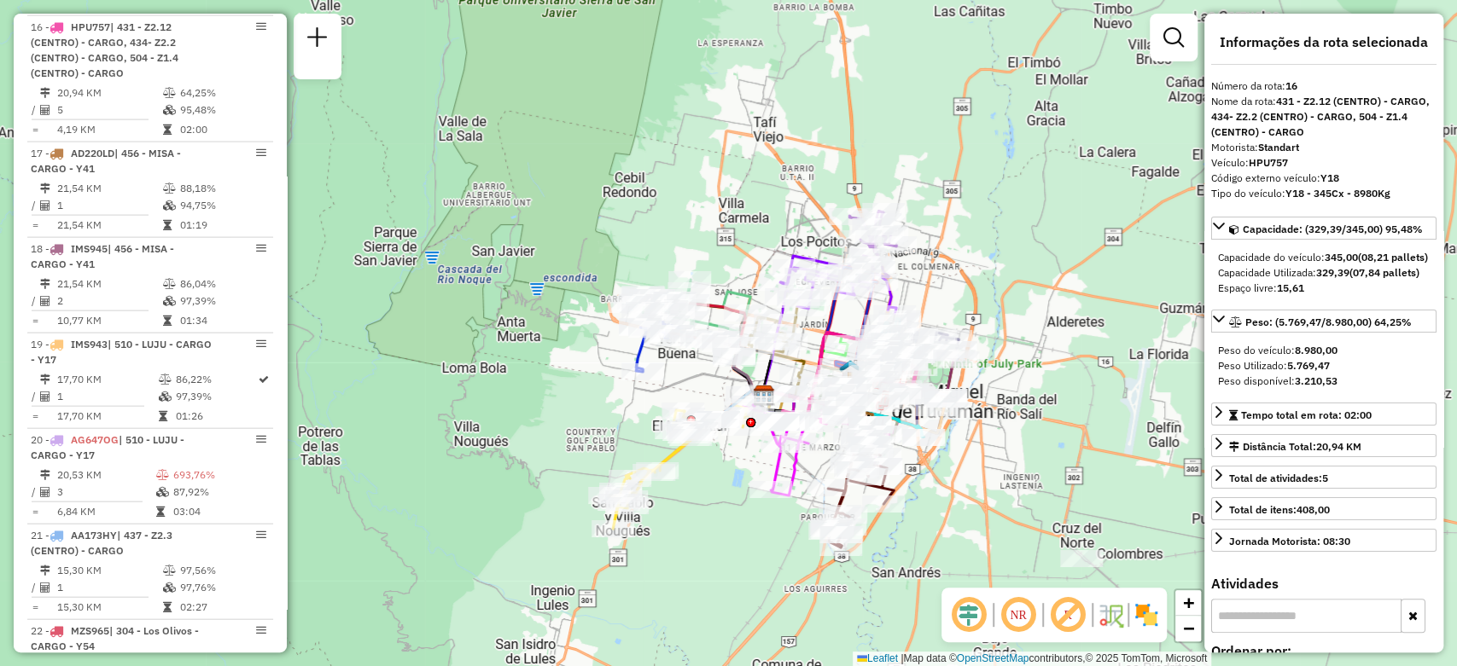
drag, startPoint x: 468, startPoint y: 198, endPoint x: 846, endPoint y: 309, distance: 394.8
click at [846, 309] on div "Janela de atendimento Grade de atendimento Capacidade Transportadoras Veículos …" at bounding box center [728, 333] width 1457 height 666
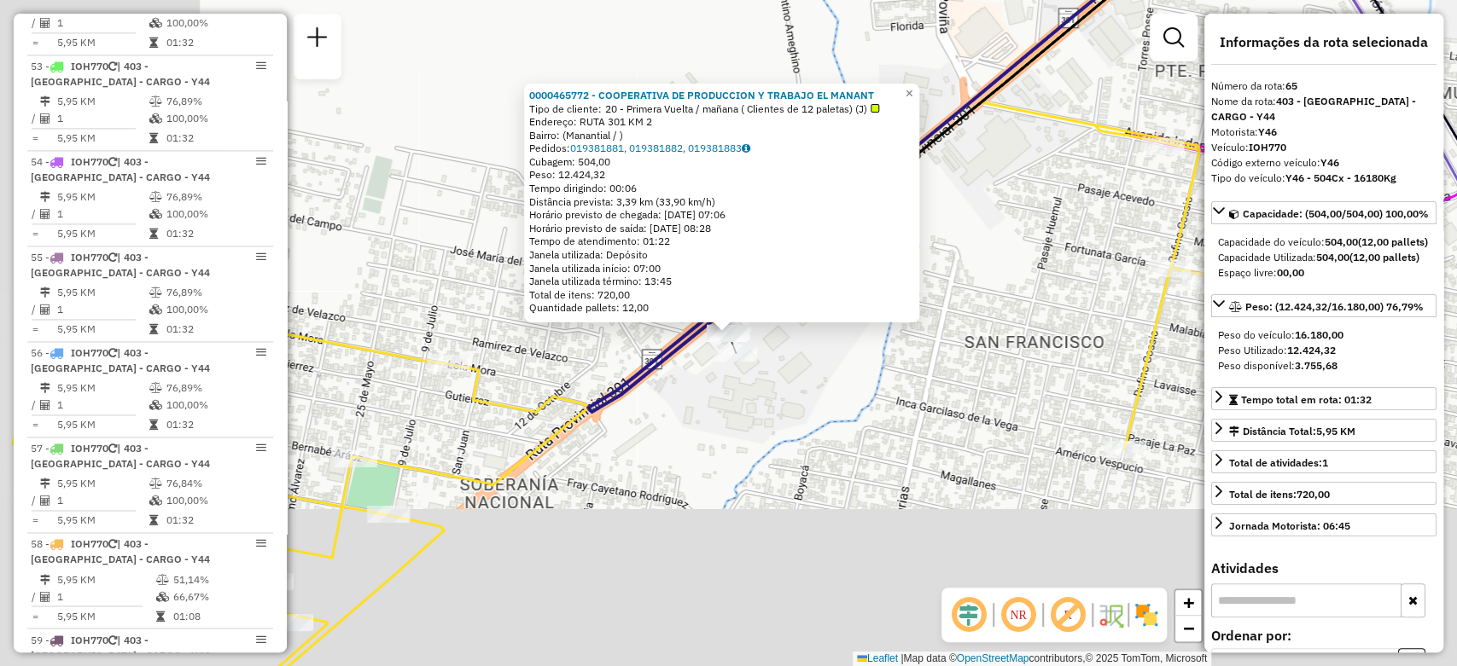
scroll to position [7162, 0]
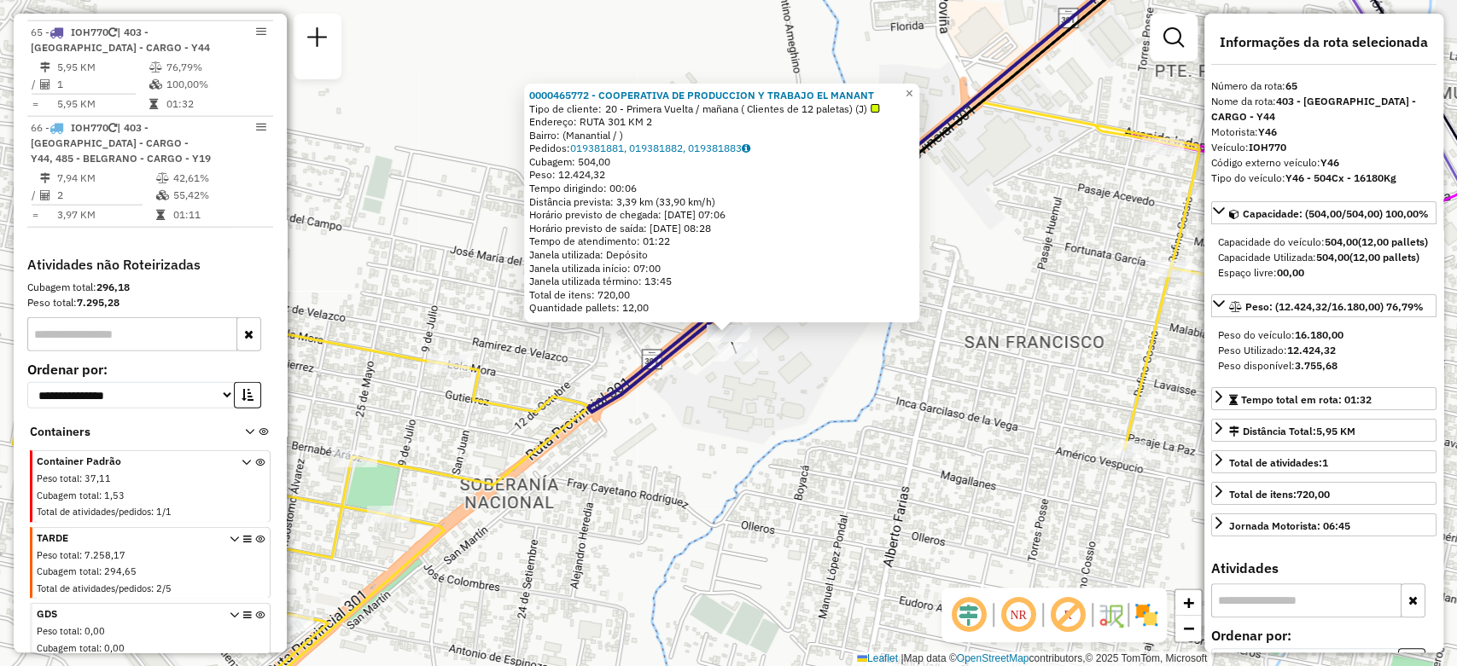
click at [724, 468] on div "0000465772 - COOPERATIVA DE PRODUCCION Y TRABAJO EL MANANT Tipo de cliente: 20 …" at bounding box center [728, 333] width 1457 height 666
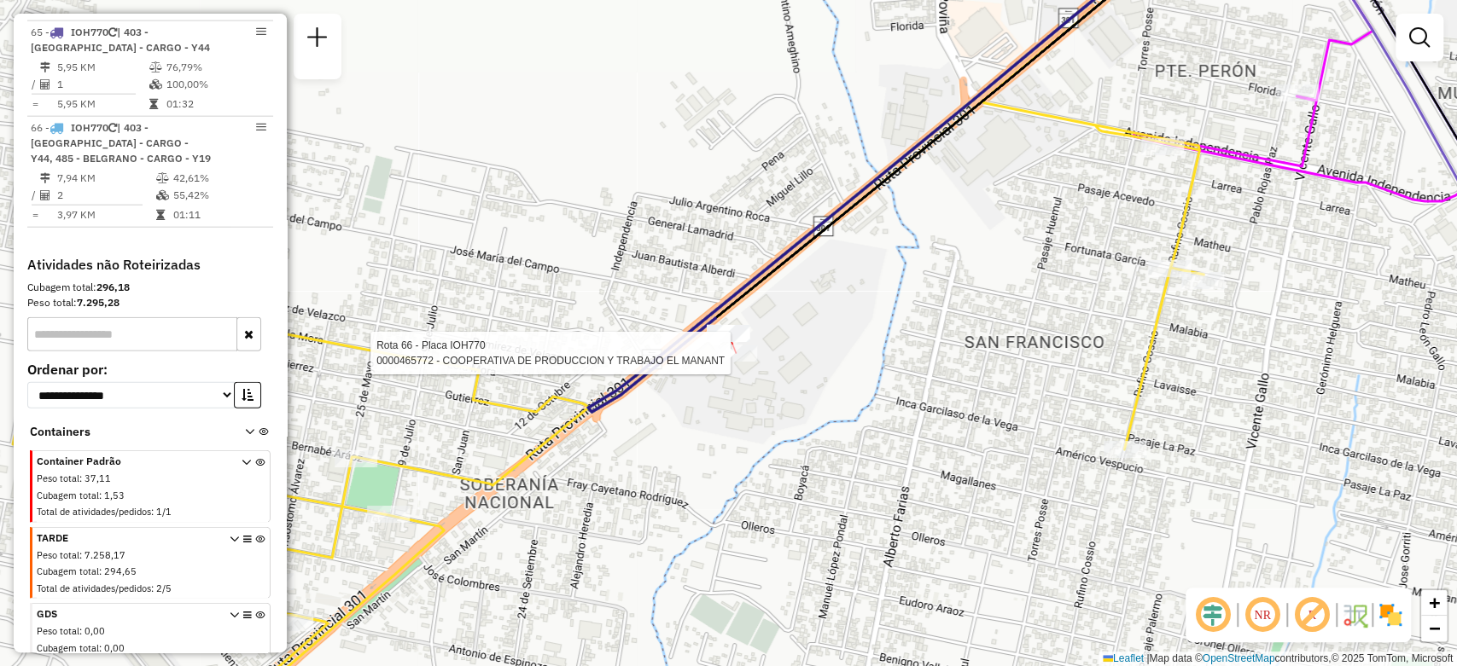
select select "**********"
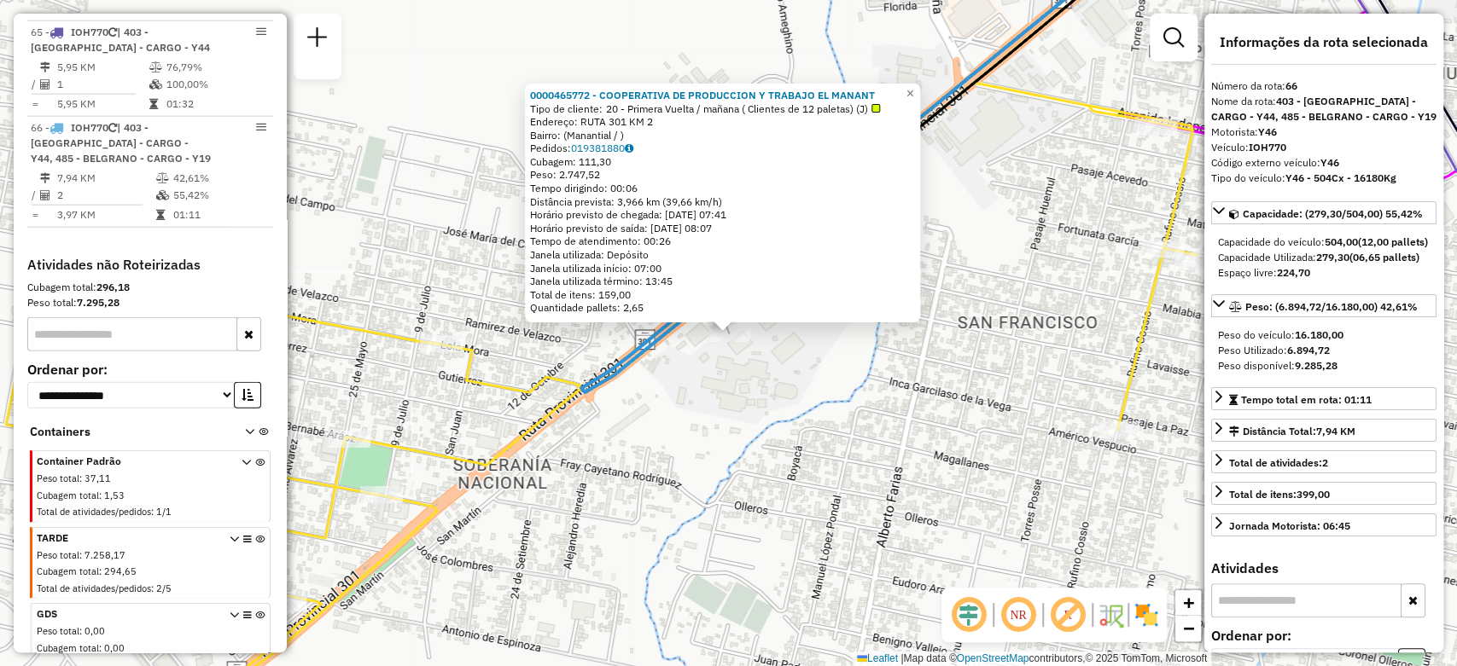
scroll to position [7179, 0]
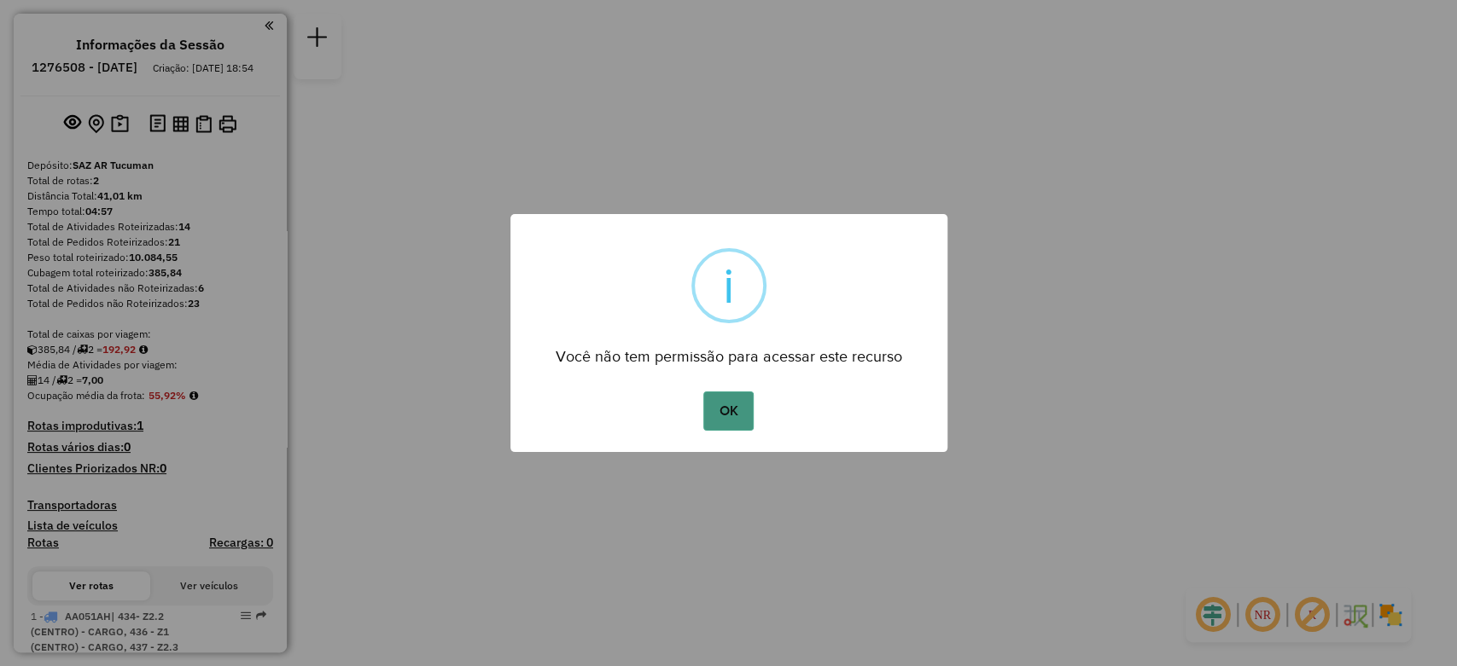
click at [724, 394] on button "OK" at bounding box center [728, 411] width 50 height 39
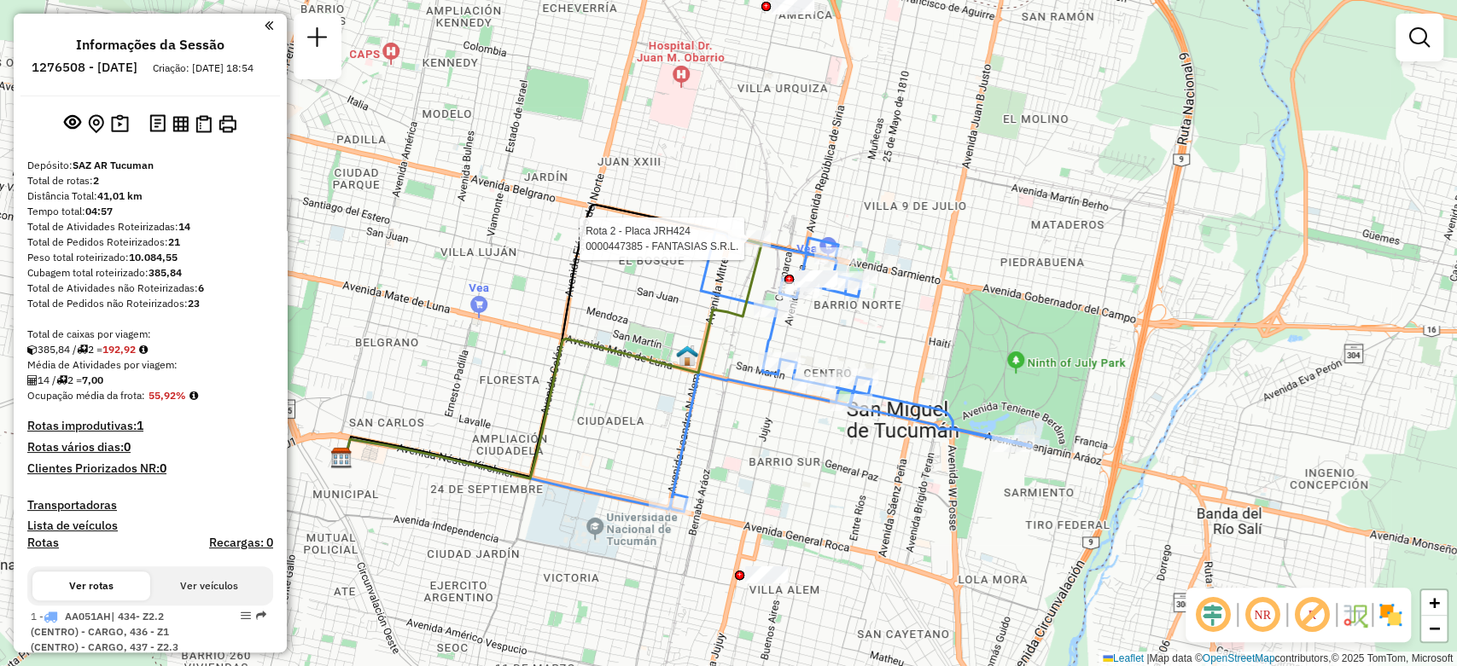
select select "**********"
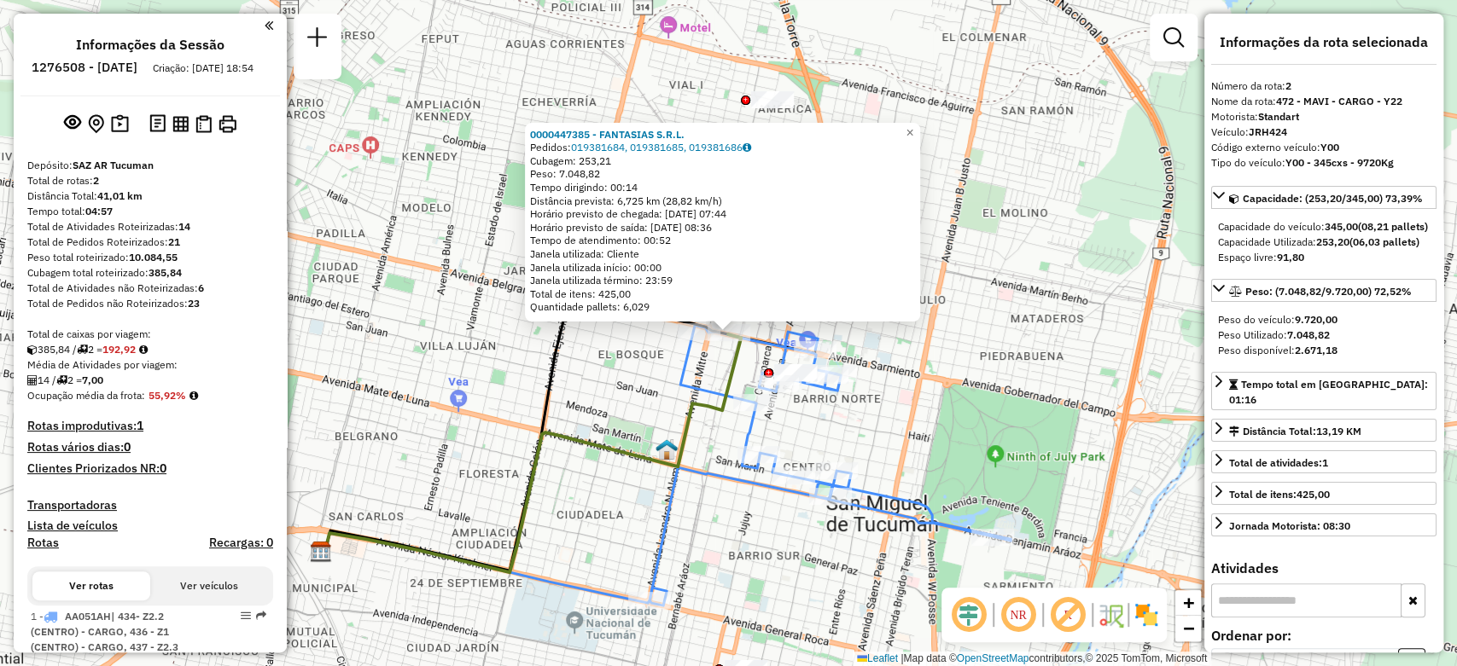
scroll to position [639, 0]
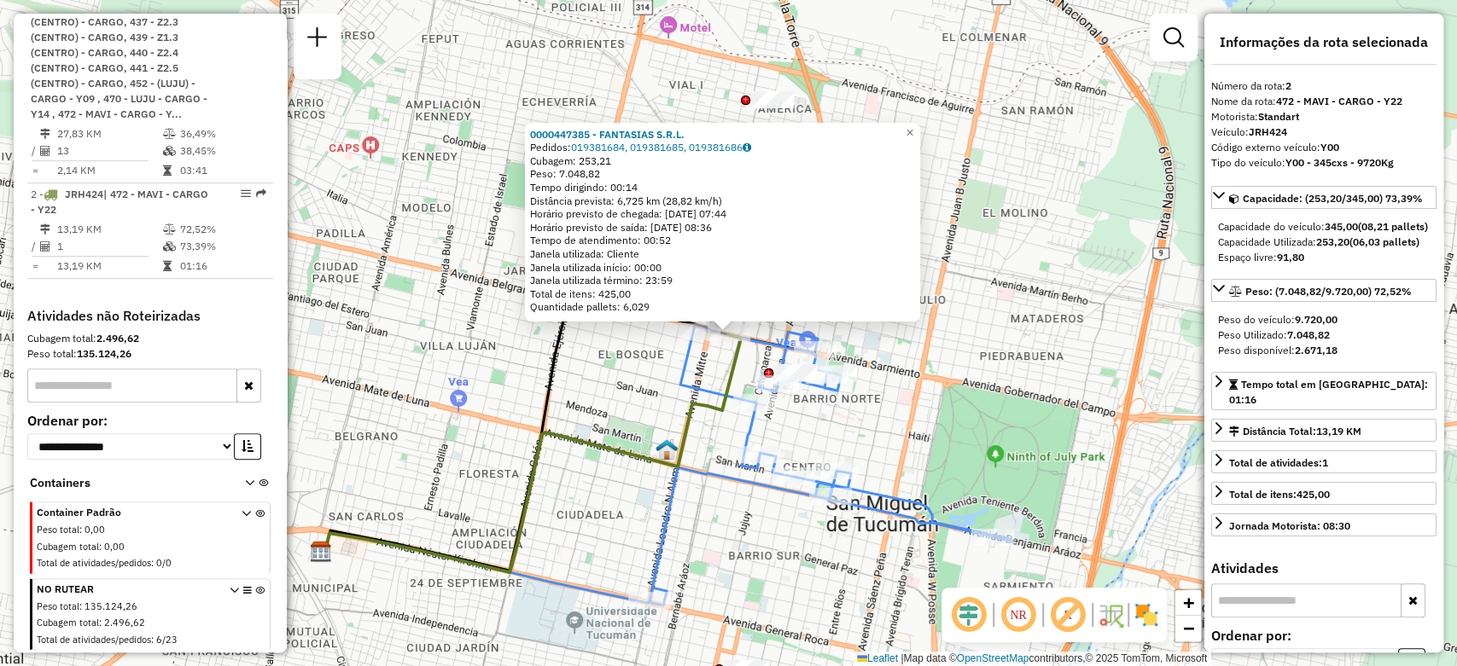
click at [670, 454] on img at bounding box center [666, 450] width 22 height 22
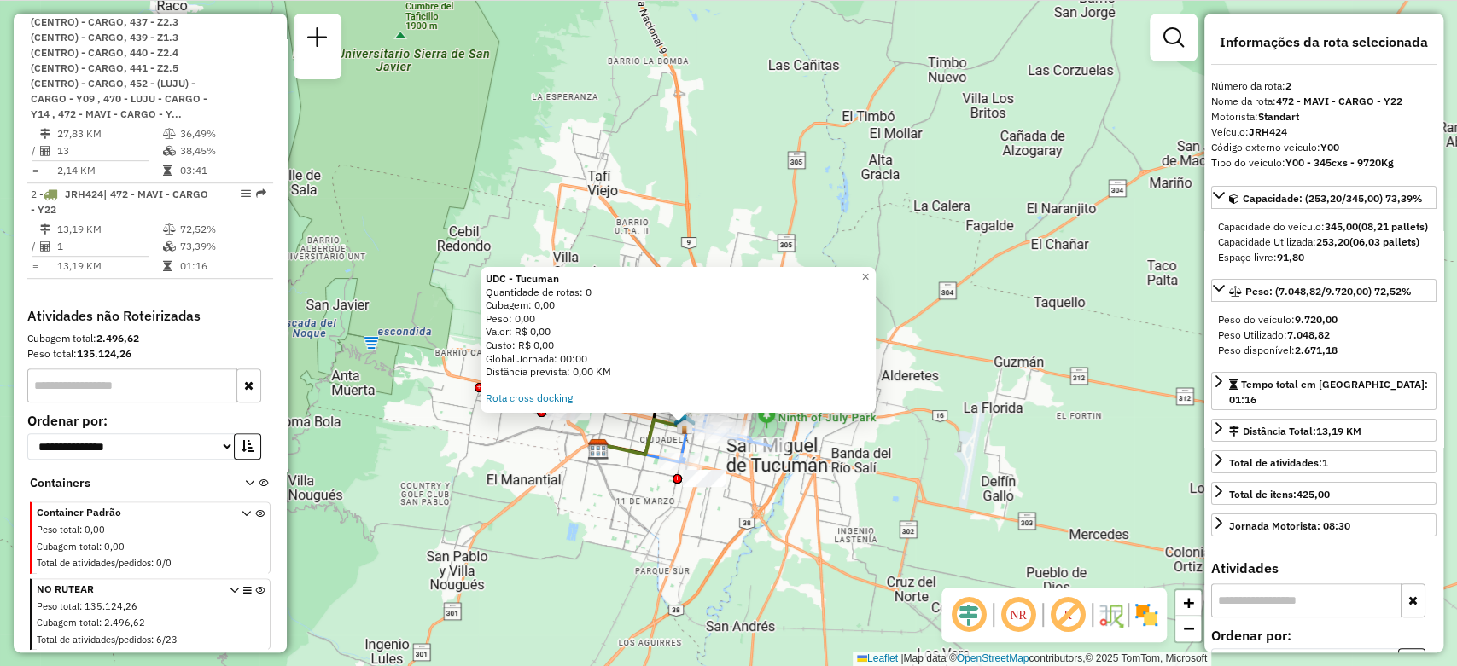
click at [803, 492] on div "UDC - Tucuman Quantidade de rotas: 0 Cubagem: 0,00 Peso: 0,00 Valor: R$ 0,00 Cu…" at bounding box center [728, 333] width 1457 height 666
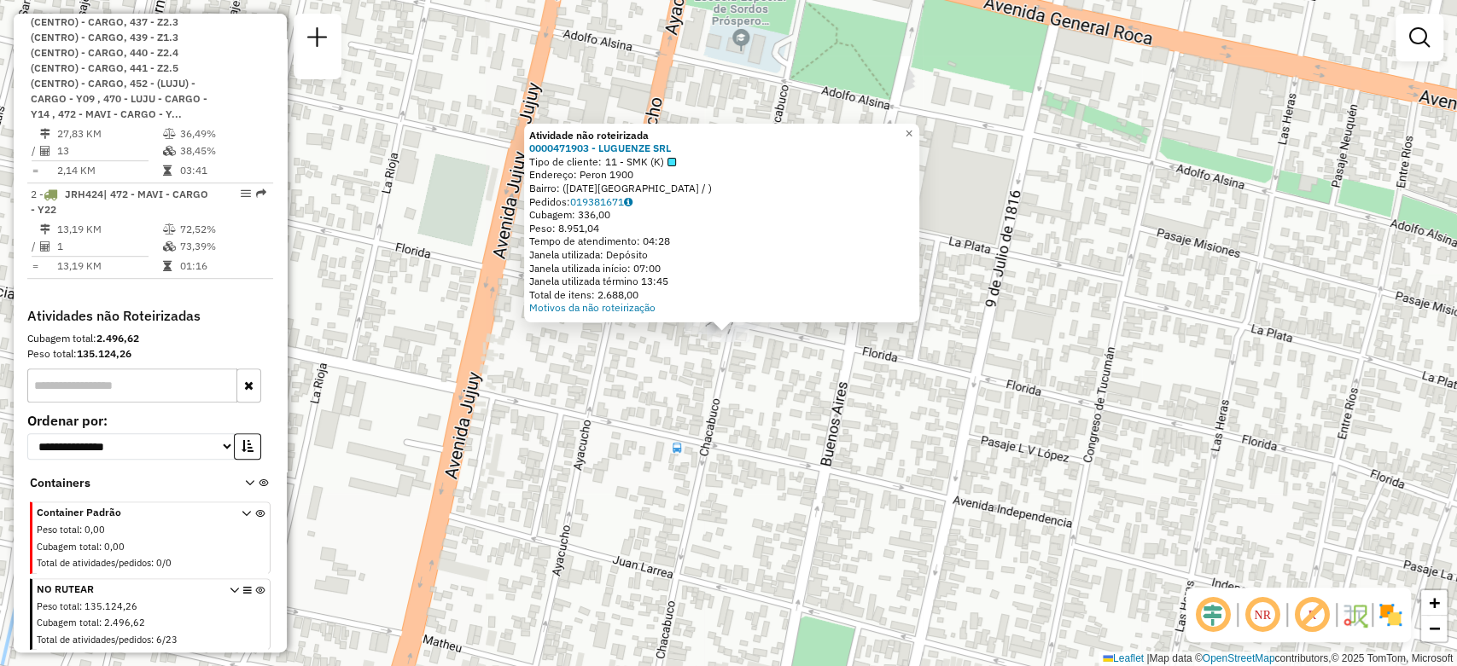
click at [748, 348] on div "Atividade não roteirizada 0000471903 - LUGUENZE SRL Tipo de cliente: 11 - SMK (…" at bounding box center [728, 333] width 1457 height 666
click at [760, 337] on div "Atividade não roteirizada 0000471903 - LUGUENZE SRL Tipo de cliente: 11 - SMK (…" at bounding box center [728, 333] width 1457 height 666
click at [669, 402] on div "Atividade não roteirizada 0000471903 - LUGUENZE SRL Tipo de cliente: 11 - SMK (…" at bounding box center [728, 333] width 1457 height 666
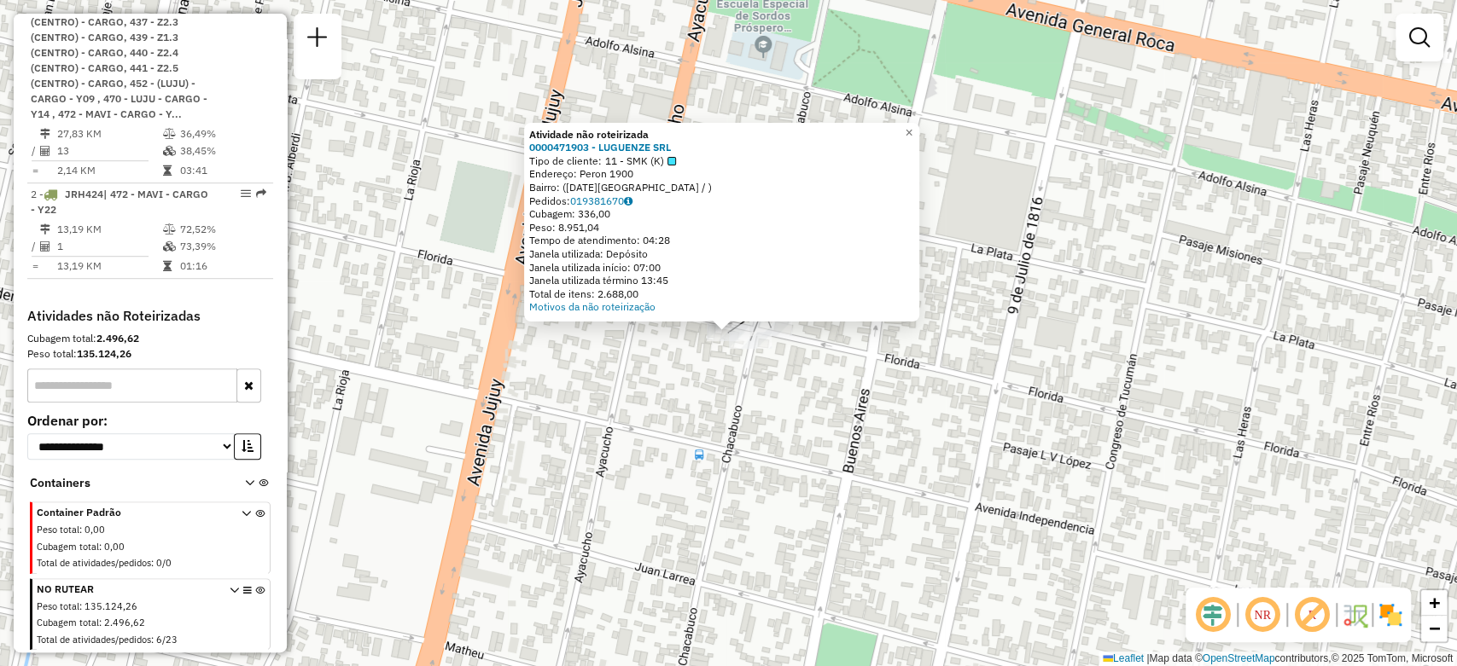
click at [638, 360] on div "Atividade não roteirizada 0000471903 - LUGUENZE SRL Tipo de cliente: 11 - SMK (…" at bounding box center [728, 333] width 1457 height 666
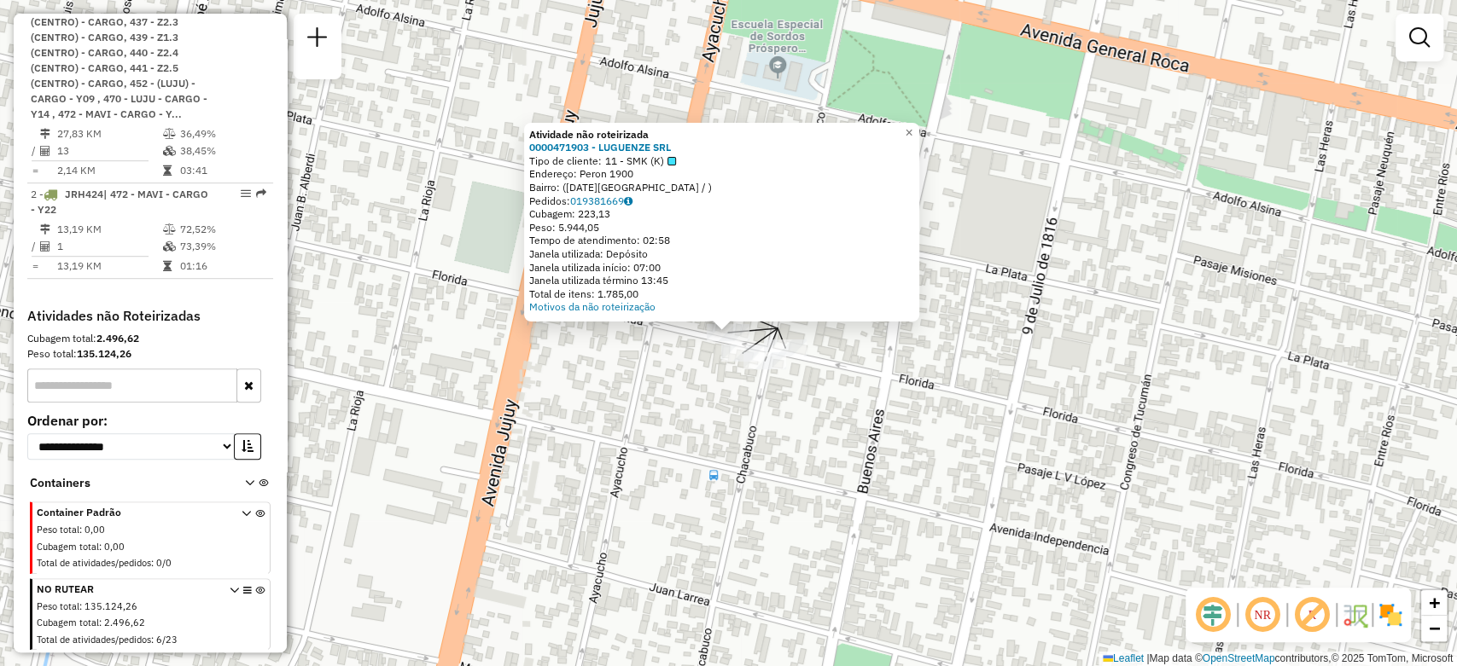
click at [583, 413] on div "Atividade não roteirizada 0000471903 - LUGUENZE SRL Tipo de cliente: 11 - SMK (…" at bounding box center [728, 333] width 1457 height 666
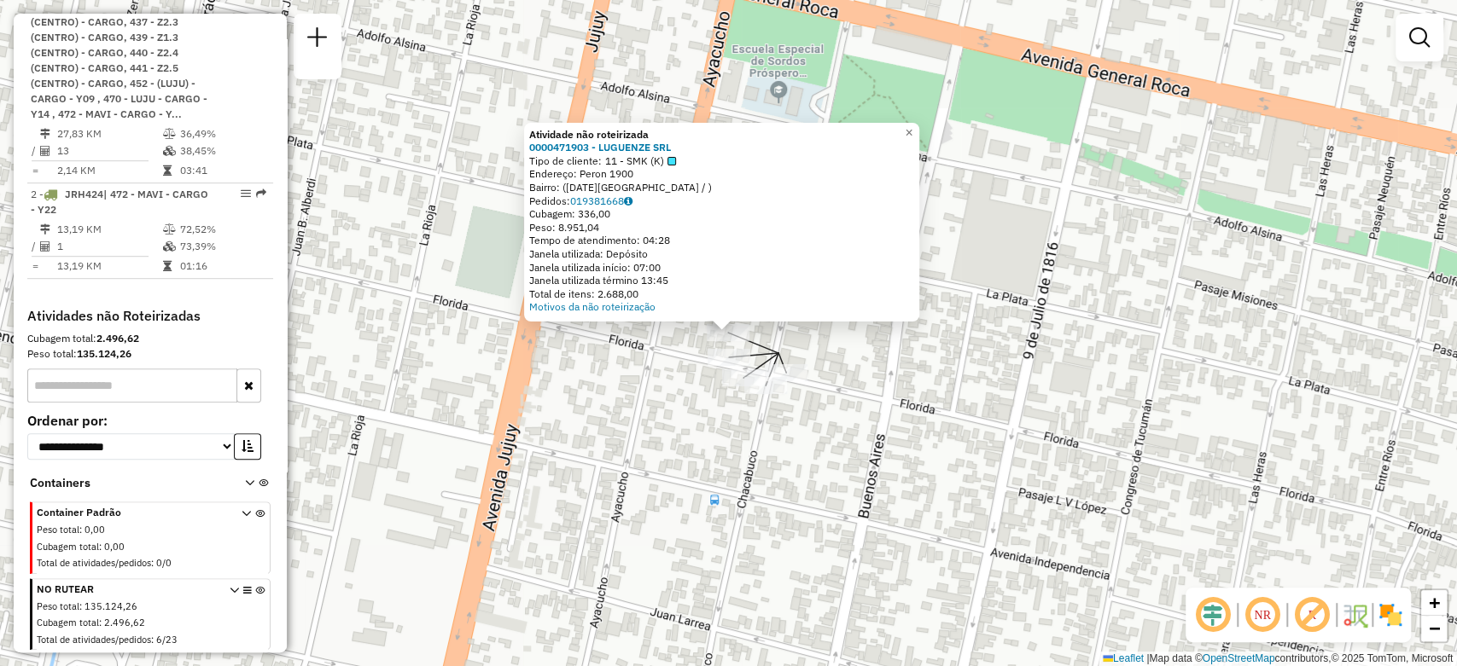
click at [645, 360] on div "Atividade não roteirizada 0000471903 - LUGUENZE SRL Tipo de cliente: 11 - SMK (…" at bounding box center [728, 333] width 1457 height 666
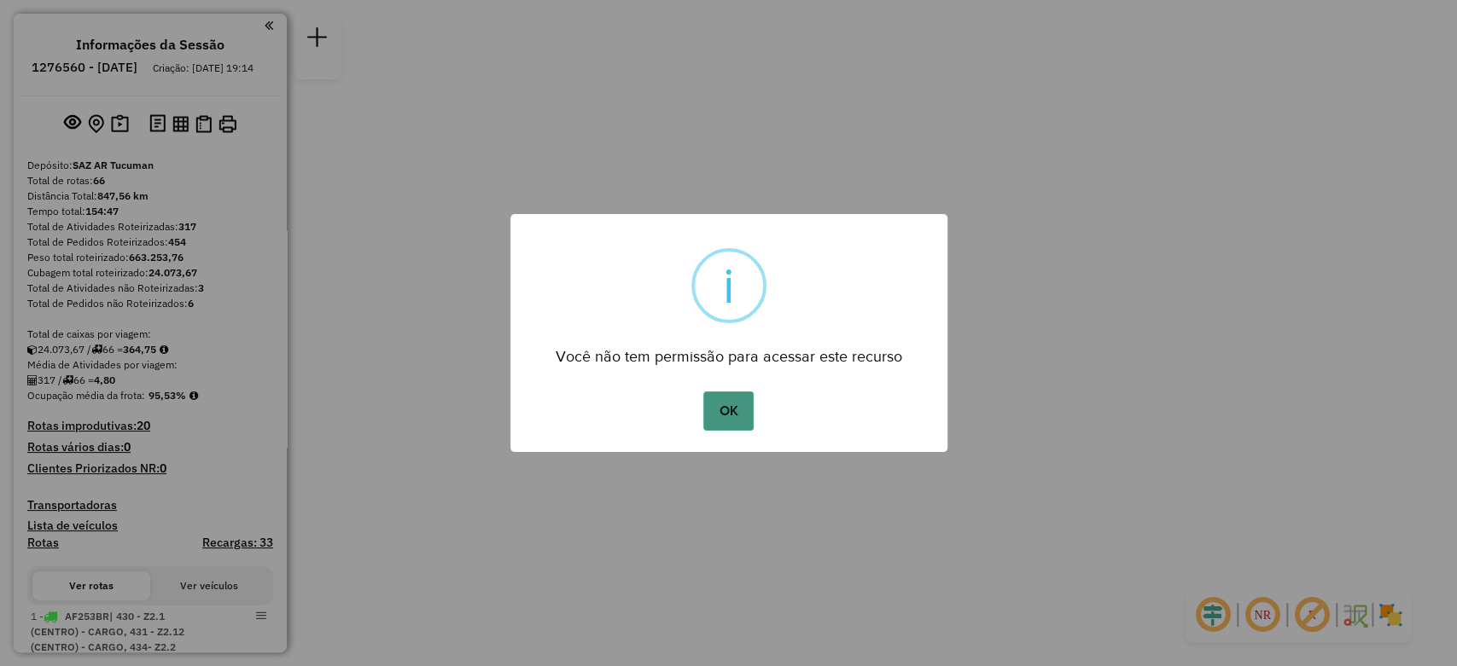
click at [730, 394] on button "OK" at bounding box center [728, 411] width 50 height 39
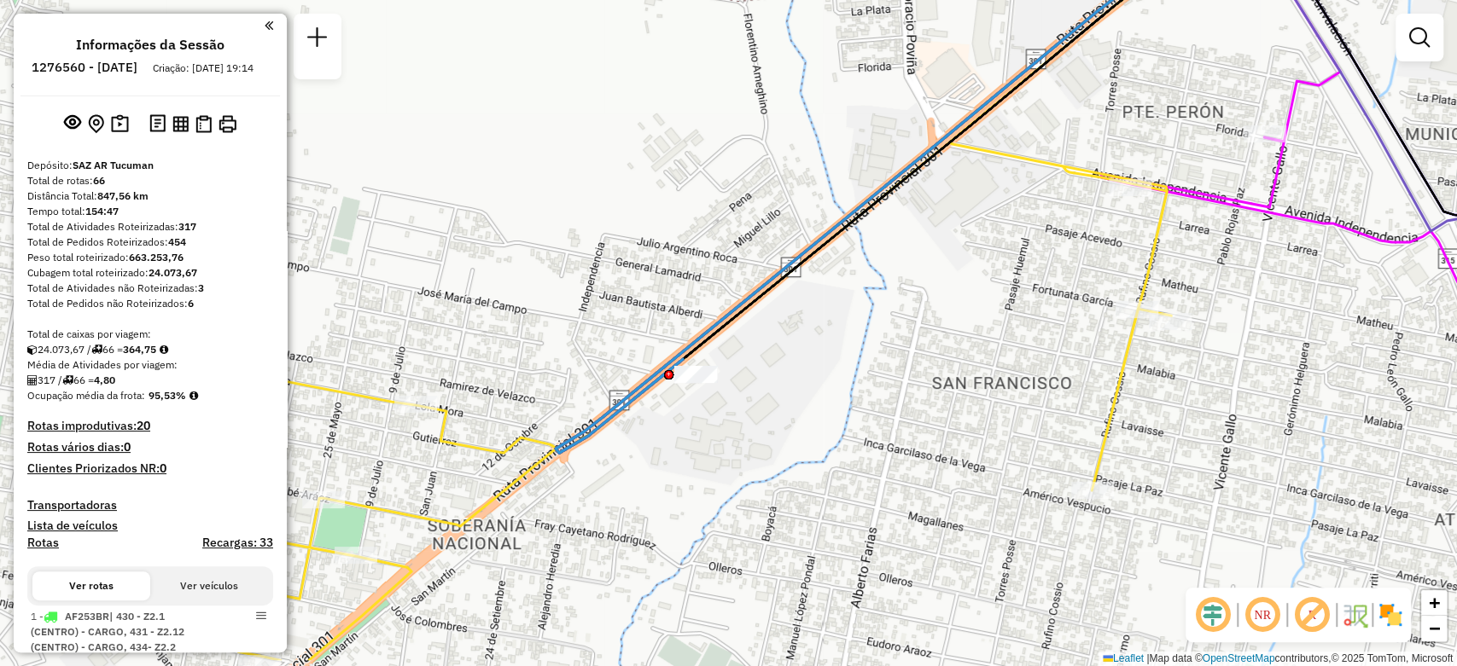
drag, startPoint x: 678, startPoint y: 425, endPoint x: 840, endPoint y: 352, distance: 177.6
click at [840, 352] on div "Janela de atendimento Grade de atendimento Capacidade Transportadoras Veículos …" at bounding box center [728, 333] width 1457 height 666
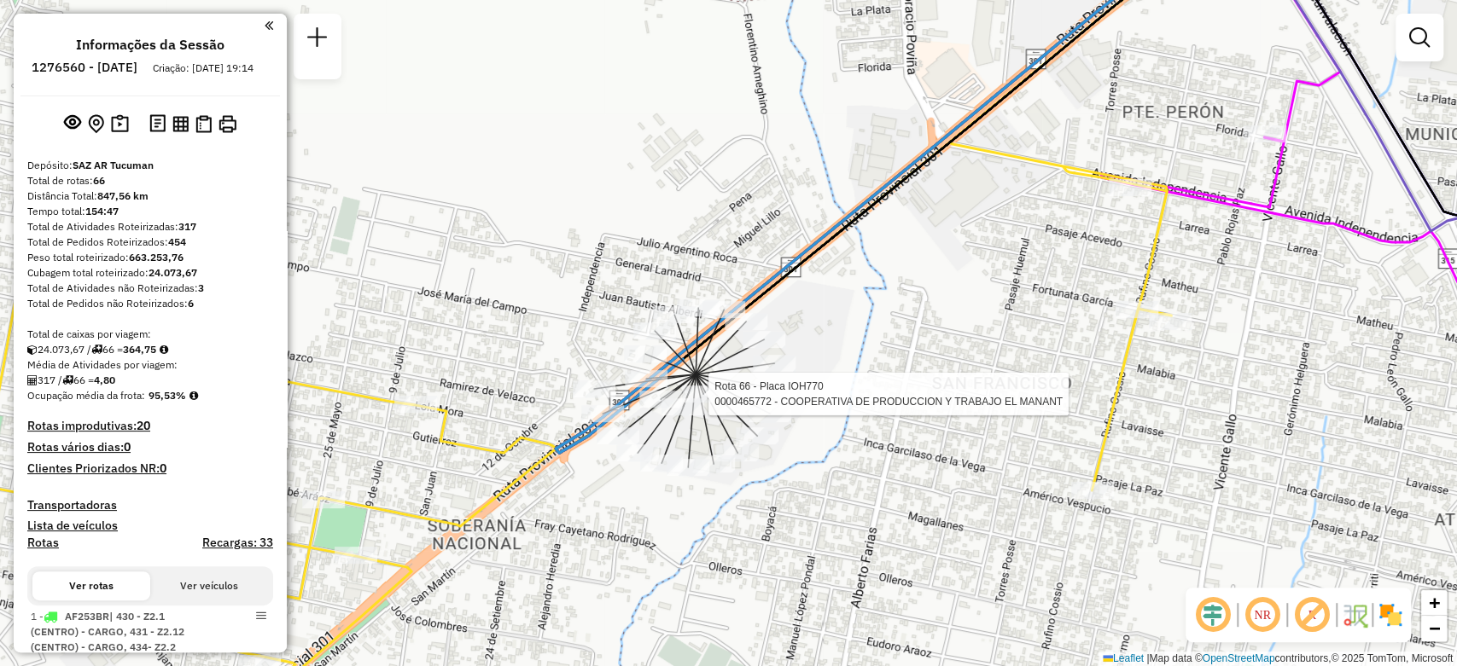
click at [592, 210] on div "Rota 66 - Placa IOH770 0000465772 - COOPERATIVA DE PRODUCCION Y TRABAJO EL MANA…" at bounding box center [728, 333] width 1457 height 666
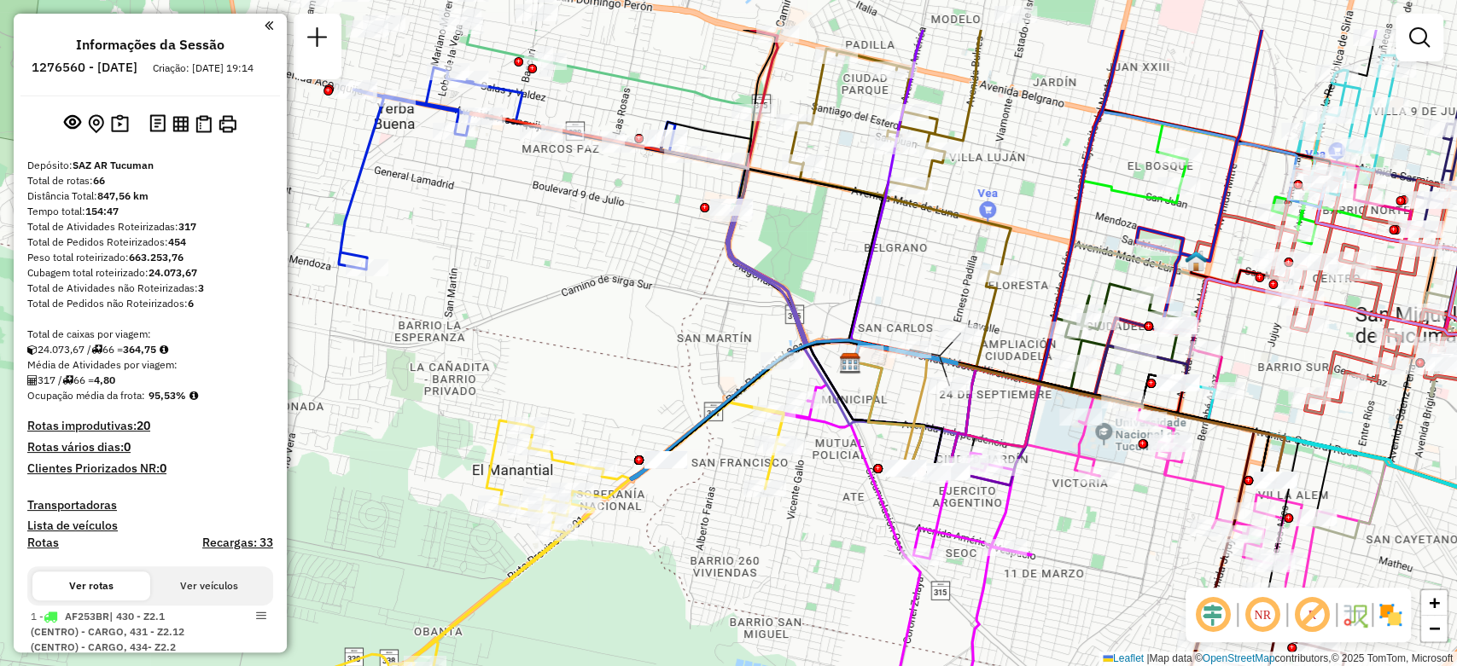
drag, startPoint x: 645, startPoint y: 195, endPoint x: 614, endPoint y: 292, distance: 101.2
click at [614, 292] on div "Janela de atendimento Grade de atendimento Capacidade Transportadoras Veículos …" at bounding box center [728, 333] width 1457 height 666
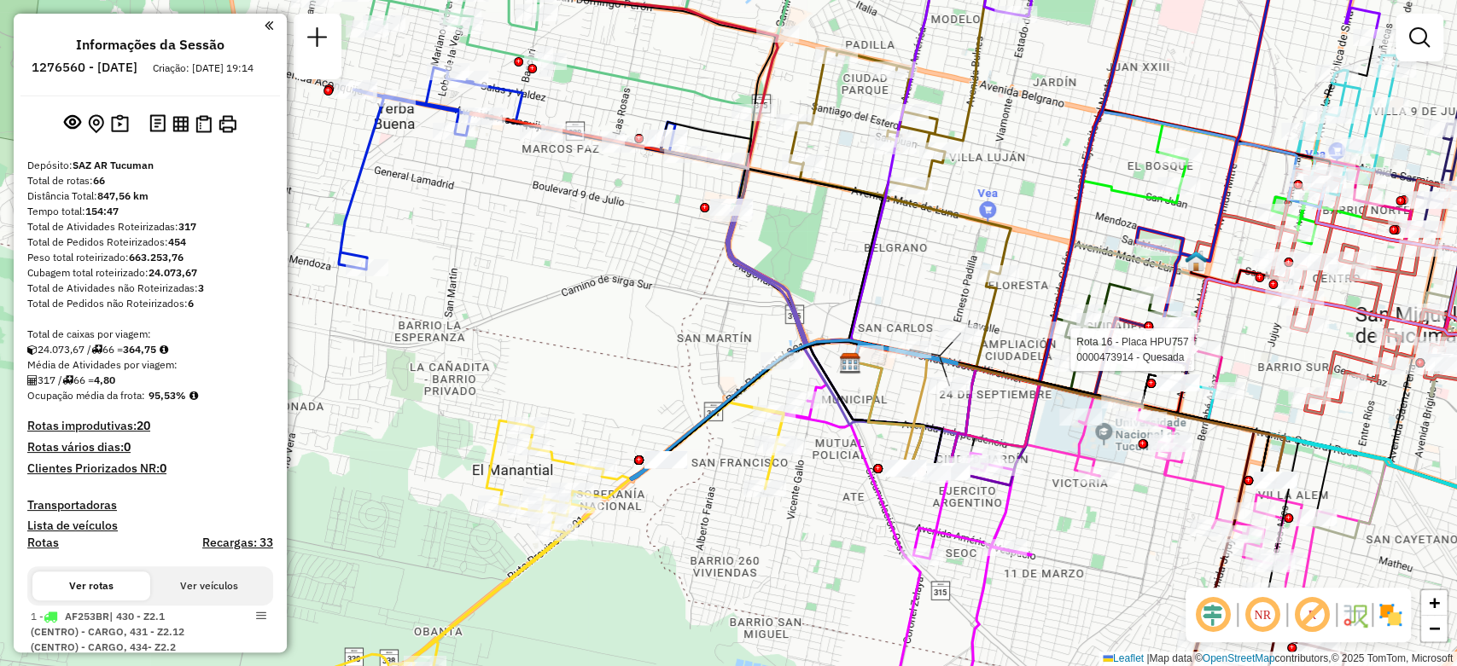
select select "**********"
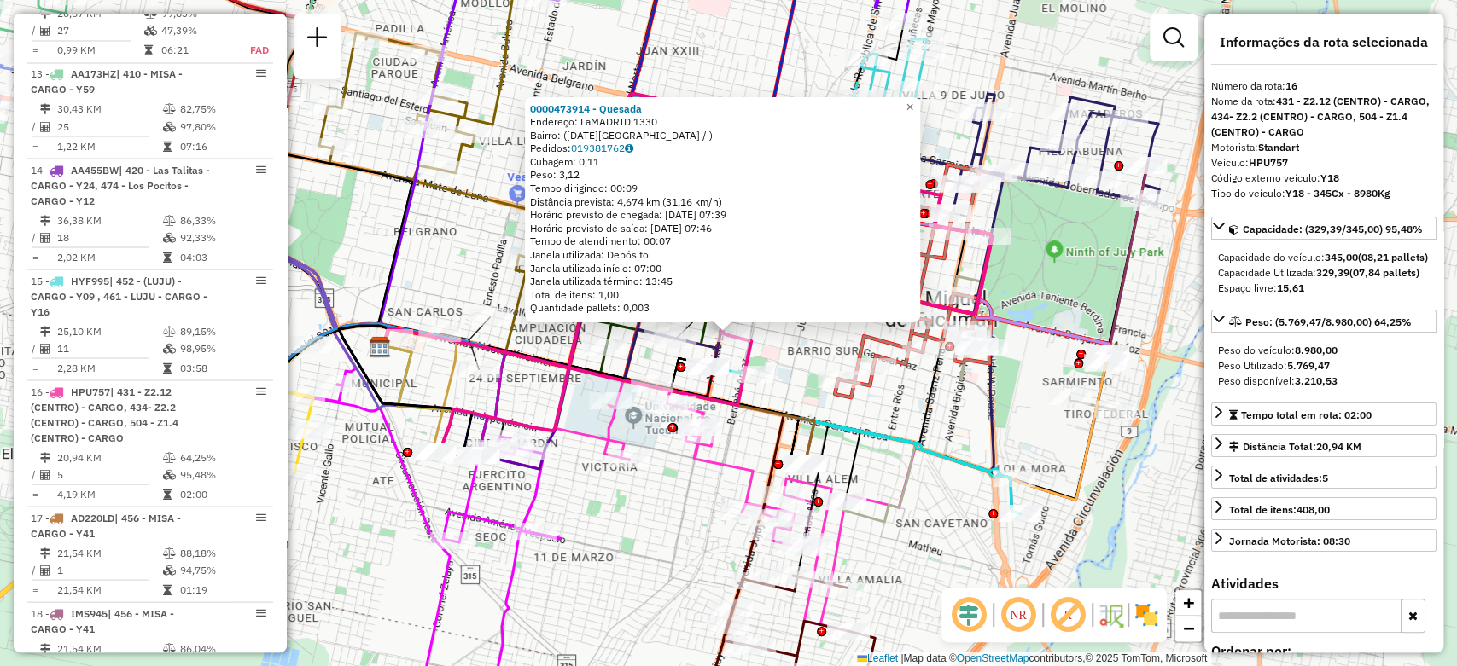
scroll to position [2438, 0]
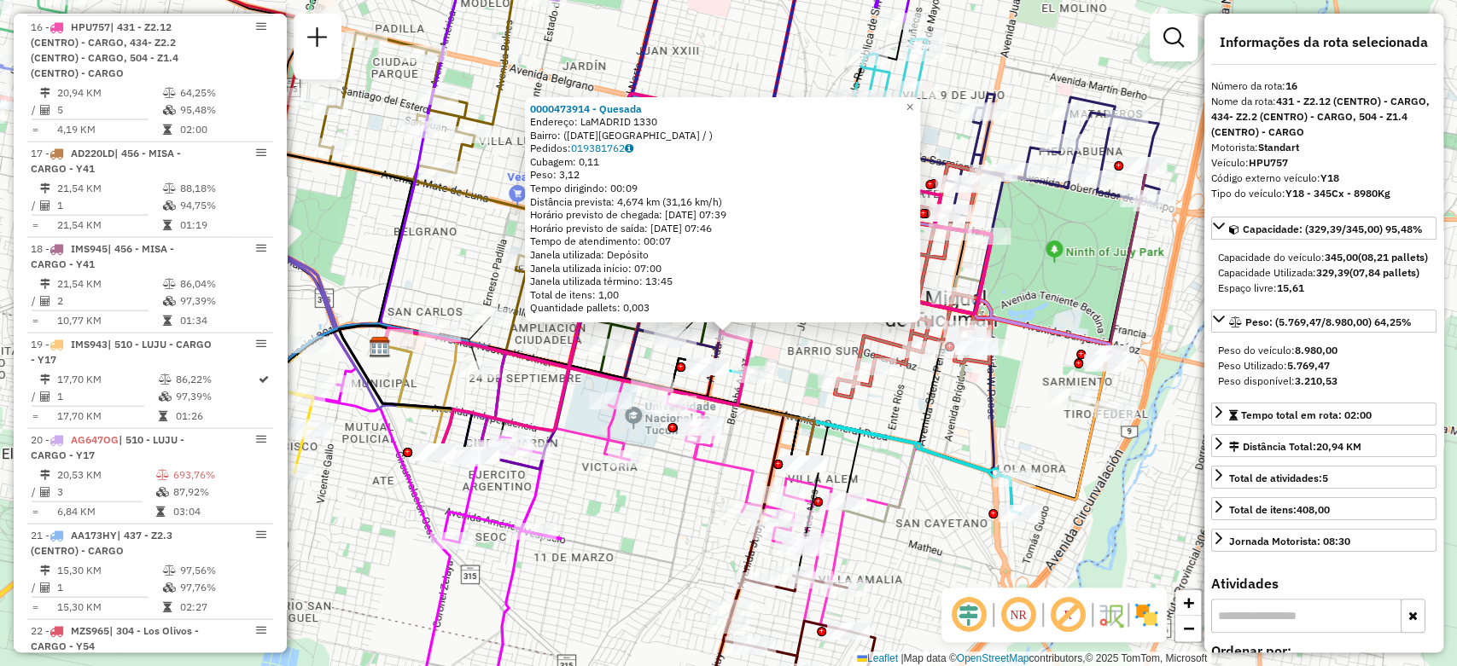
click at [879, 424] on icon at bounding box center [863, 439] width 311 height 148
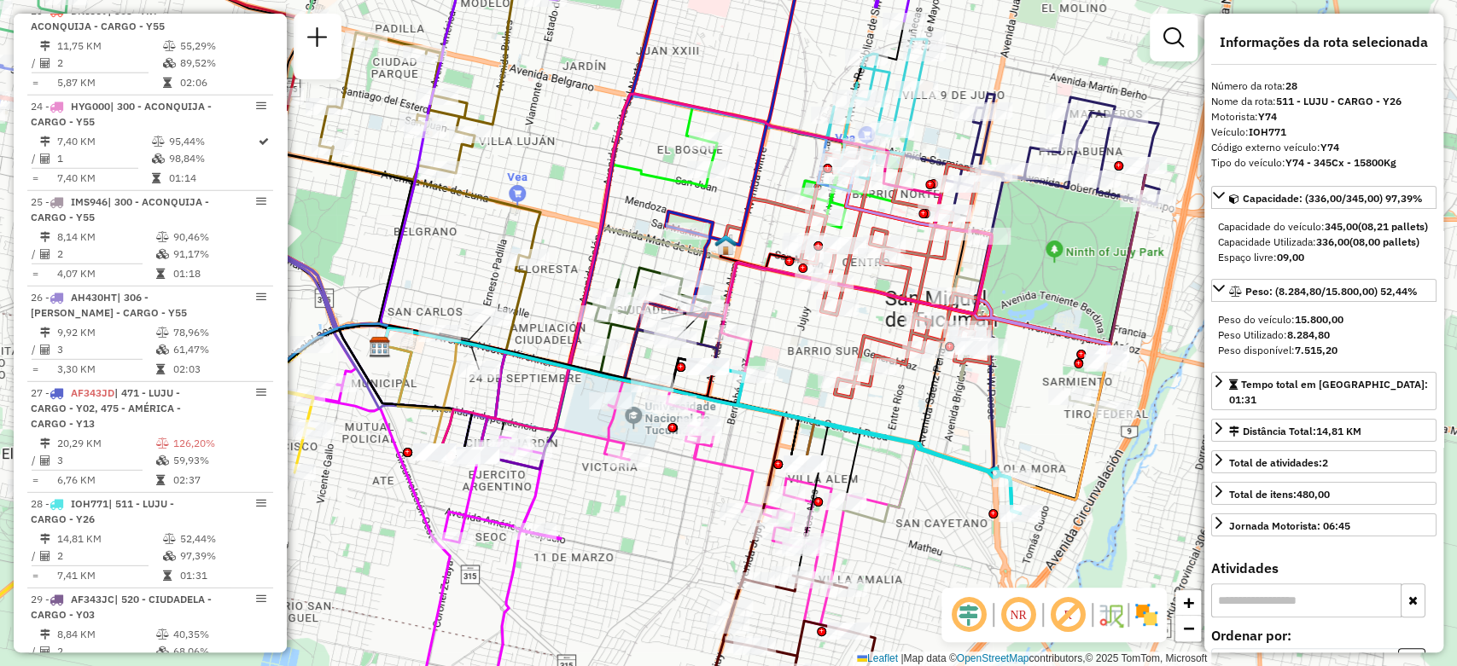
scroll to position [3630, 0]
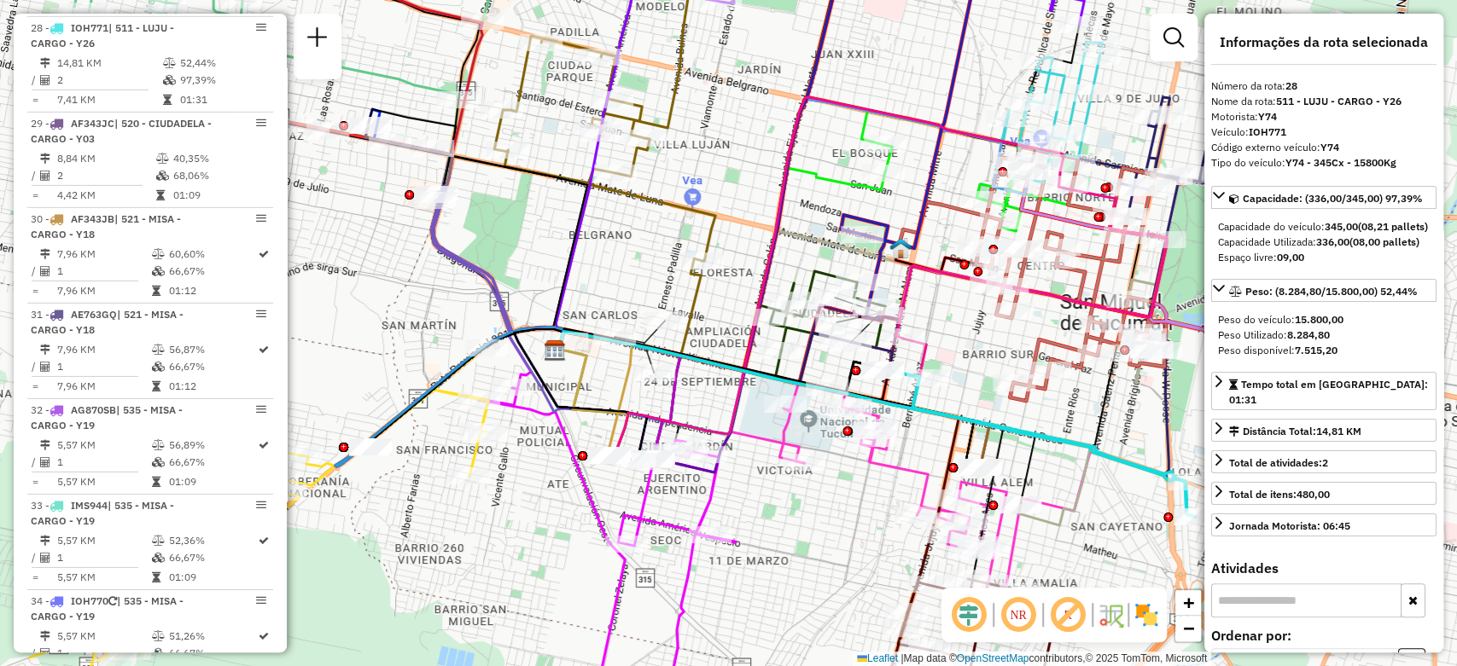
drag, startPoint x: 601, startPoint y: 432, endPoint x: 776, endPoint y: 435, distance: 175.0
click at [779, 435] on icon at bounding box center [990, 509] width 422 height 251
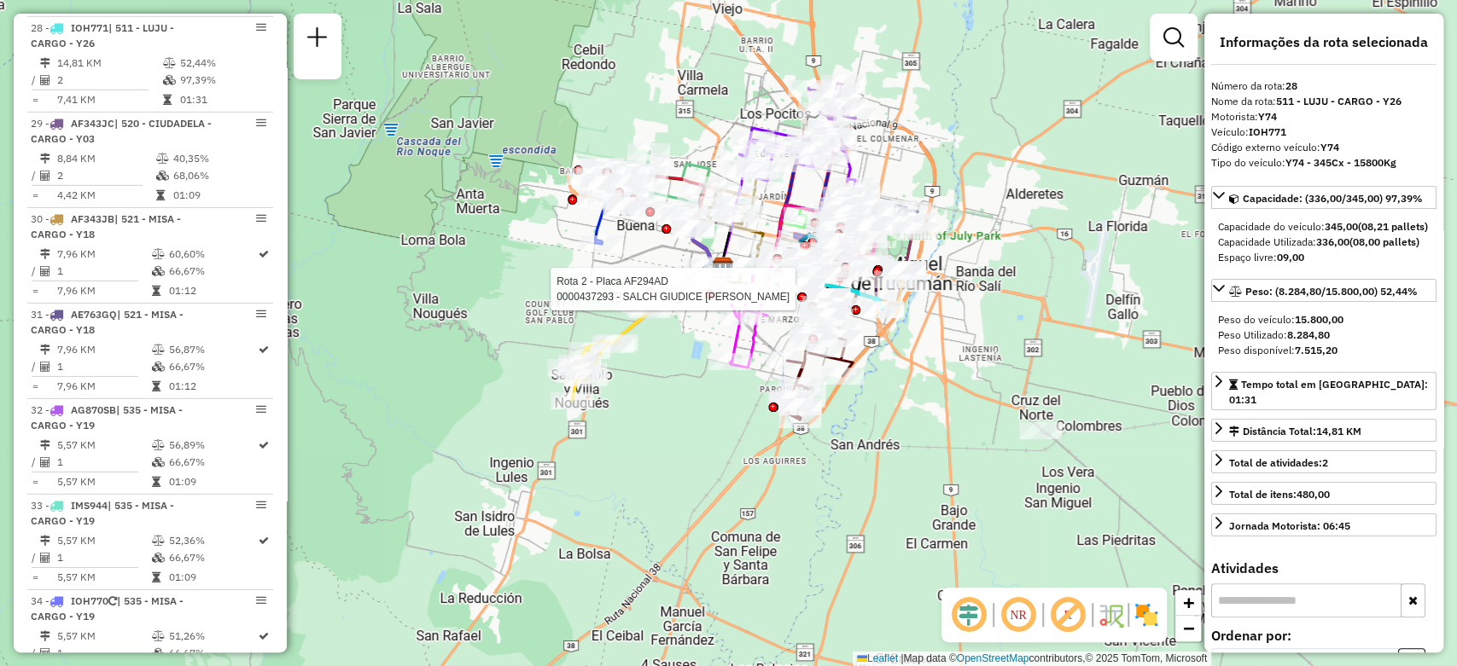
click at [949, 398] on div "Rota 2 - Placa AF294AD 0000437293 - SALCH GIUDICE [PERSON_NAME] de atendimento …" at bounding box center [728, 333] width 1457 height 666
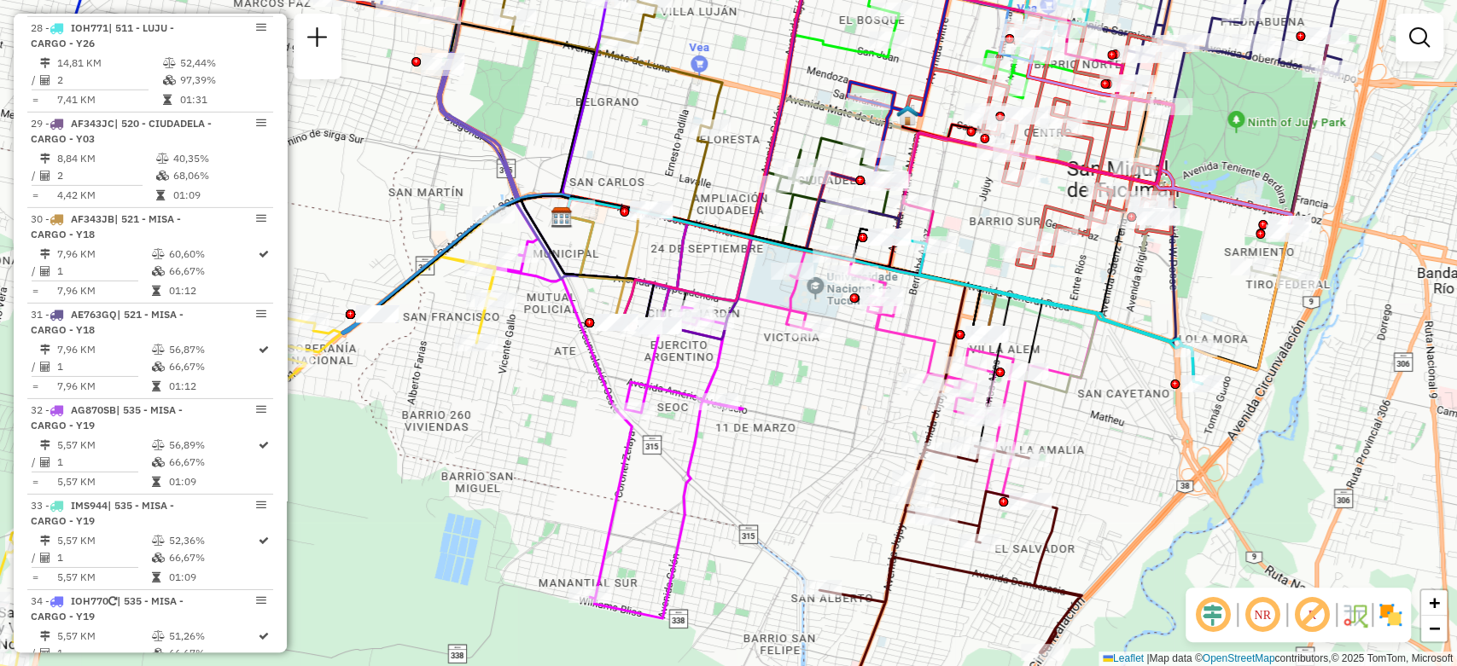
drag, startPoint x: 724, startPoint y: 415, endPoint x: 814, endPoint y: 424, distance: 90.9
click at [814, 424] on div "Janela de atendimento Grade de atendimento Capacidade Transportadoras Veículos …" at bounding box center [728, 333] width 1457 height 666
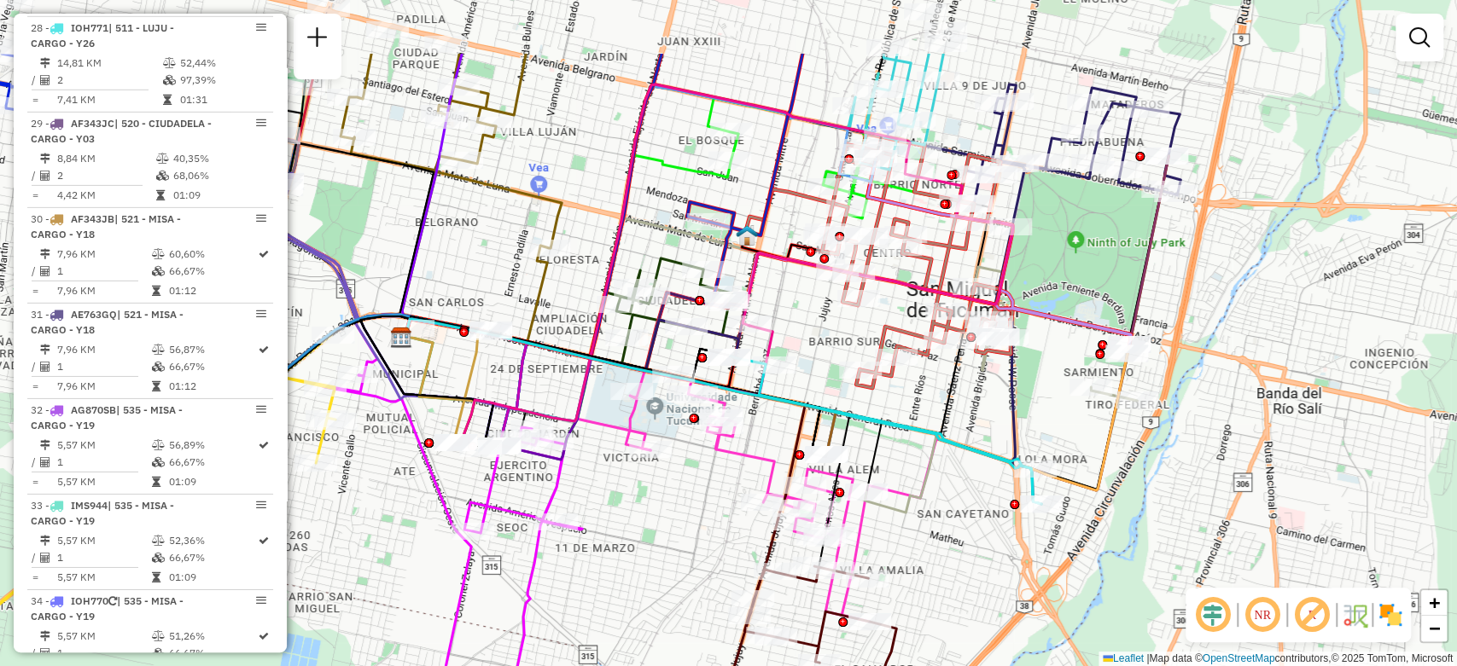
drag, startPoint x: 573, startPoint y: 173, endPoint x: 412, endPoint y: 294, distance: 200.5
click at [412, 294] on icon at bounding box center [334, 233] width 199 height 206
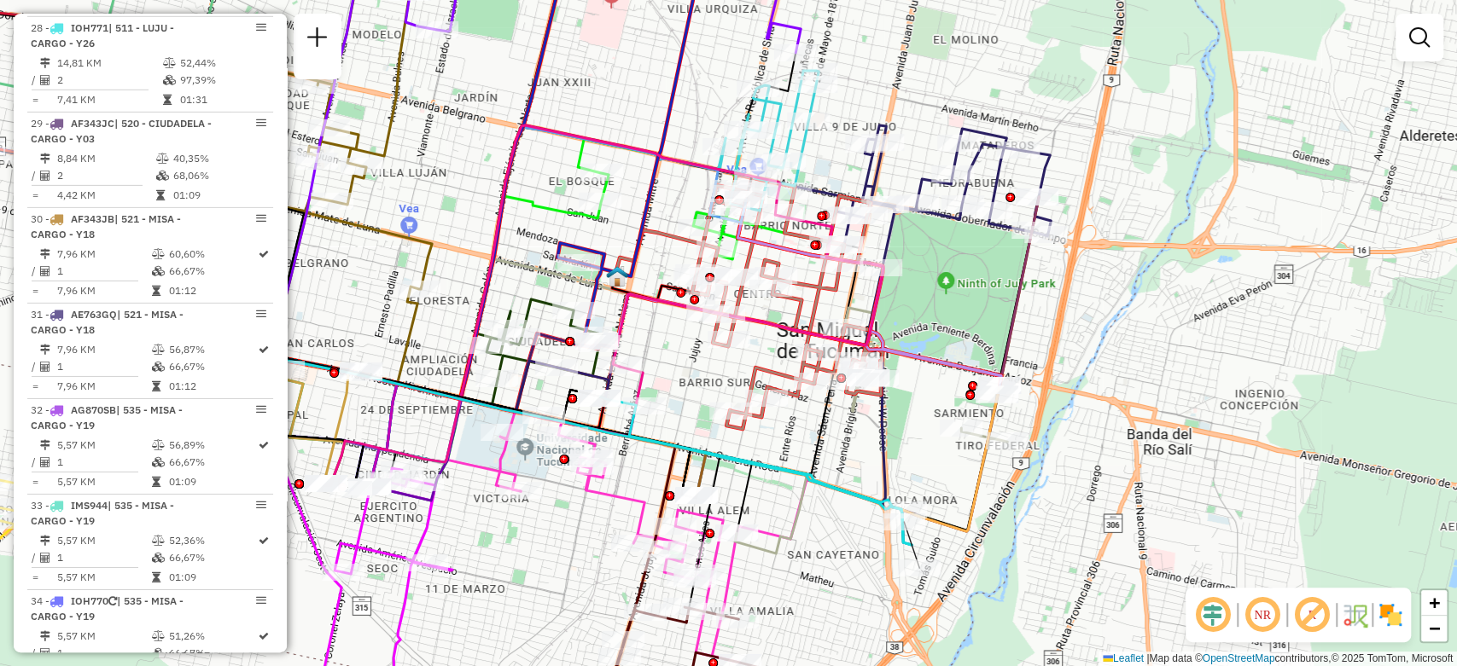
drag, startPoint x: 1050, startPoint y: 387, endPoint x: 920, endPoint y: 428, distance: 136.0
click at [920, 428] on div "Janela de atendimento Grade de atendimento Capacidade Transportadoras Veículos …" at bounding box center [728, 333] width 1457 height 666
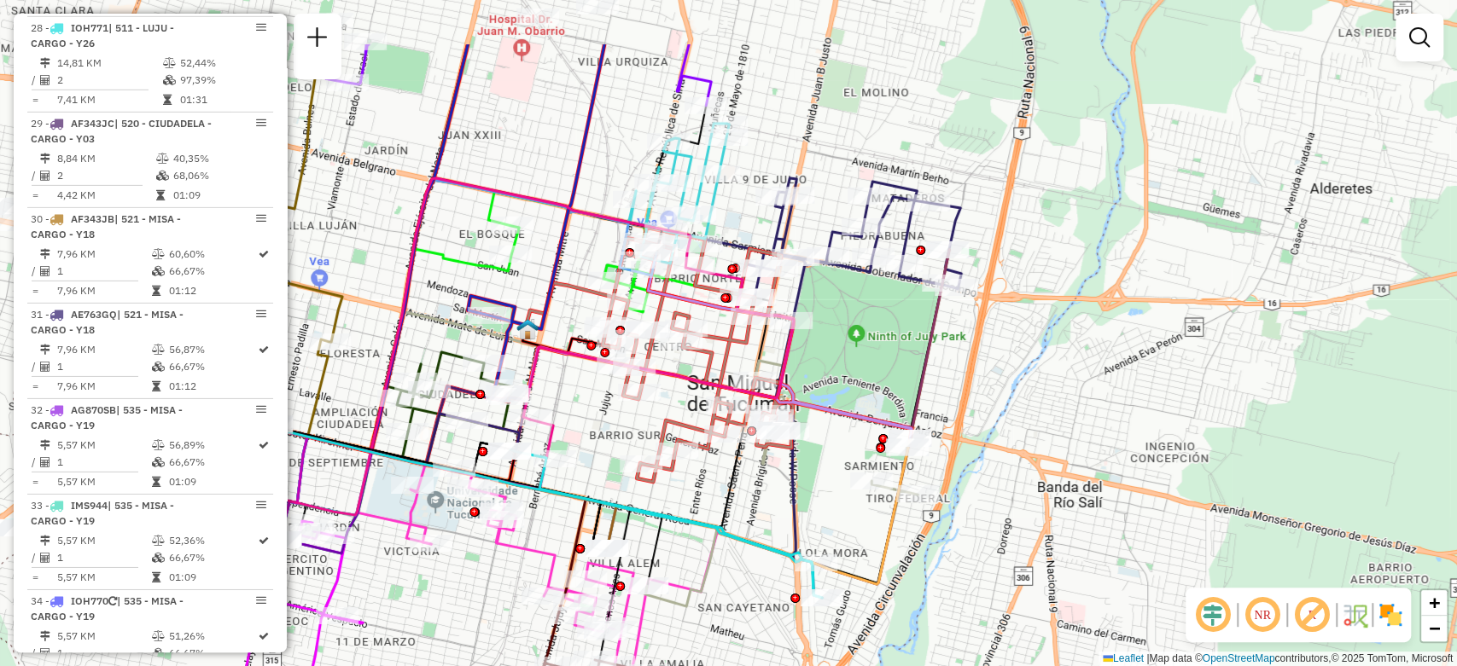
drag, startPoint x: 731, startPoint y: 219, endPoint x: 902, endPoint y: 329, distance: 203.1
click at [902, 329] on div "Janela de atendimento Grade de atendimento Capacidade Transportadoras Veículos …" at bounding box center [728, 333] width 1457 height 666
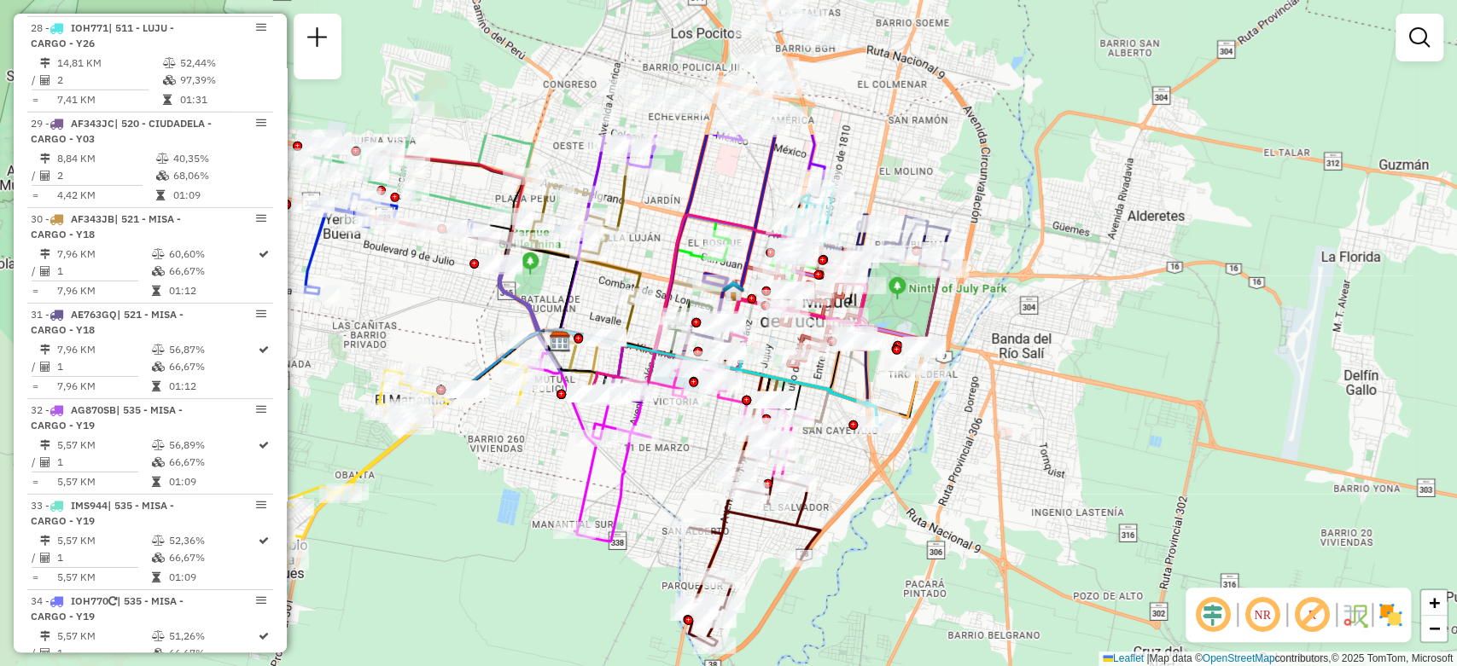
drag, startPoint x: 586, startPoint y: 276, endPoint x: 650, endPoint y: 478, distance: 211.3
click at [650, 478] on div "Janela de atendimento Grade de atendimento Capacidade Transportadoras Veículos …" at bounding box center [728, 333] width 1457 height 666
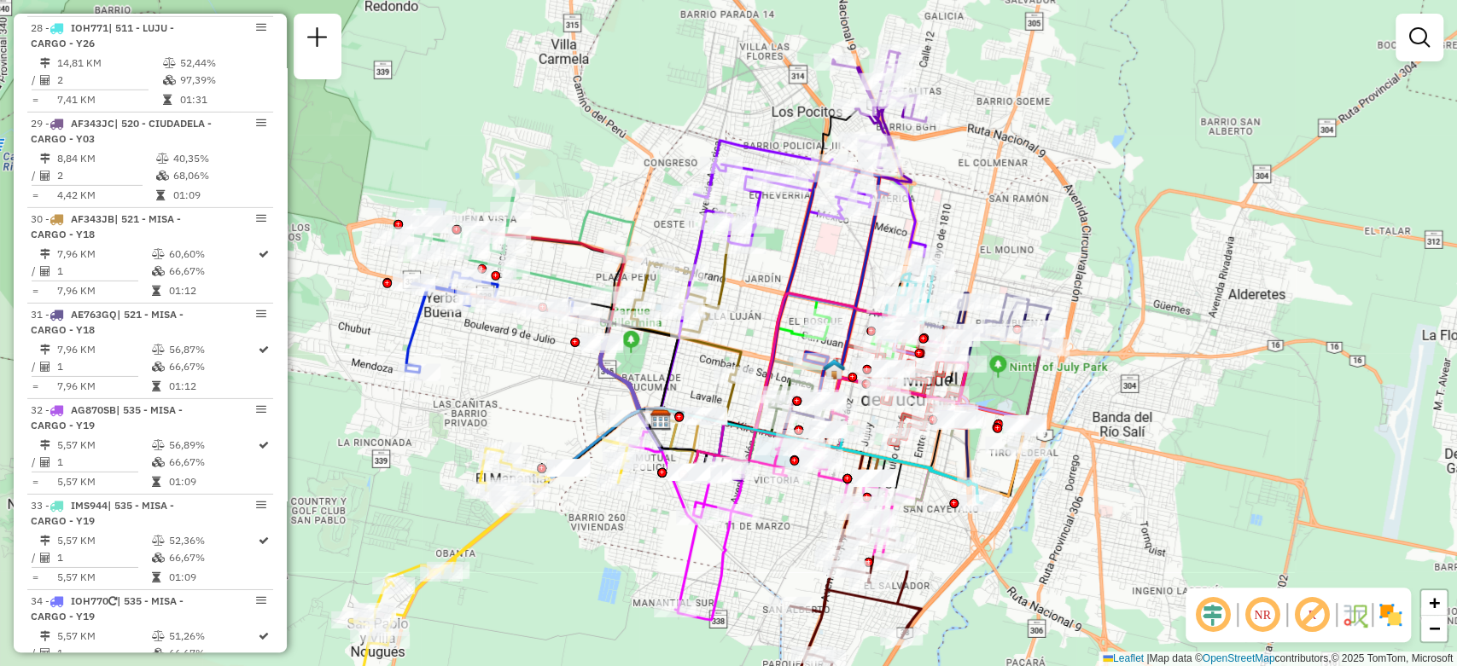
drag, startPoint x: 646, startPoint y: 232, endPoint x: 747, endPoint y: 311, distance: 127.7
click at [747, 311] on div "Janela de atendimento Grade de atendimento Capacidade Transportadoras Veículos …" at bounding box center [728, 333] width 1457 height 666
